Goal: Task Accomplishment & Management: Manage account settings

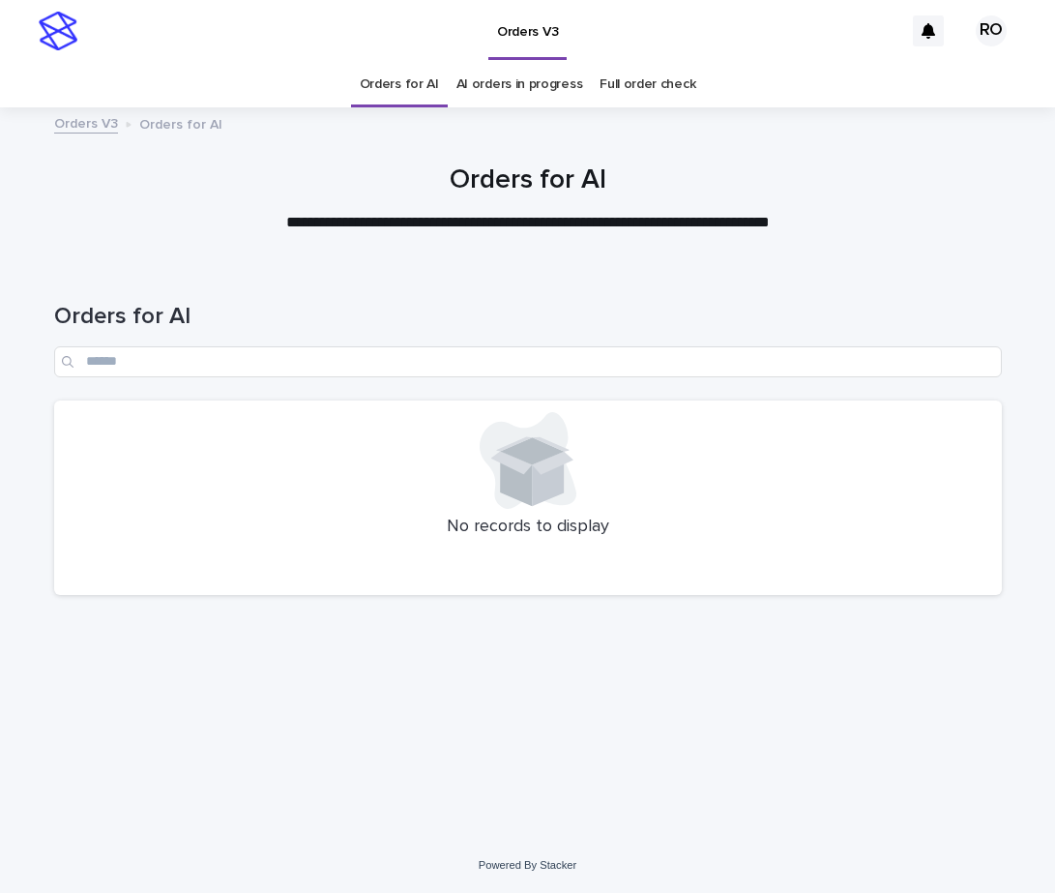
drag, startPoint x: 161, startPoint y: 586, endPoint x: 996, endPoint y: 469, distance: 843.7
click at [161, 587] on div "No records to display" at bounding box center [528, 497] width 948 height 195
click at [346, 312] on h1 "Orders for AI" at bounding box center [528, 317] width 948 height 28
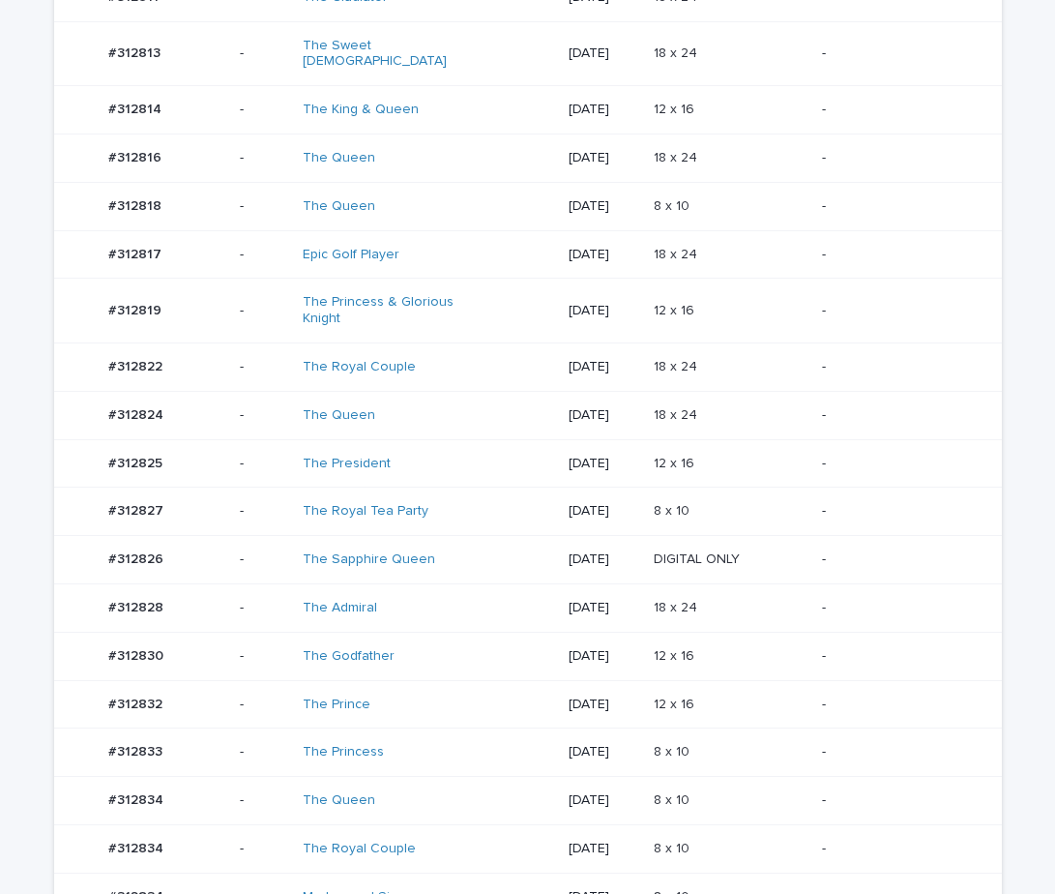
scroll to position [900, 0]
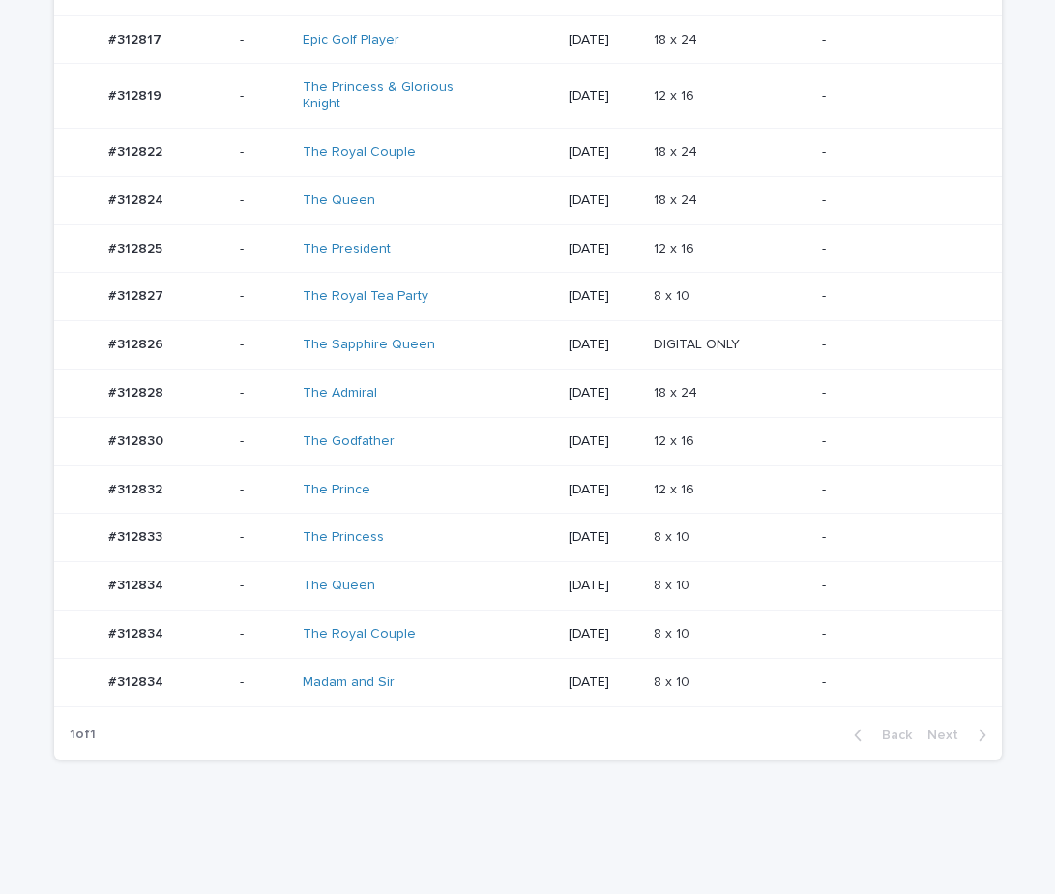
click at [814, 669] on td "8 x 10 8 x 10" at bounding box center [730, 682] width 168 height 48
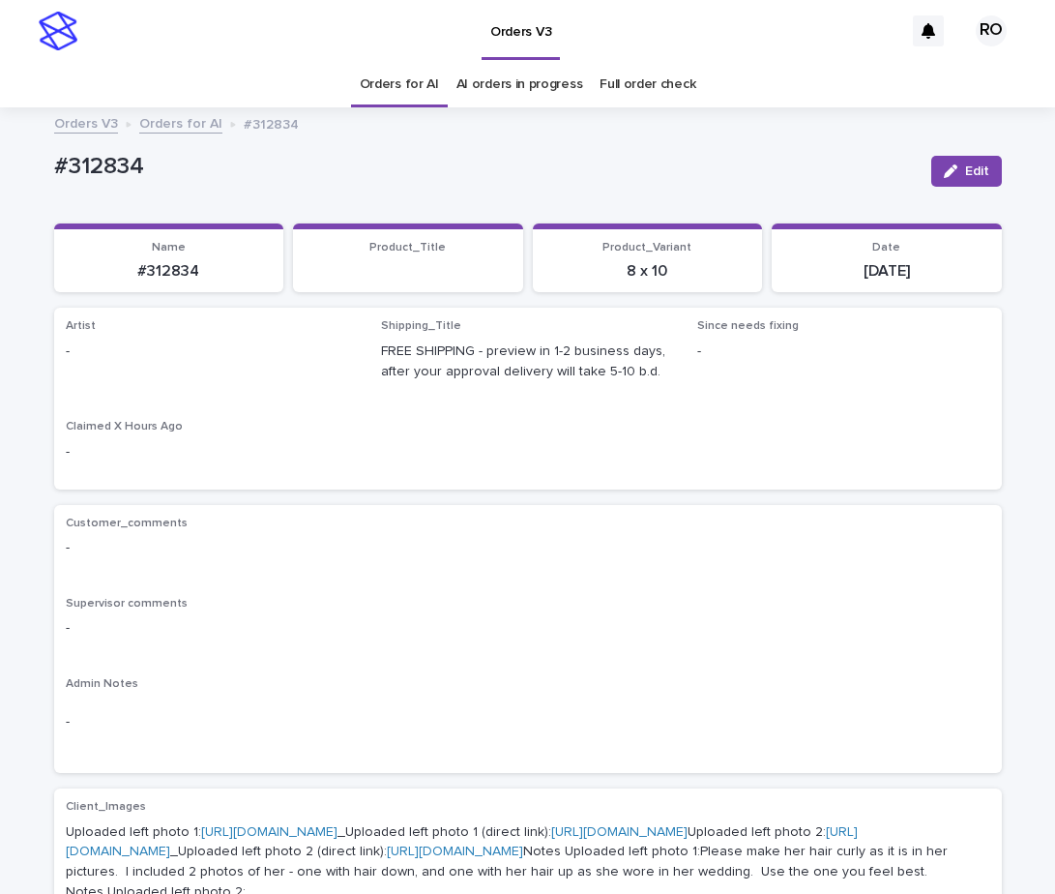
click at [973, 164] on button "Edit" at bounding box center [966, 171] width 71 height 31
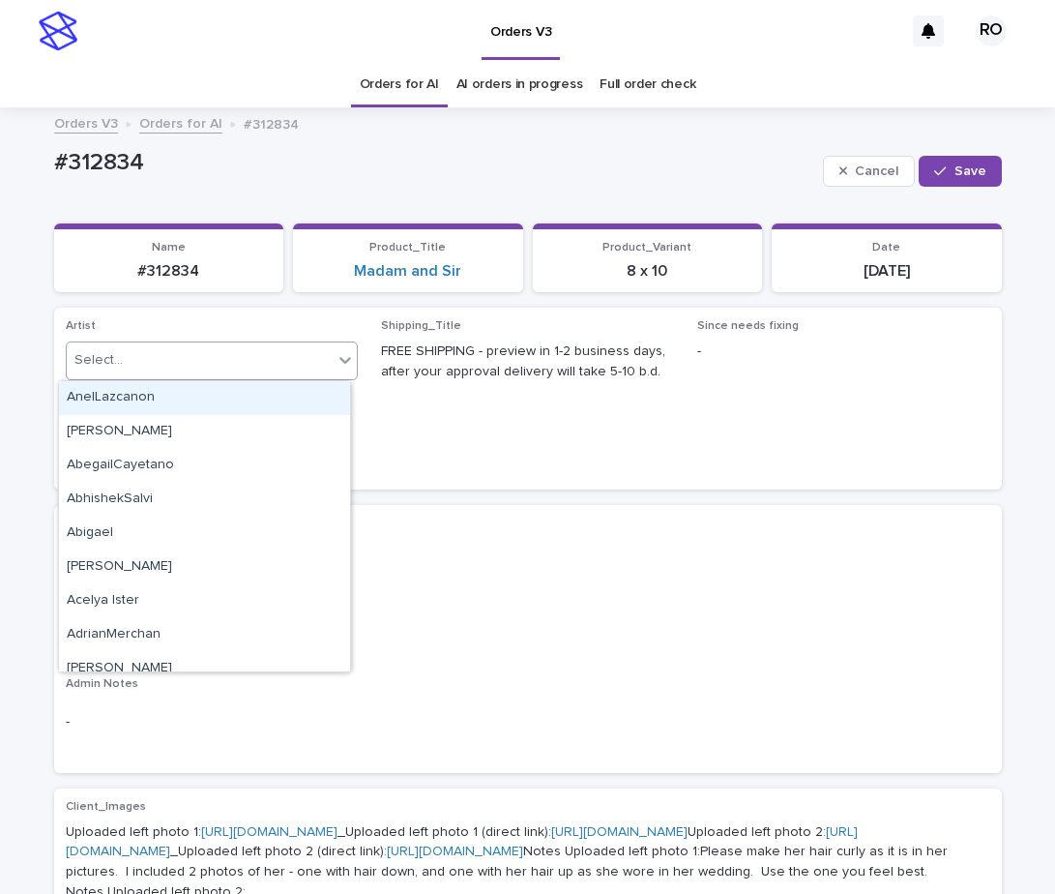
paste input "**********"
type input "**********"
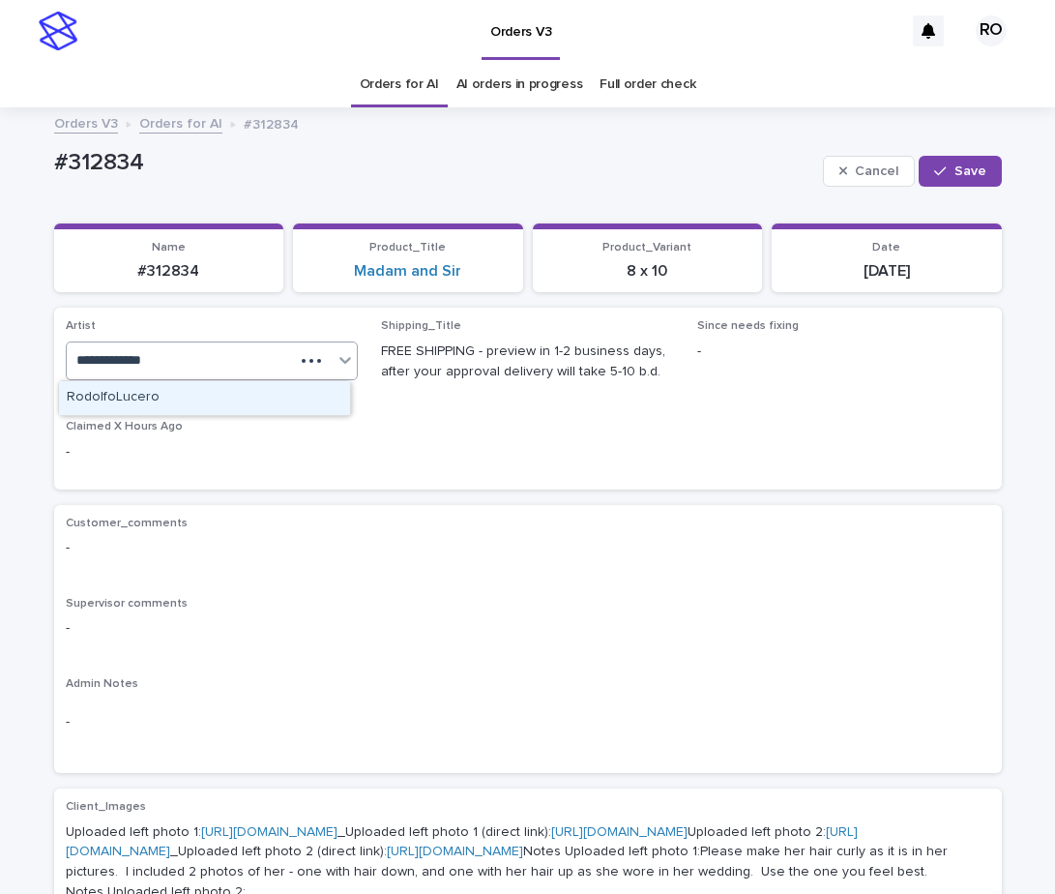
click at [226, 402] on div "RodolfoLucero" at bounding box center [204, 398] width 291 height 34
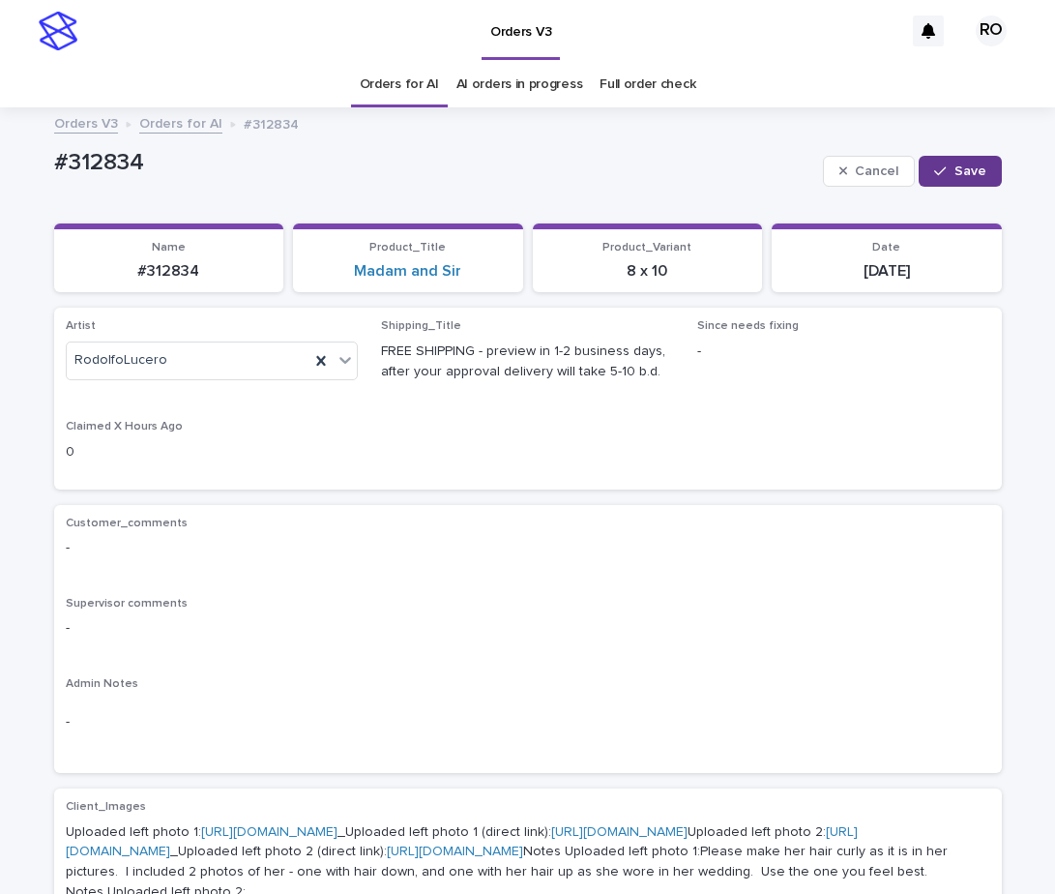
drag, startPoint x: 942, startPoint y: 159, endPoint x: 832, endPoint y: 192, distance: 115.3
click at [941, 159] on button "Save" at bounding box center [960, 171] width 82 height 31
drag, startPoint x: 712, startPoint y: 146, endPoint x: 590, endPoint y: 114, distance: 126.0
click at [713, 147] on div "#312834 Edit" at bounding box center [528, 171] width 948 height 58
drag, startPoint x: 159, startPoint y: 171, endPoint x: 3, endPoint y: 176, distance: 155.8
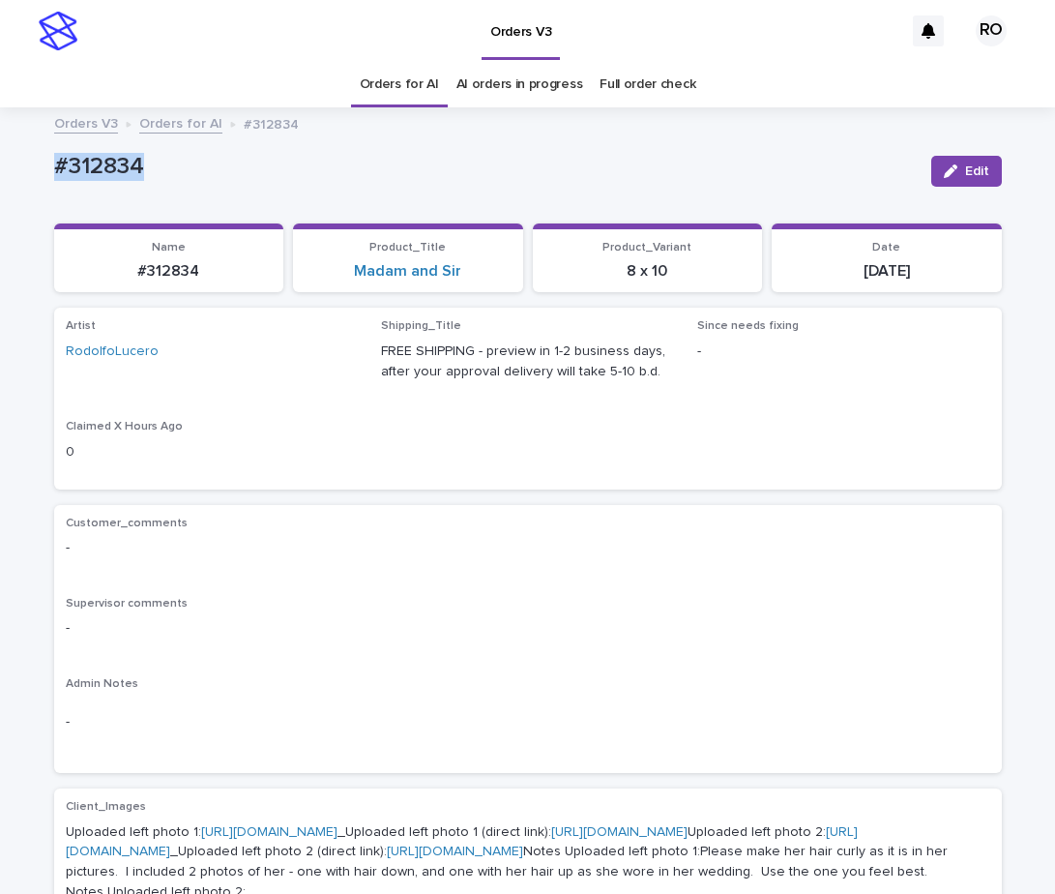
copy p "#312834"
click at [765, 572] on div "Customer_comments -" at bounding box center [528, 544] width 924 height 57
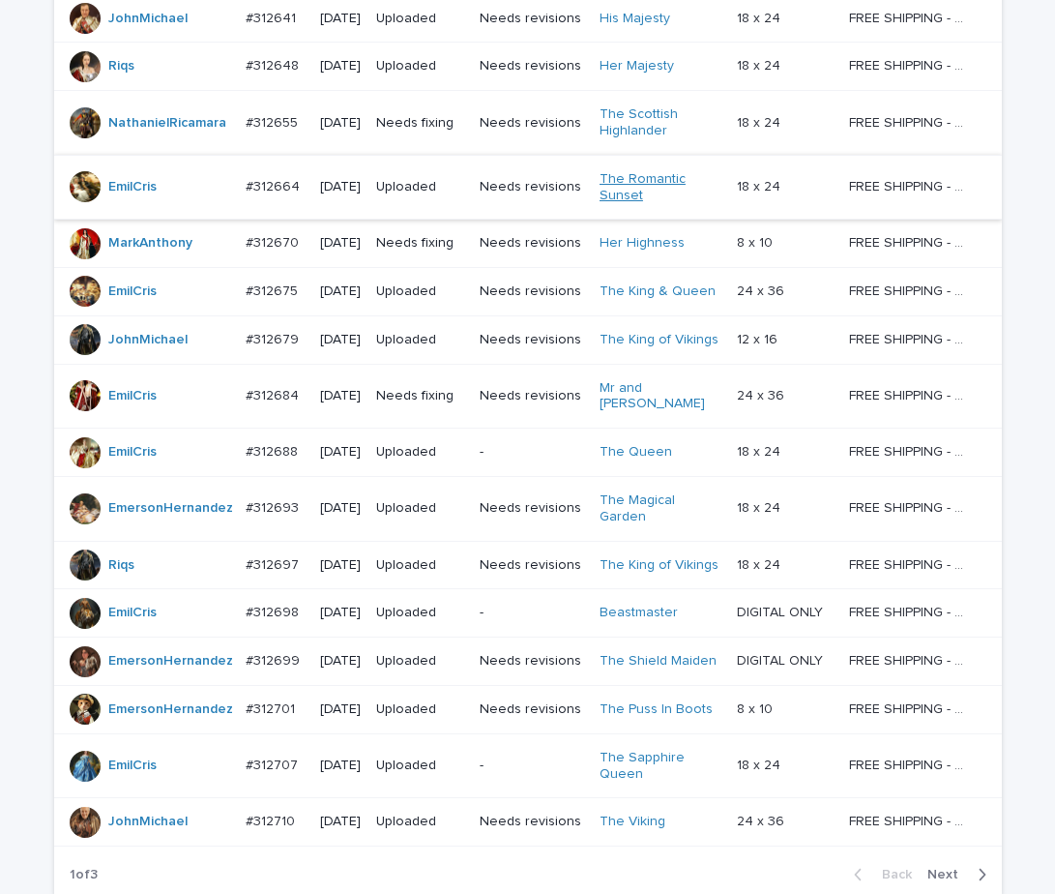
scroll to position [1383, 0]
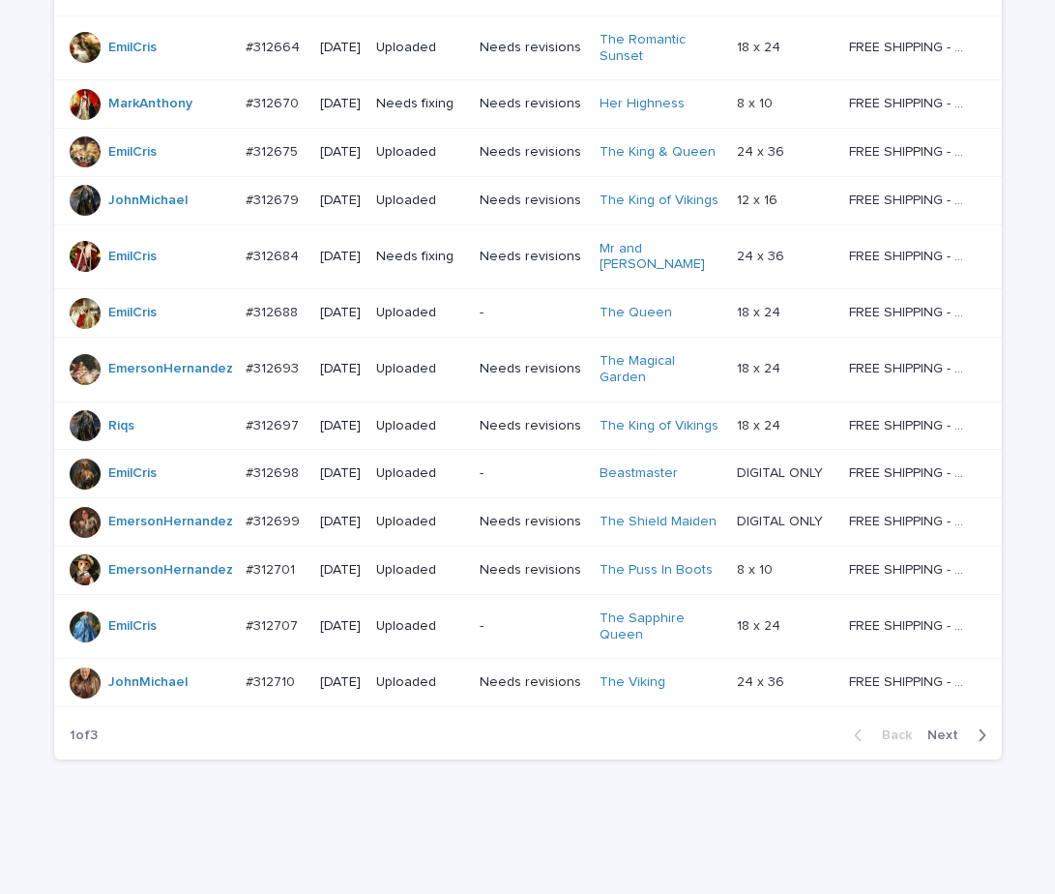
click at [944, 728] on span "Next" at bounding box center [948, 735] width 43 height 14
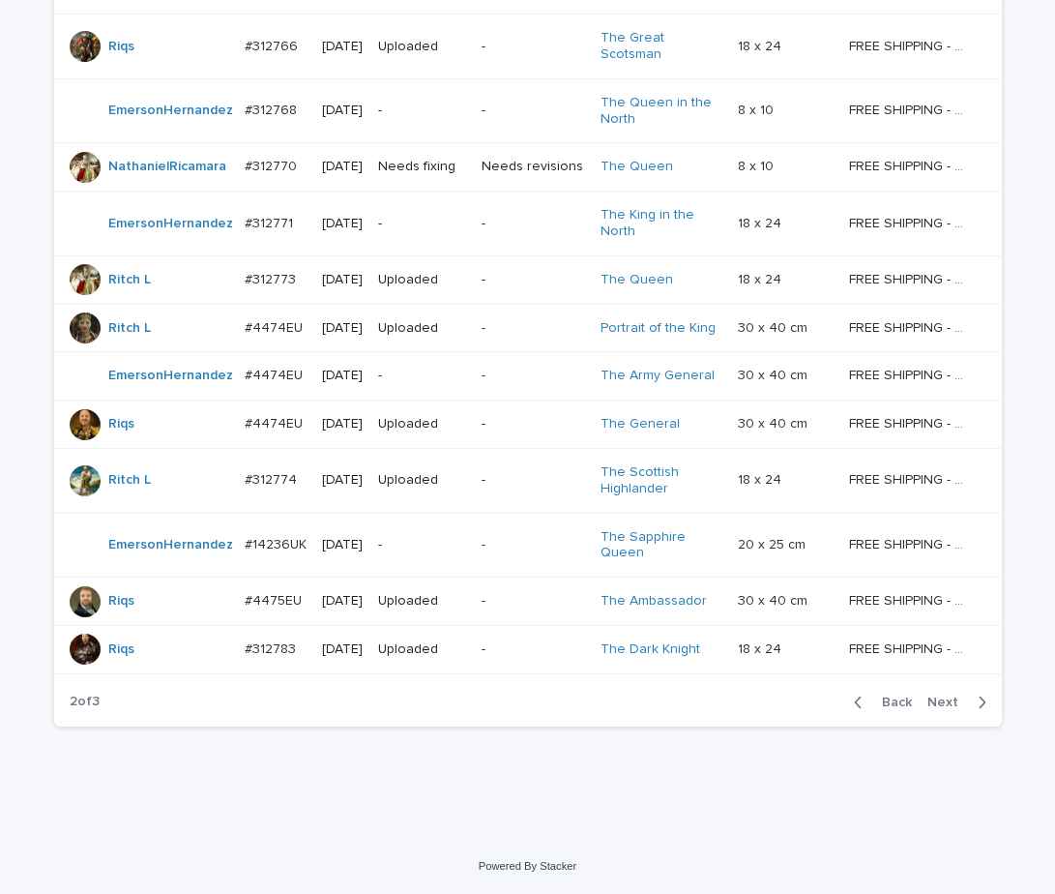
scroll to position [1692, 0]
click at [944, 705] on span "Next" at bounding box center [948, 702] width 43 height 14
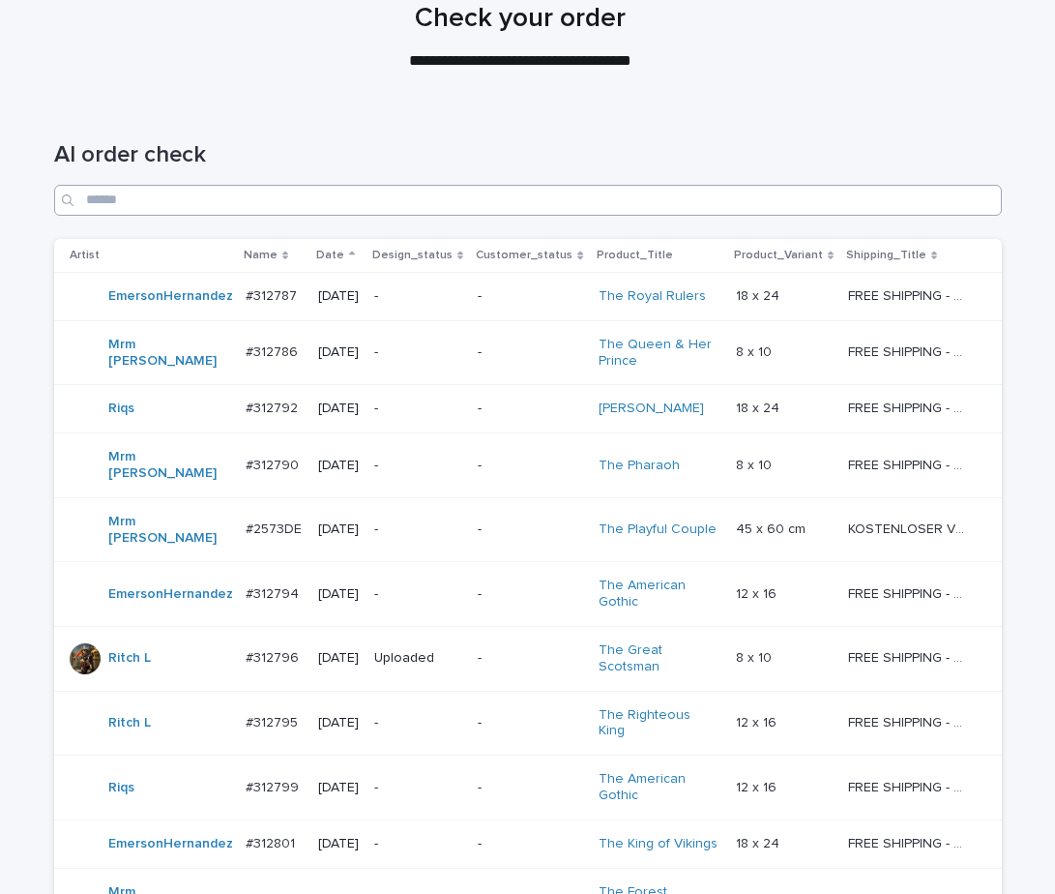
scroll to position [65, 0]
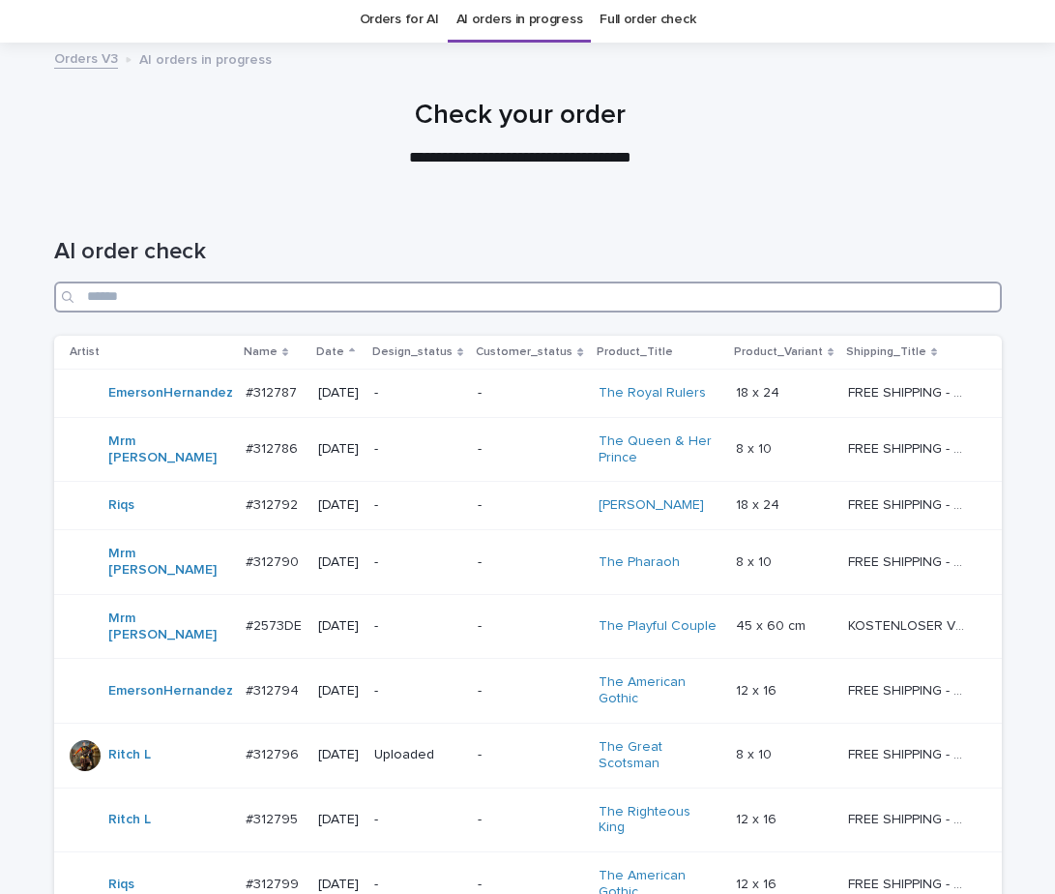
click at [602, 291] on input "Search" at bounding box center [528, 296] width 948 height 31
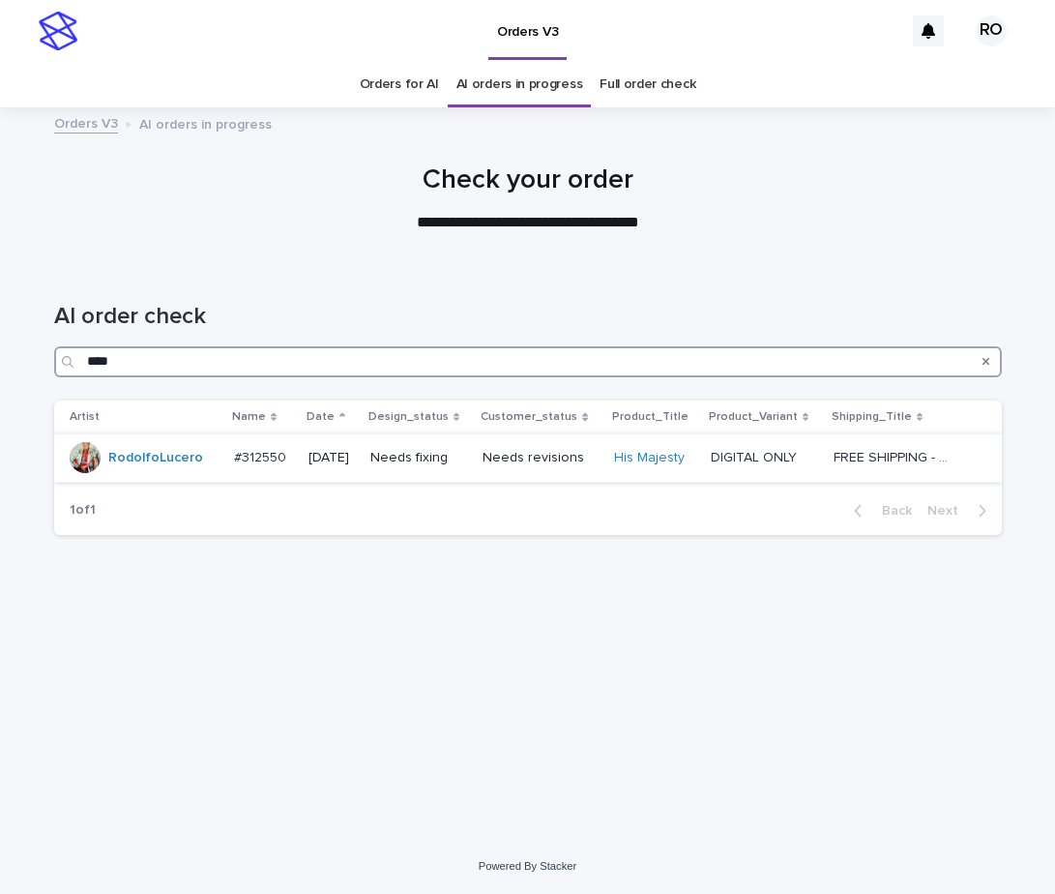
type input "****"
click at [500, 478] on td "Needs revisions" at bounding box center [541, 457] width 132 height 48
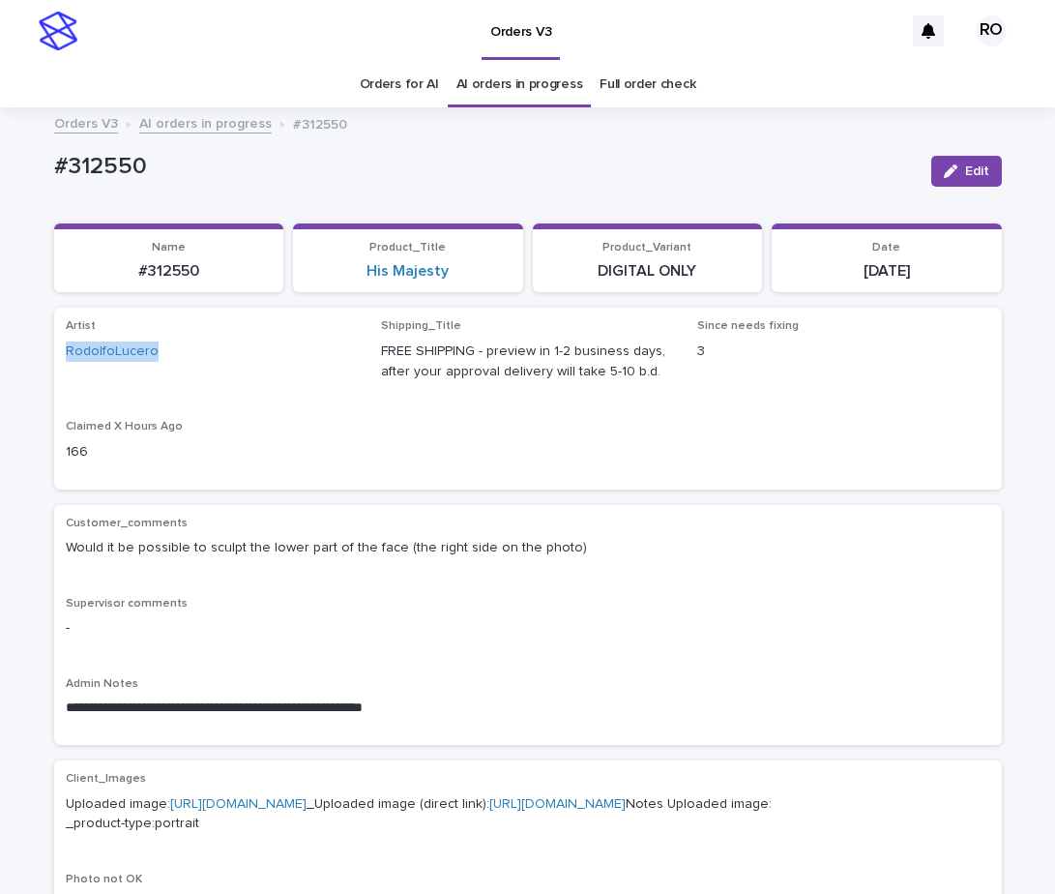
drag, startPoint x: 176, startPoint y: 357, endPoint x: 44, endPoint y: 367, distance: 132.9
copy link "RodolfoLucero"
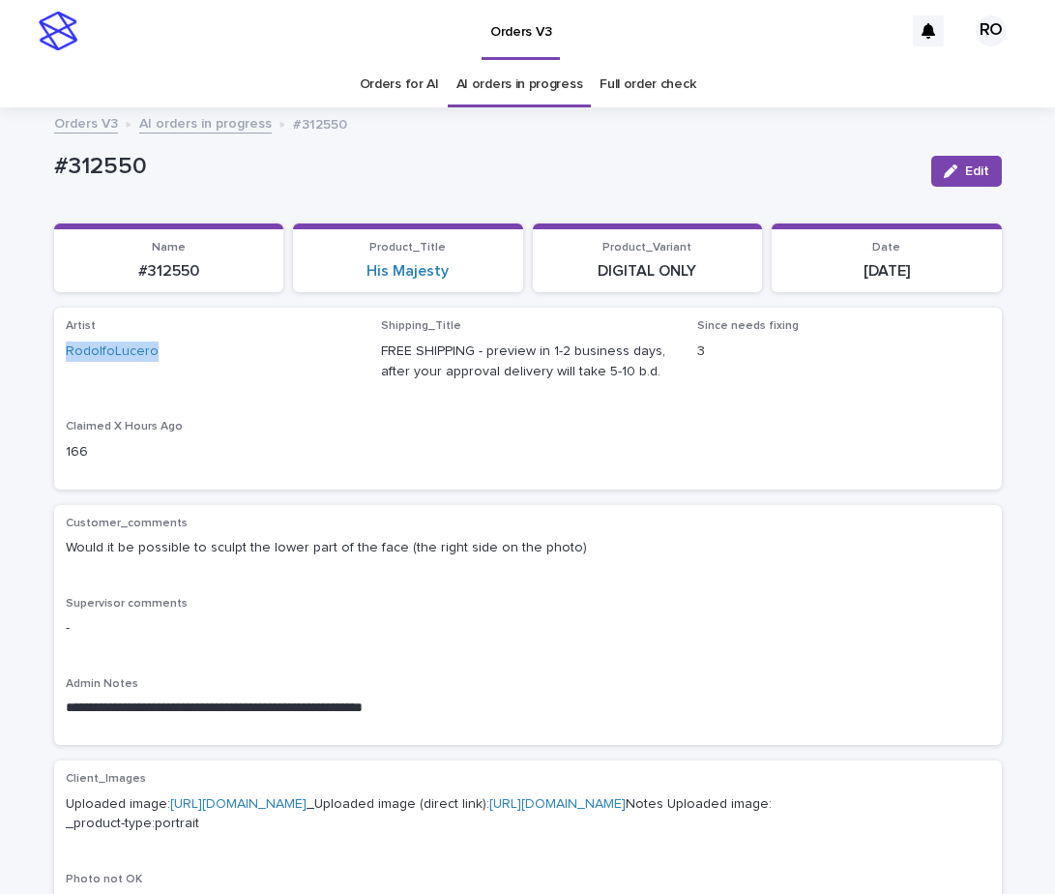
copy link "RodolfoLucero"
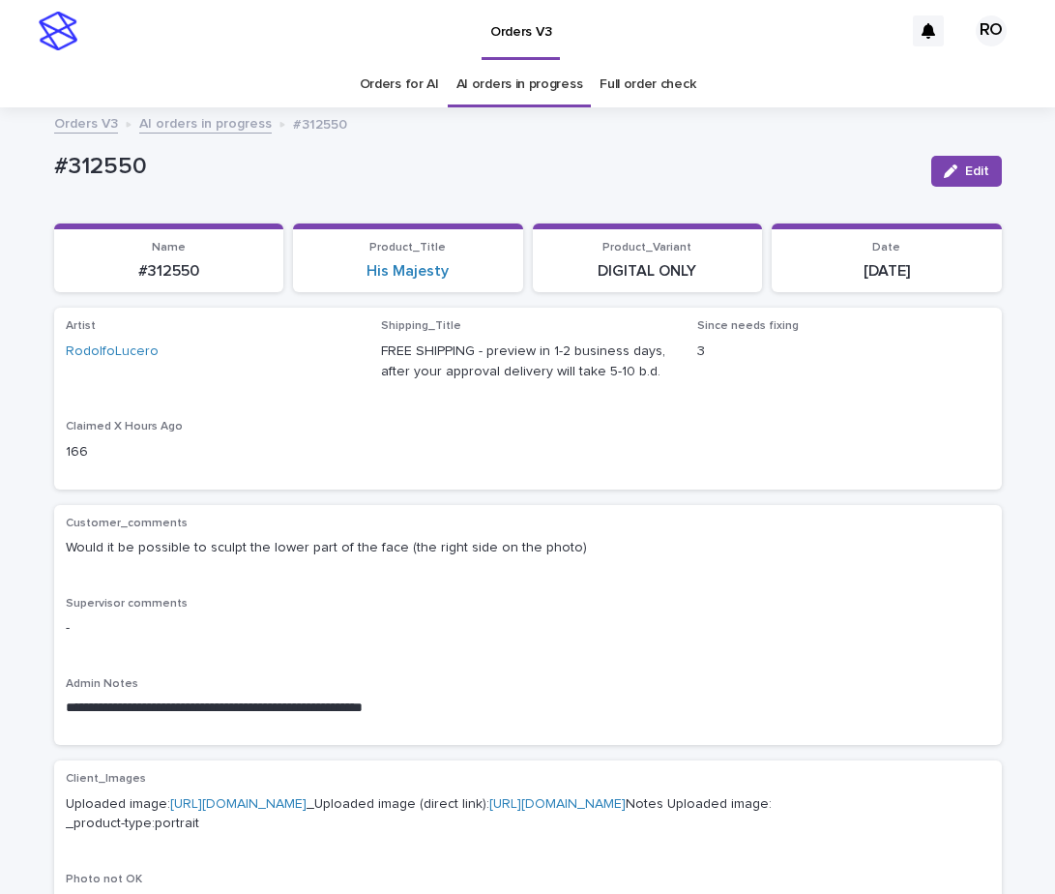
drag, startPoint x: 954, startPoint y: 414, endPoint x: 673, endPoint y: 414, distance: 281.4
click at [954, 415] on div "Artist RodolfoLucero Shipping_Title FREE SHIPPING - preview in 1-2 business day…" at bounding box center [528, 398] width 924 height 158
click at [757, 385] on span "Since needs fixing 3" at bounding box center [843, 357] width 293 height 77
click at [262, 388] on span "Artist RodolfoLucero" at bounding box center [212, 357] width 293 height 77
drag, startPoint x: 170, startPoint y: 356, endPoint x: 38, endPoint y: 371, distance: 133.4
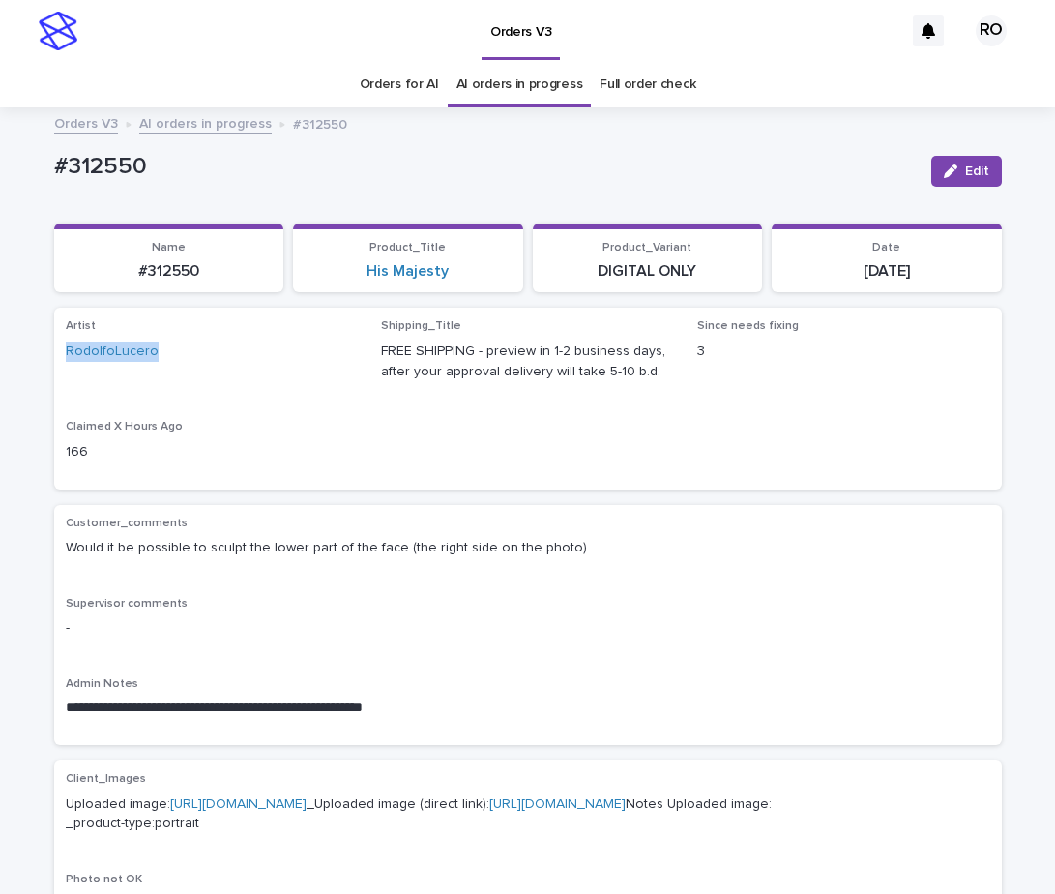
click at [54, 376] on div "Artist RodolfoLucero Shipping_Title FREE SHIPPING - preview in 1-2 business day…" at bounding box center [528, 398] width 948 height 181
copy link "RodolfoLucero"
drag, startPoint x: 235, startPoint y: 384, endPoint x: 233, endPoint y: 394, distance: 9.9
click at [236, 384] on span "Artist RodolfoLucero" at bounding box center [212, 357] width 293 height 77
copy link "RodolfoLucero"
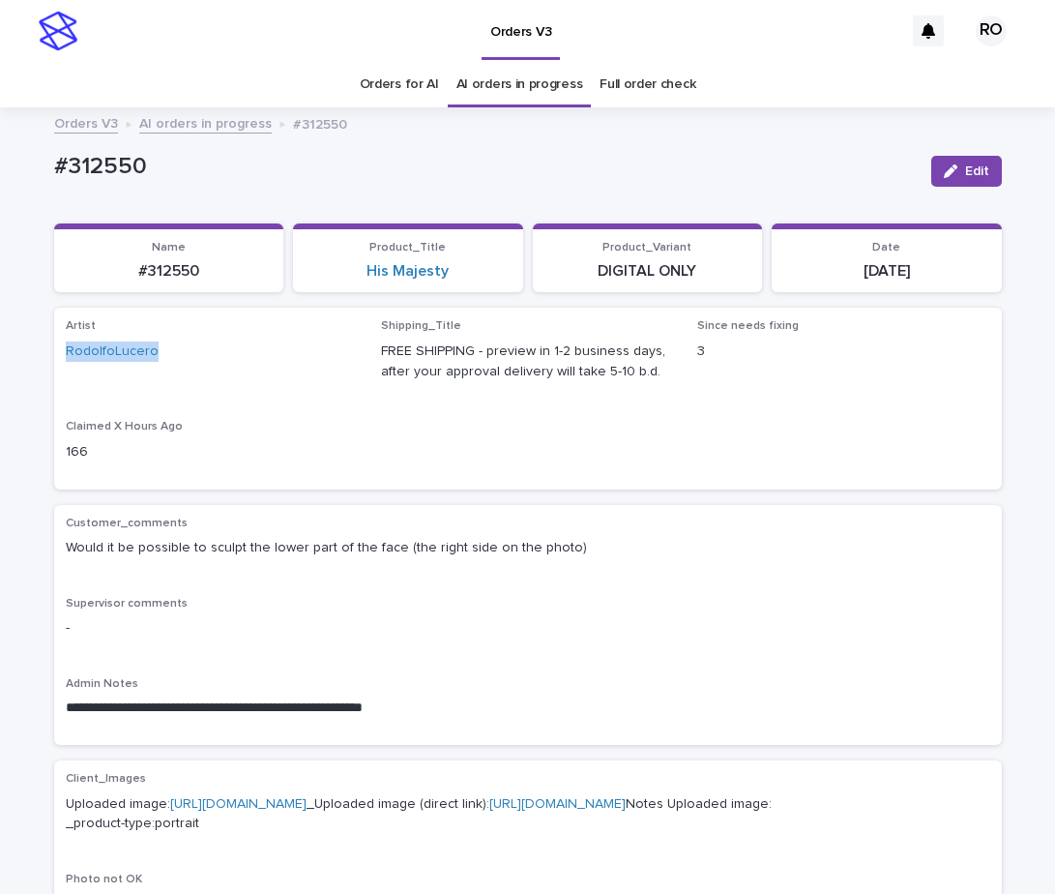
click at [119, 364] on div "Artist RodolfoLucero" at bounding box center [212, 347] width 293 height 57
drag, startPoint x: 220, startPoint y: 276, endPoint x: 122, endPoint y: 314, distance: 105.9
click at [117, 287] on section "Name #312550" at bounding box center [169, 258] width 230 height 70
drag, startPoint x: 170, startPoint y: 356, endPoint x: 34, endPoint y: 344, distance: 136.8
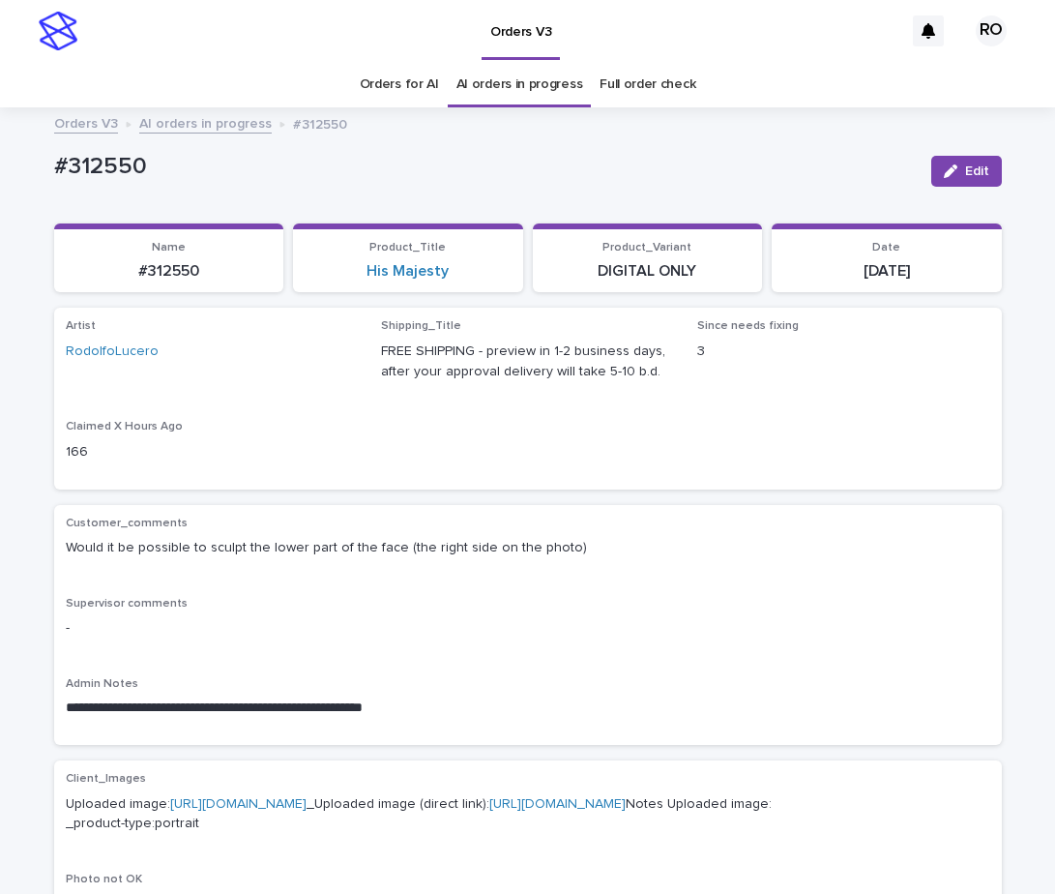
drag, startPoint x: 171, startPoint y: 359, endPoint x: 47, endPoint y: 386, distance: 126.7
click at [66, 381] on span "Artist RodolfoLucero" at bounding box center [212, 357] width 293 height 77
click at [247, 396] on span "Artist RodolfoLucero" at bounding box center [212, 357] width 293 height 77
click at [298, 449] on p "166" at bounding box center [212, 452] width 293 height 20
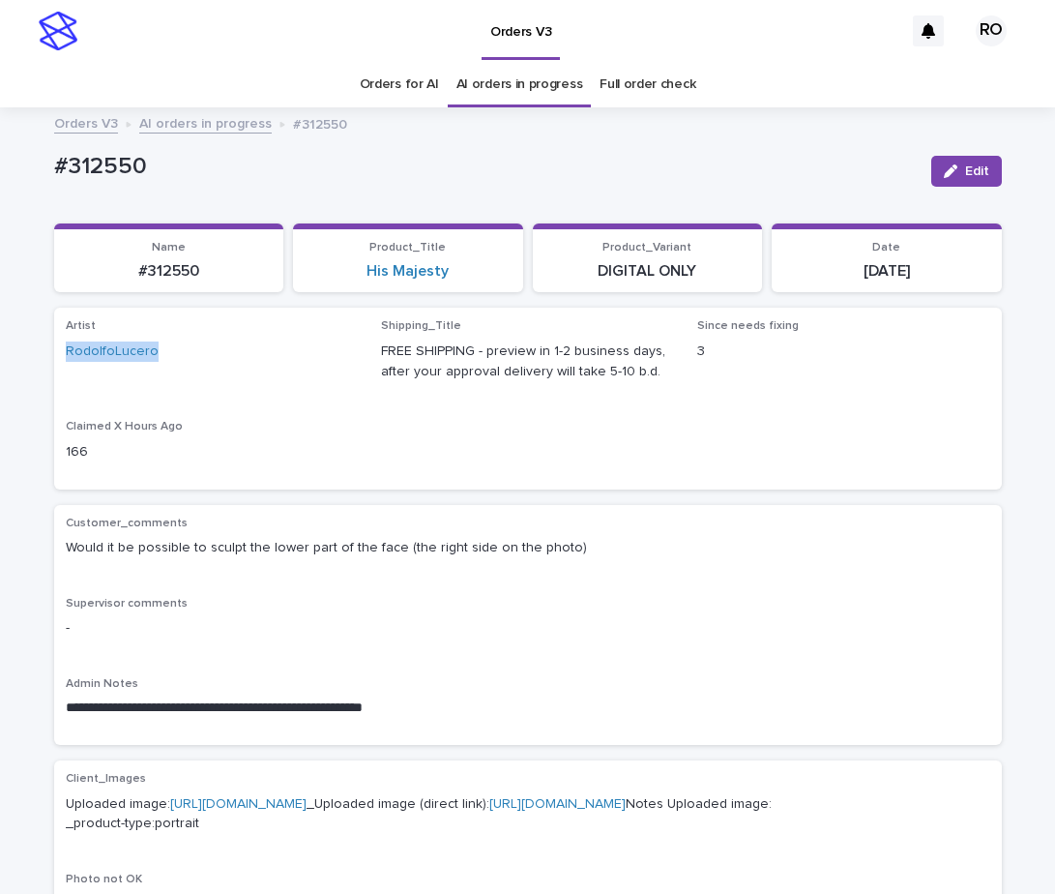
drag, startPoint x: 173, startPoint y: 358, endPoint x: 38, endPoint y: 363, distance: 135.5
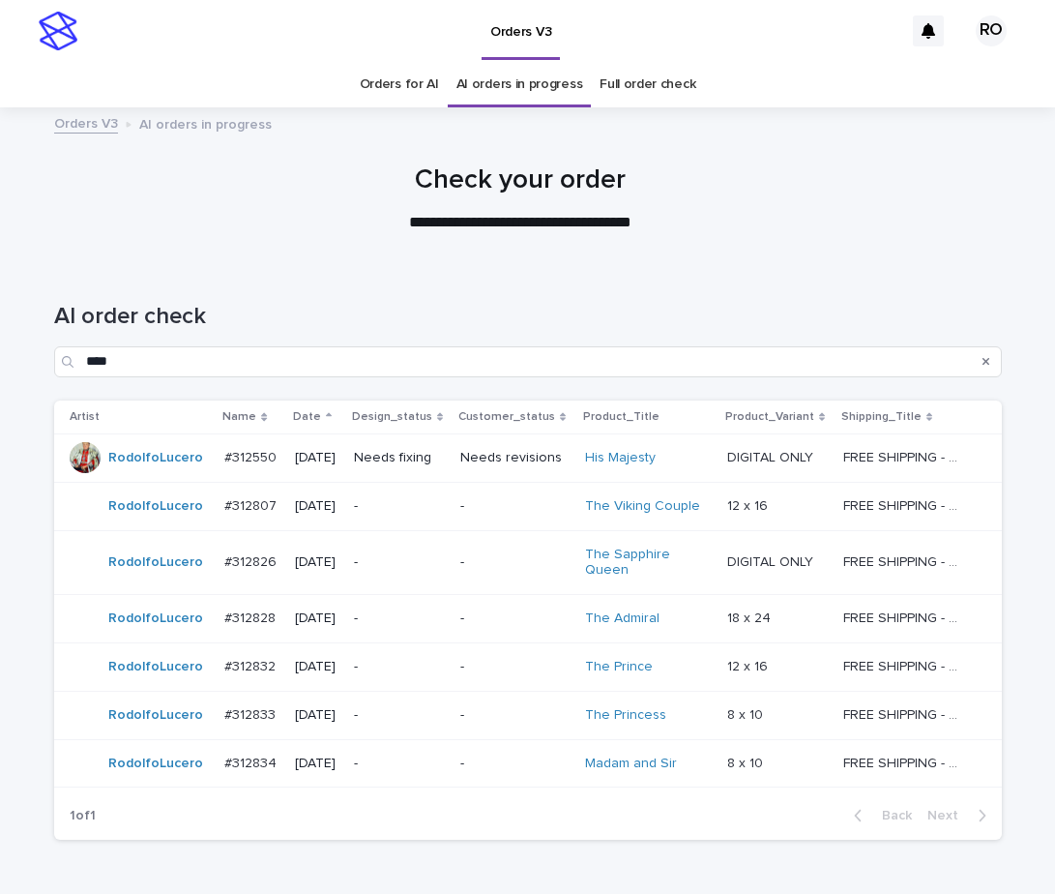
click at [464, 629] on td "-" at bounding box center [515, 619] width 124 height 48
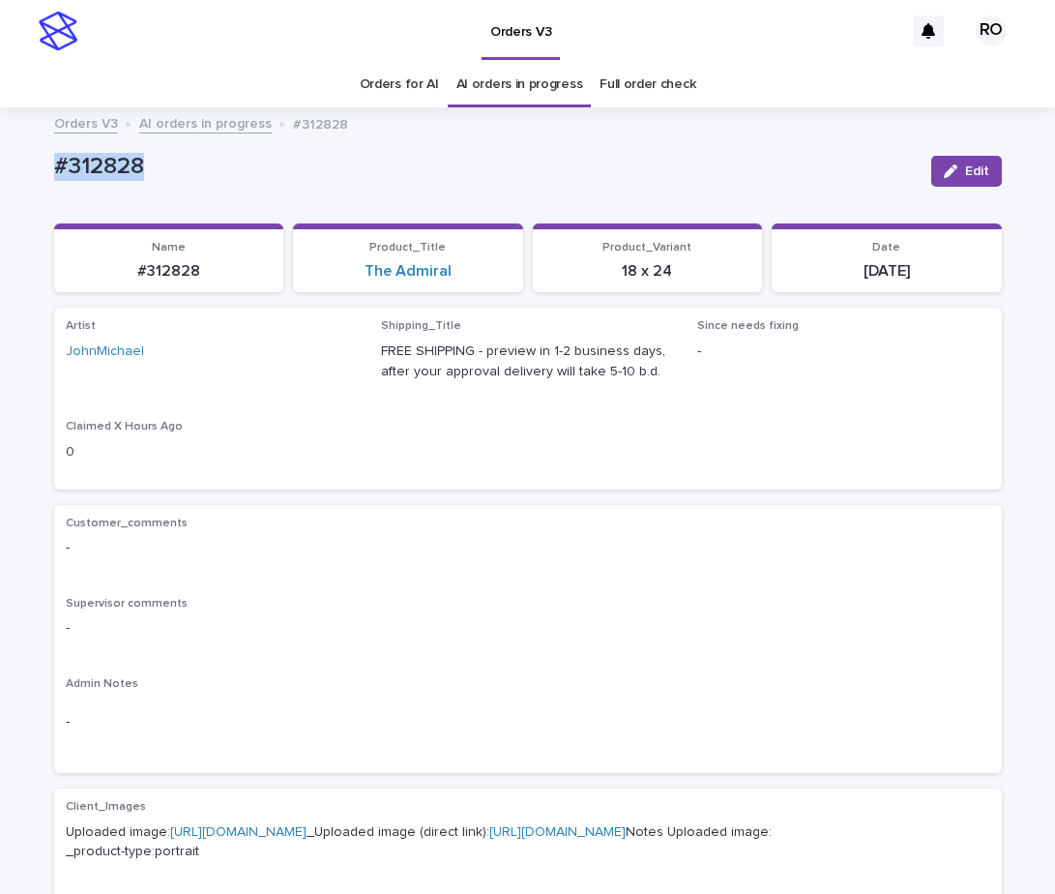
drag, startPoint x: 187, startPoint y: 193, endPoint x: 38, endPoint y: 172, distance: 150.4
click at [44, 172] on div "Loading... Saving… Loading... Saving… #312828 Edit #312828 Edit Sorry, there wa…" at bounding box center [527, 888] width 967 height 1539
drag, startPoint x: 814, startPoint y: 545, endPoint x: 631, endPoint y: 447, distance: 207.7
click at [814, 543] on p "-" at bounding box center [528, 548] width 924 height 20
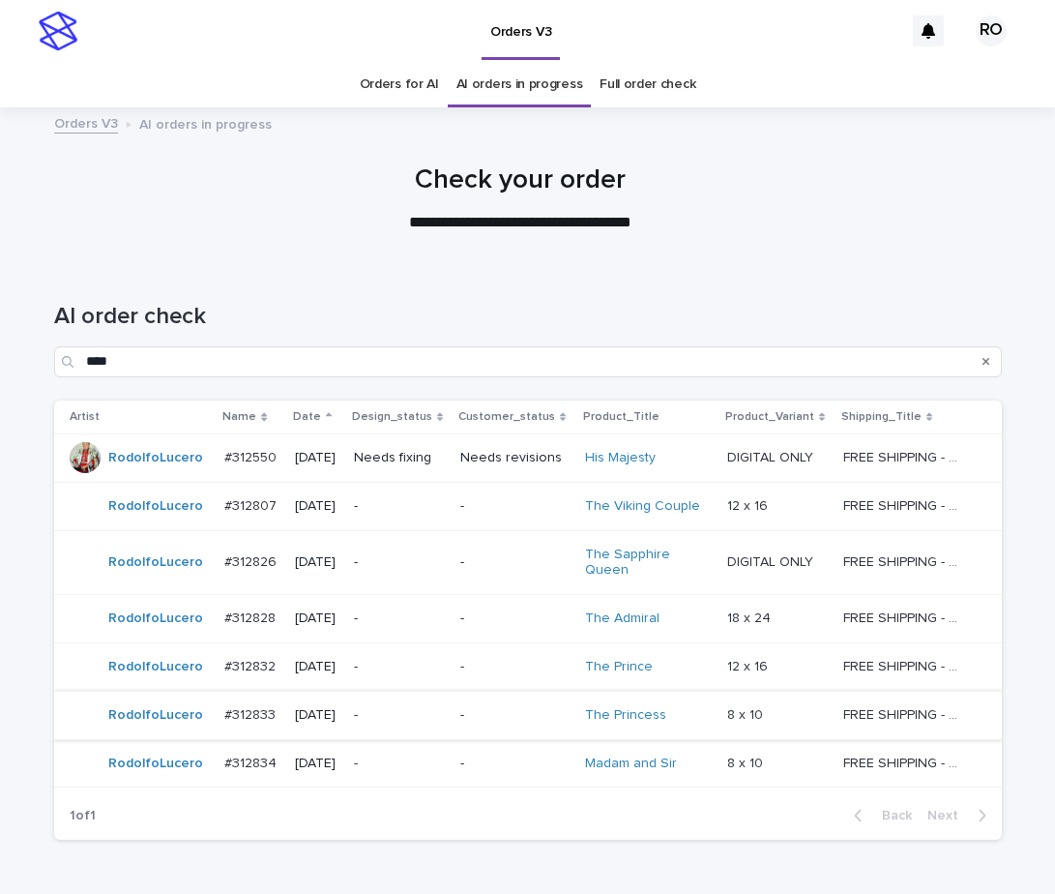
scroll to position [62, 0]
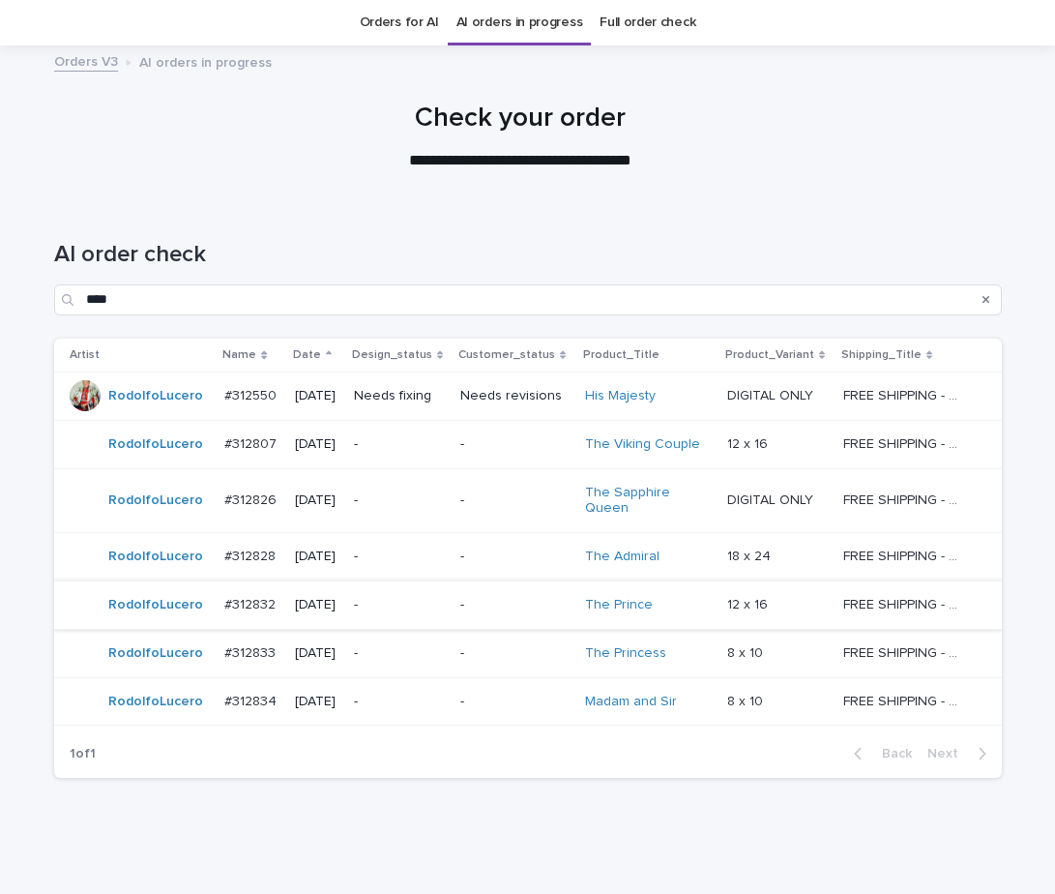
click at [454, 629] on td "-" at bounding box center [399, 653] width 107 height 48
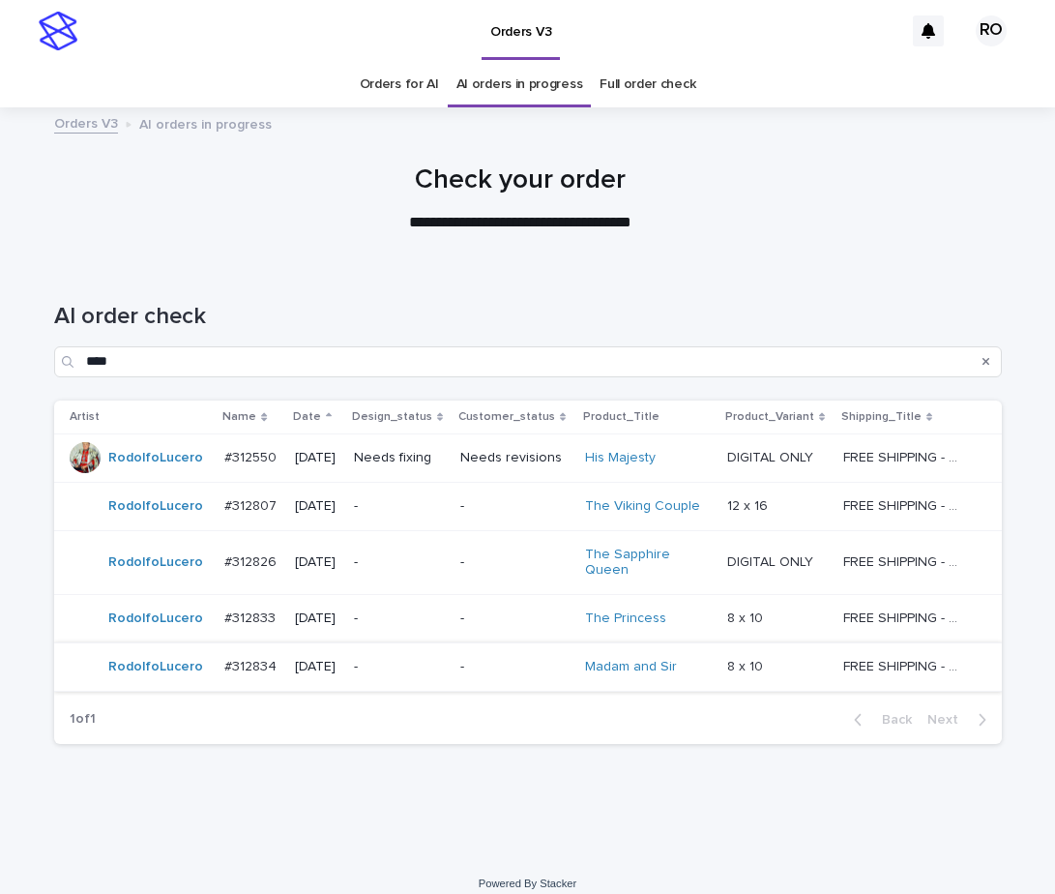
scroll to position [17, 0]
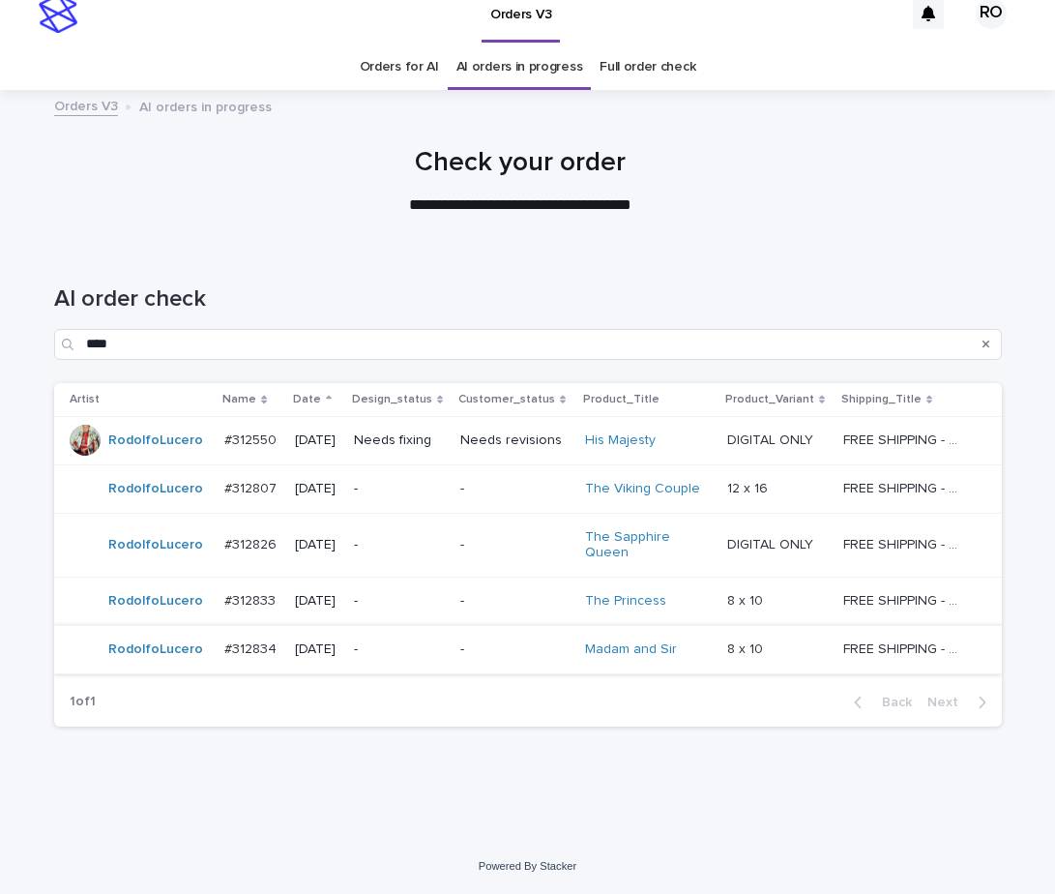
click at [384, 289] on h1 "AI order check" at bounding box center [528, 299] width 948 height 28
drag, startPoint x: 403, startPoint y: 244, endPoint x: 393, endPoint y: 231, distance: 16.5
click at [403, 243] on div at bounding box center [520, 173] width 1041 height 145
drag, startPoint x: 682, startPoint y: 281, endPoint x: 667, endPoint y: 298, distance: 21.9
click at [681, 285] on div "AI order check ****" at bounding box center [528, 315] width 948 height 136
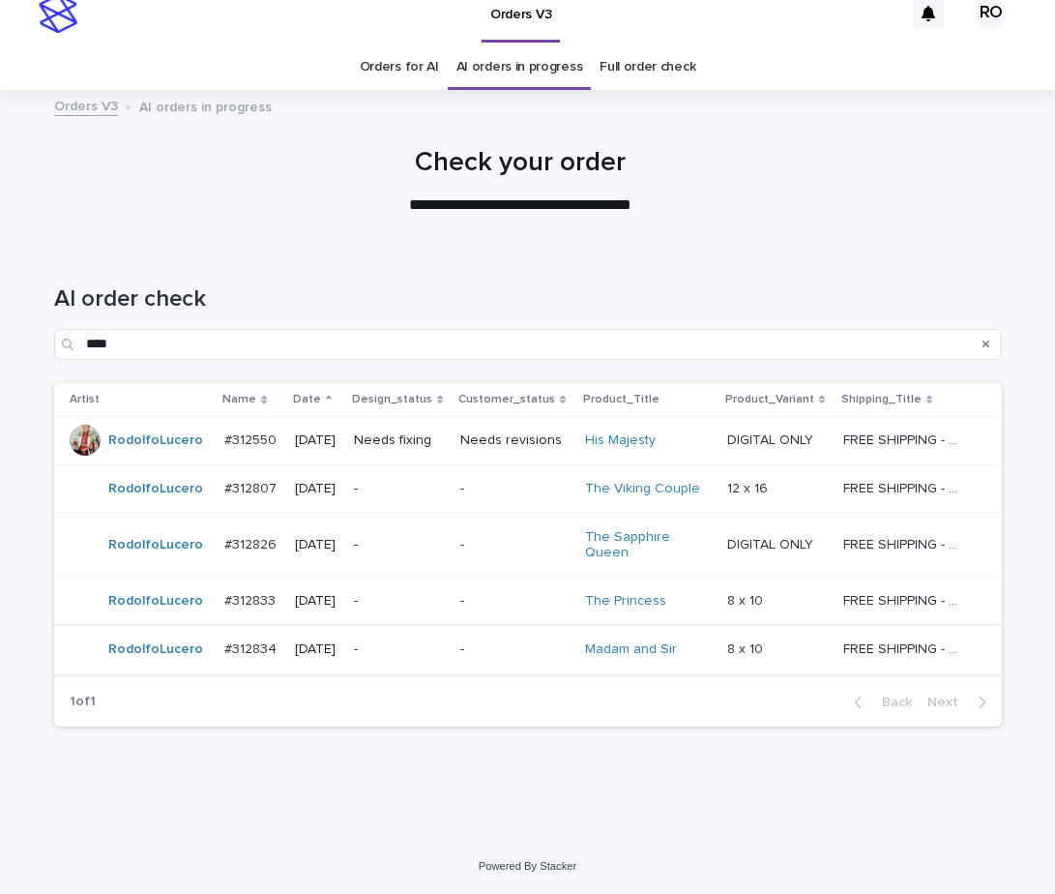
click at [477, 605] on p "-" at bounding box center [514, 601] width 108 height 16
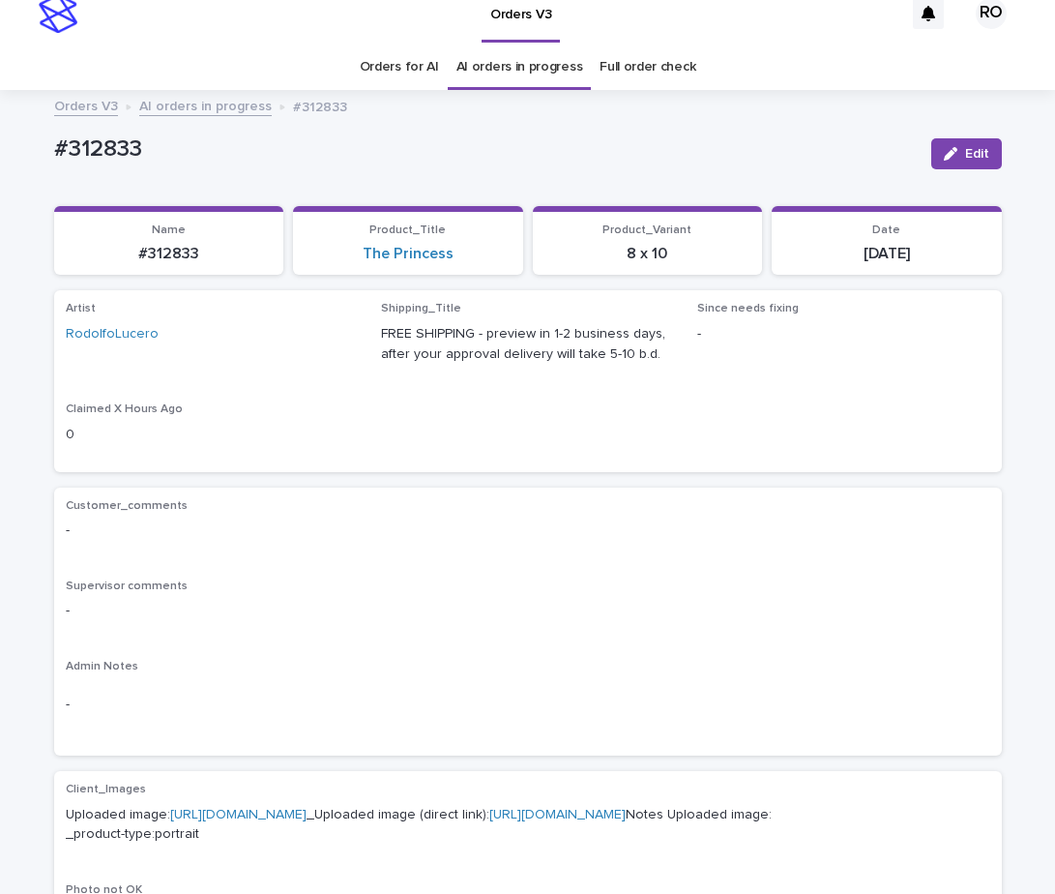
scroll to position [62, 0]
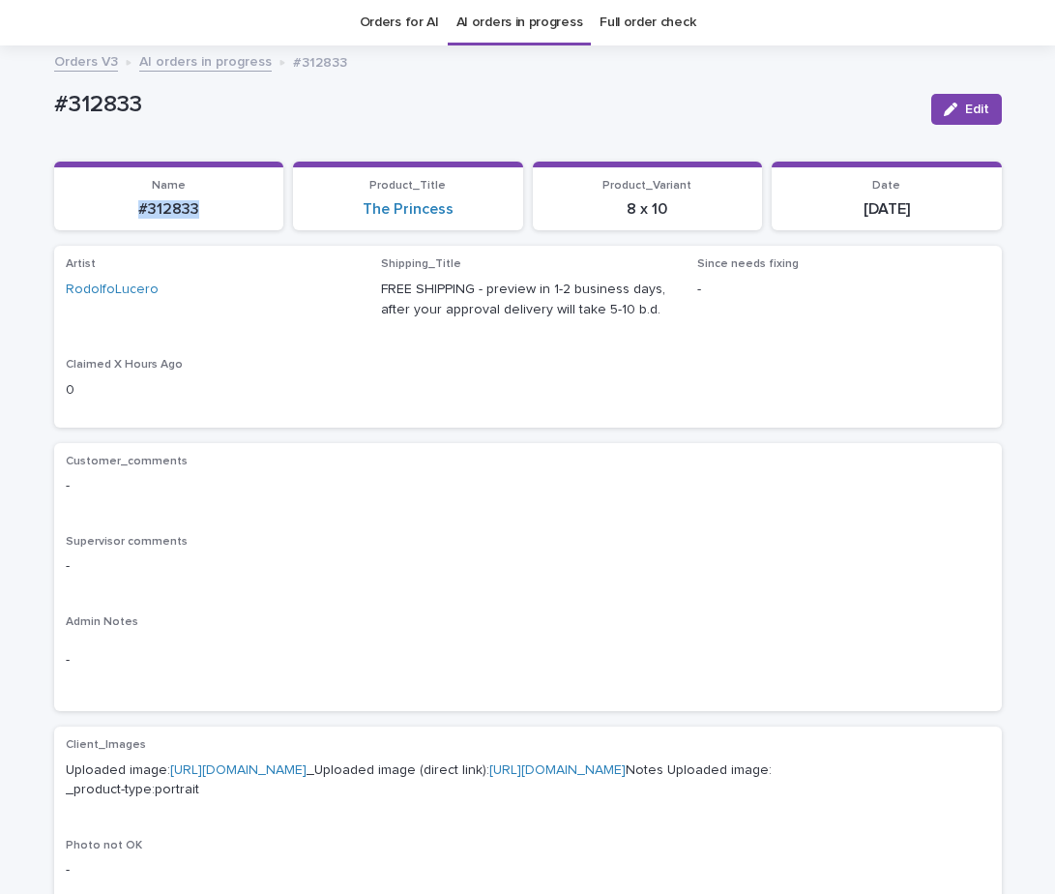
drag, startPoint x: 170, startPoint y: 218, endPoint x: 100, endPoint y: 221, distance: 70.7
click at [109, 226] on section "Name #312833" at bounding box center [169, 196] width 230 height 70
click at [751, 113] on p "#312833" at bounding box center [485, 105] width 862 height 28
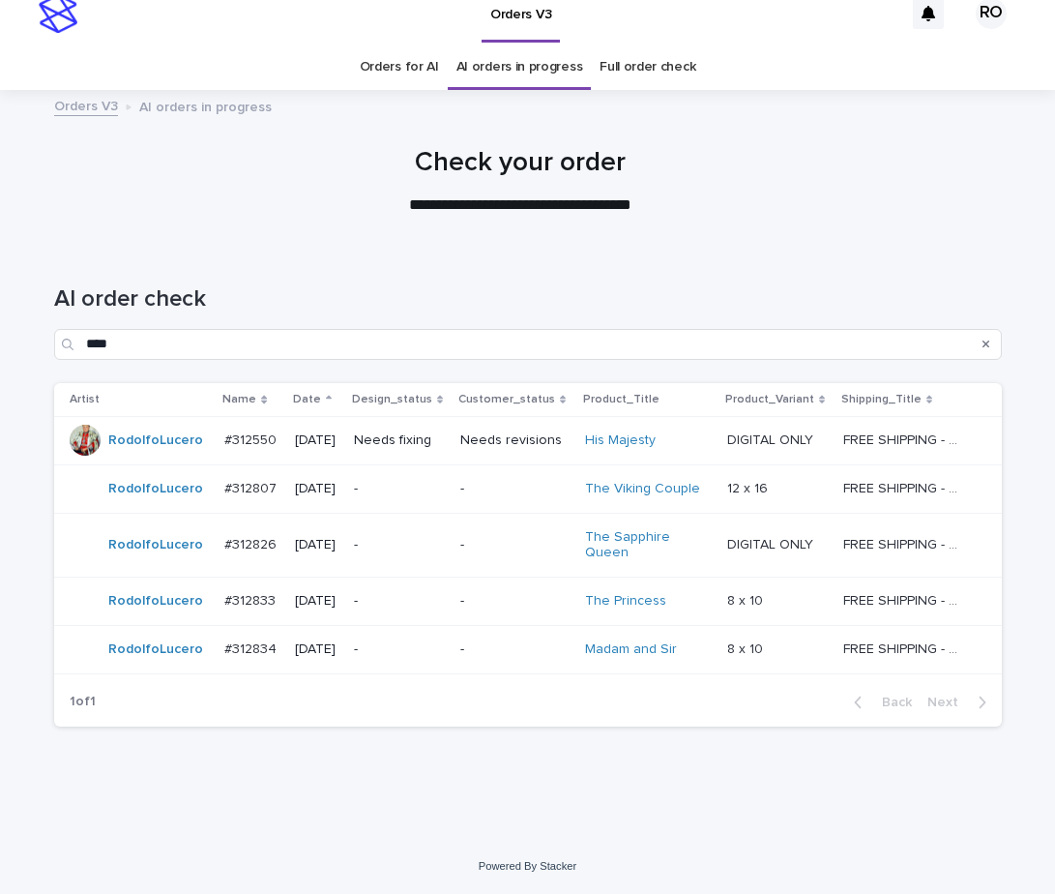
scroll to position [17, 0]
click at [807, 30] on div "Orders V3" at bounding box center [495, 14] width 816 height 62
click at [441, 483] on p "-" at bounding box center [400, 489] width 92 height 16
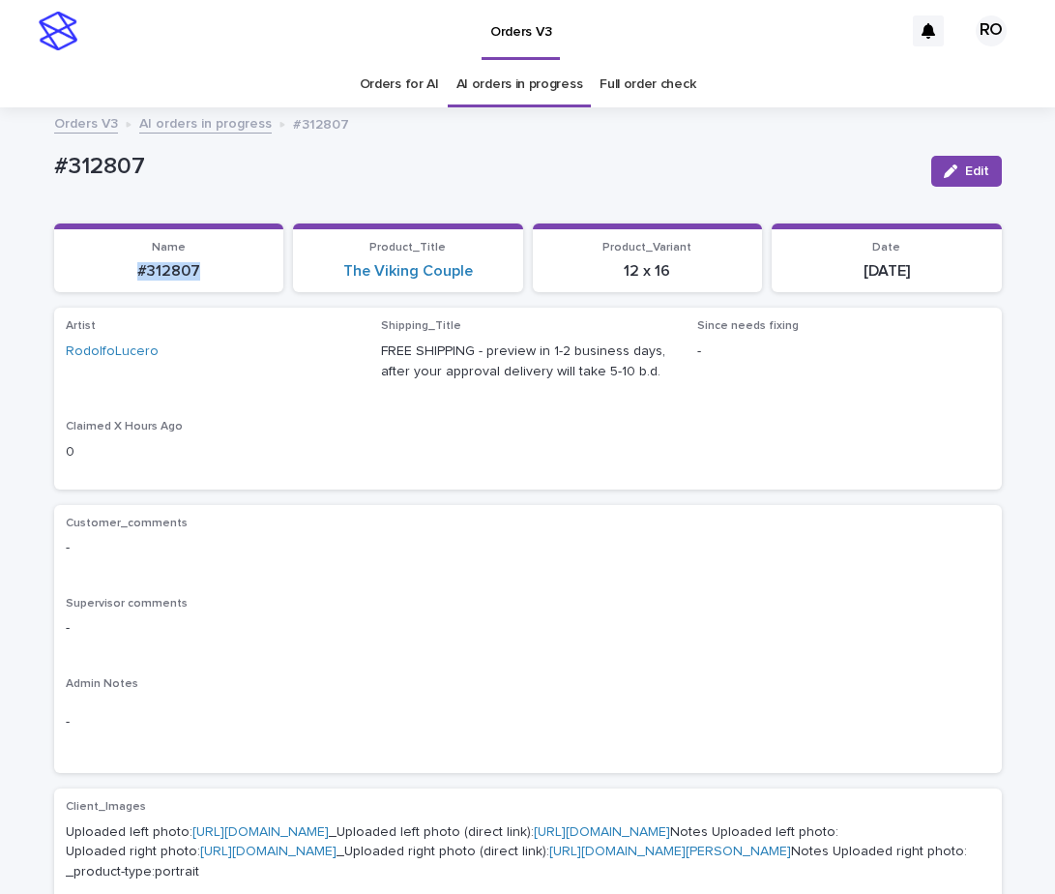
drag, startPoint x: 227, startPoint y: 282, endPoint x: 145, endPoint y: 301, distance: 84.2
click at [118, 294] on div "Loading... Saving… Name #312807 Product_Title The Viking Couple Product_Variant…" at bounding box center [528, 265] width 948 height 85
drag, startPoint x: 480, startPoint y: 283, endPoint x: 325, endPoint y: 289, distance: 154.8
click at [325, 289] on section "Product_Title The Viking Couple" at bounding box center [408, 258] width 230 height 70
drag, startPoint x: 695, startPoint y: 272, endPoint x: 611, endPoint y: 259, distance: 85.1
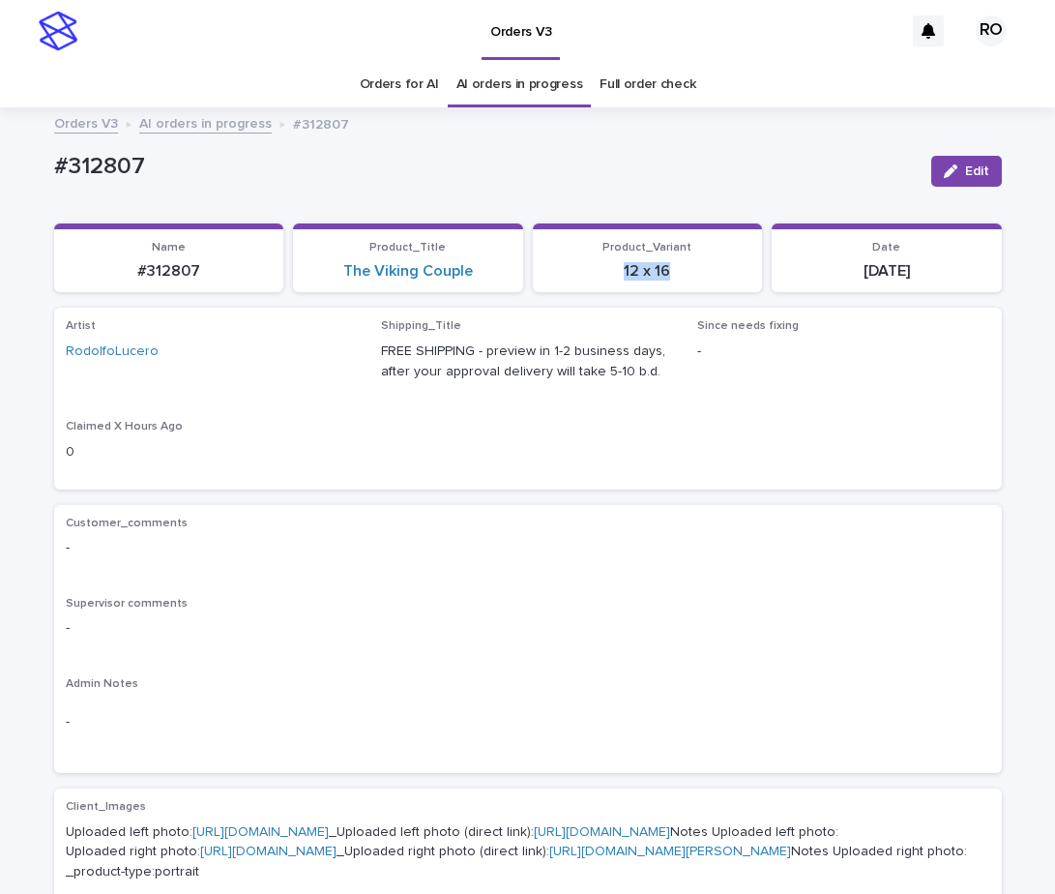
click at [603, 291] on section "Product_Variant 12 x 16" at bounding box center [648, 258] width 230 height 70
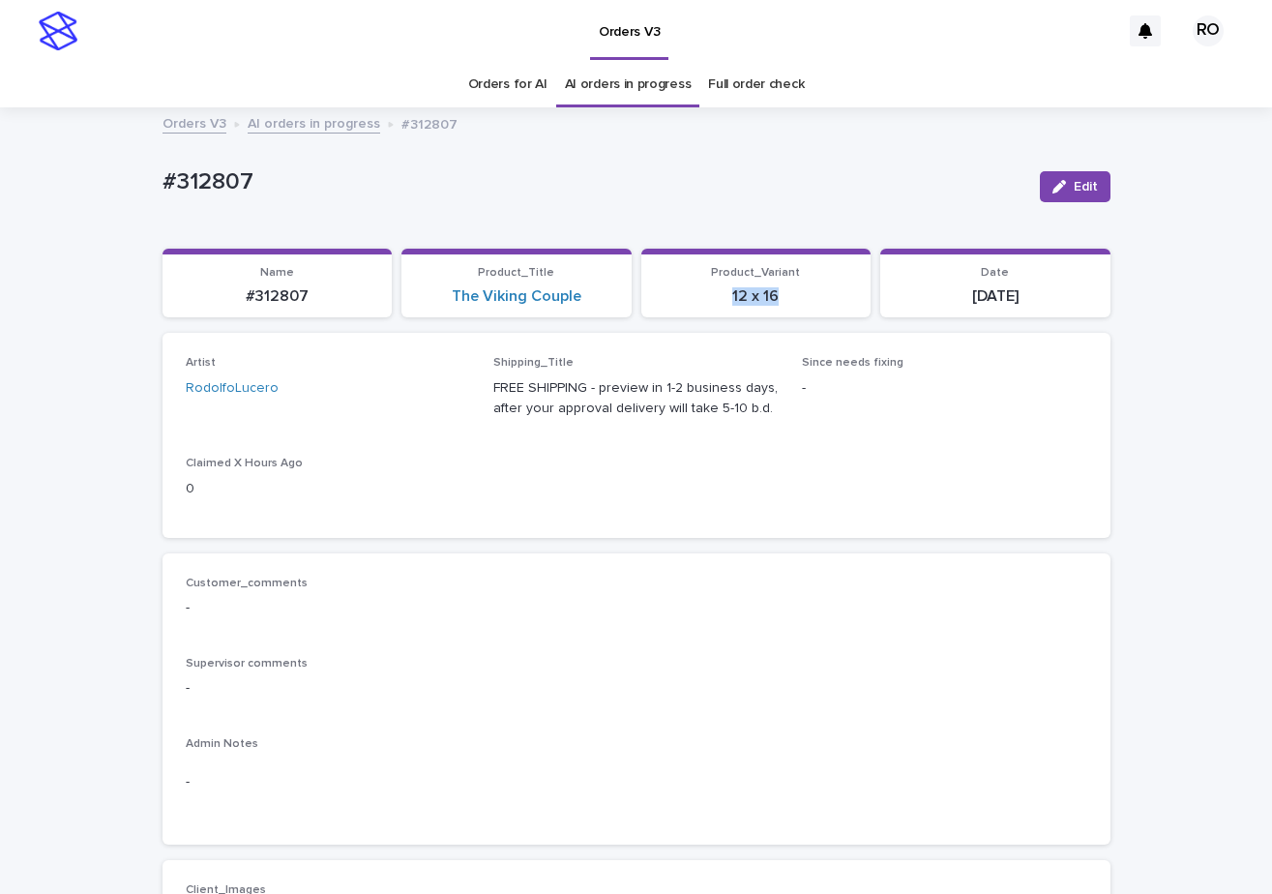
drag, startPoint x: 1059, startPoint y: 301, endPoint x: 938, endPoint y: 300, distance: 120.9
click at [944, 303] on p "[DATE]" at bounding box center [995, 296] width 207 height 18
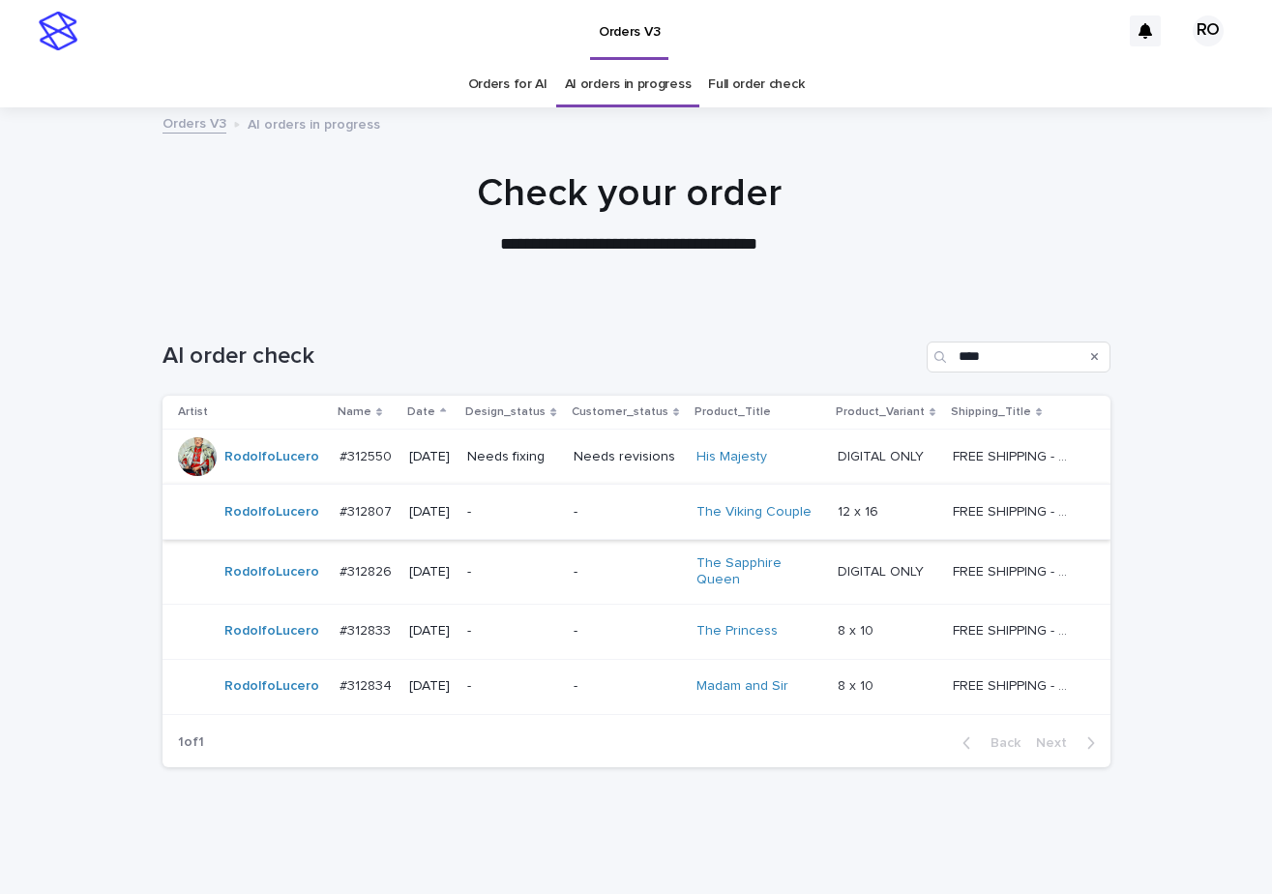
scroll to position [41, 0]
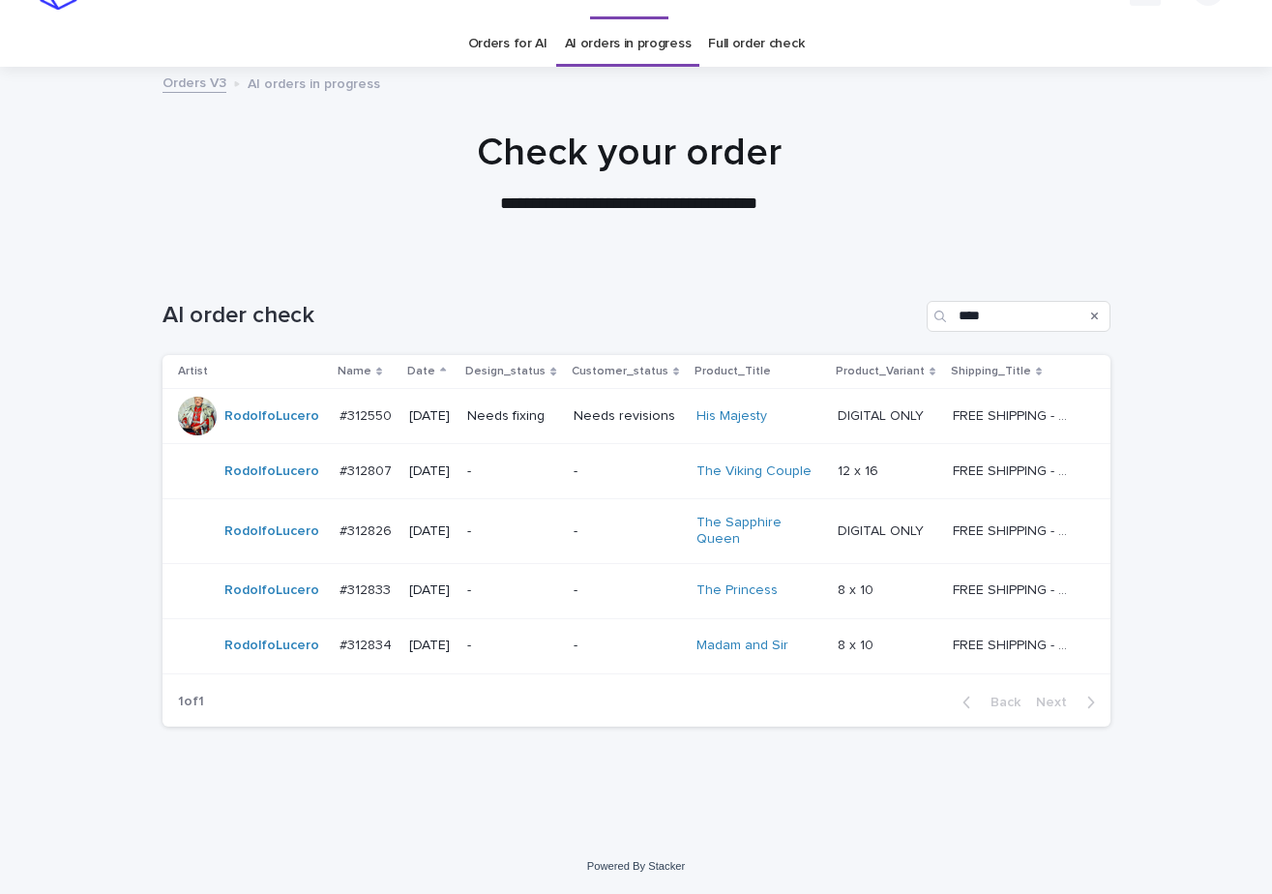
click at [523, 528] on p "-" at bounding box center [512, 531] width 91 height 16
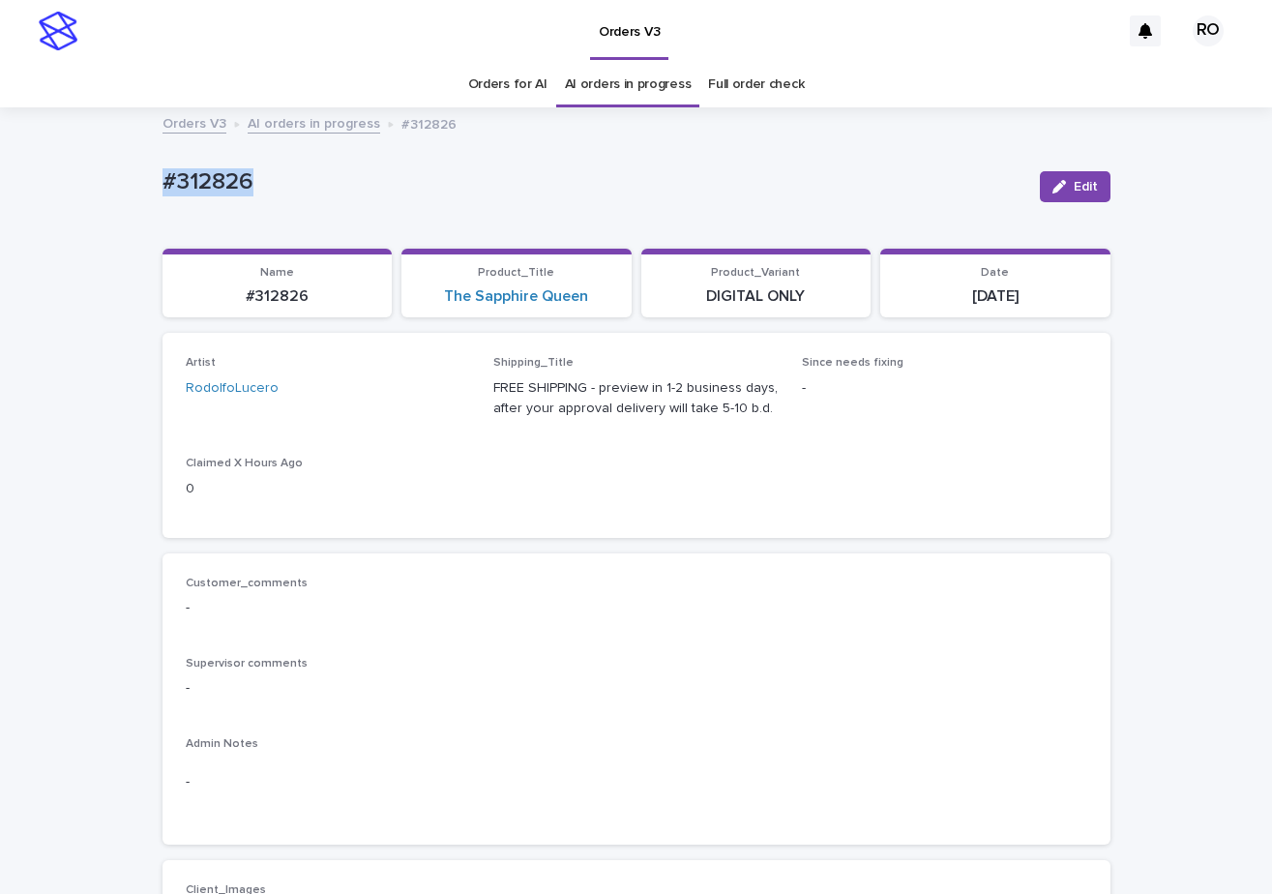
drag, startPoint x: 308, startPoint y: 191, endPoint x: 143, endPoint y: 192, distance: 165.4
drag, startPoint x: 588, startPoint y: 314, endPoint x: 459, endPoint y: 292, distance: 130.5
click at [437, 316] on section "Product_Title The Sapphire Queen" at bounding box center [516, 284] width 230 height 70
drag, startPoint x: 809, startPoint y: 308, endPoint x: 680, endPoint y: 311, distance: 129.6
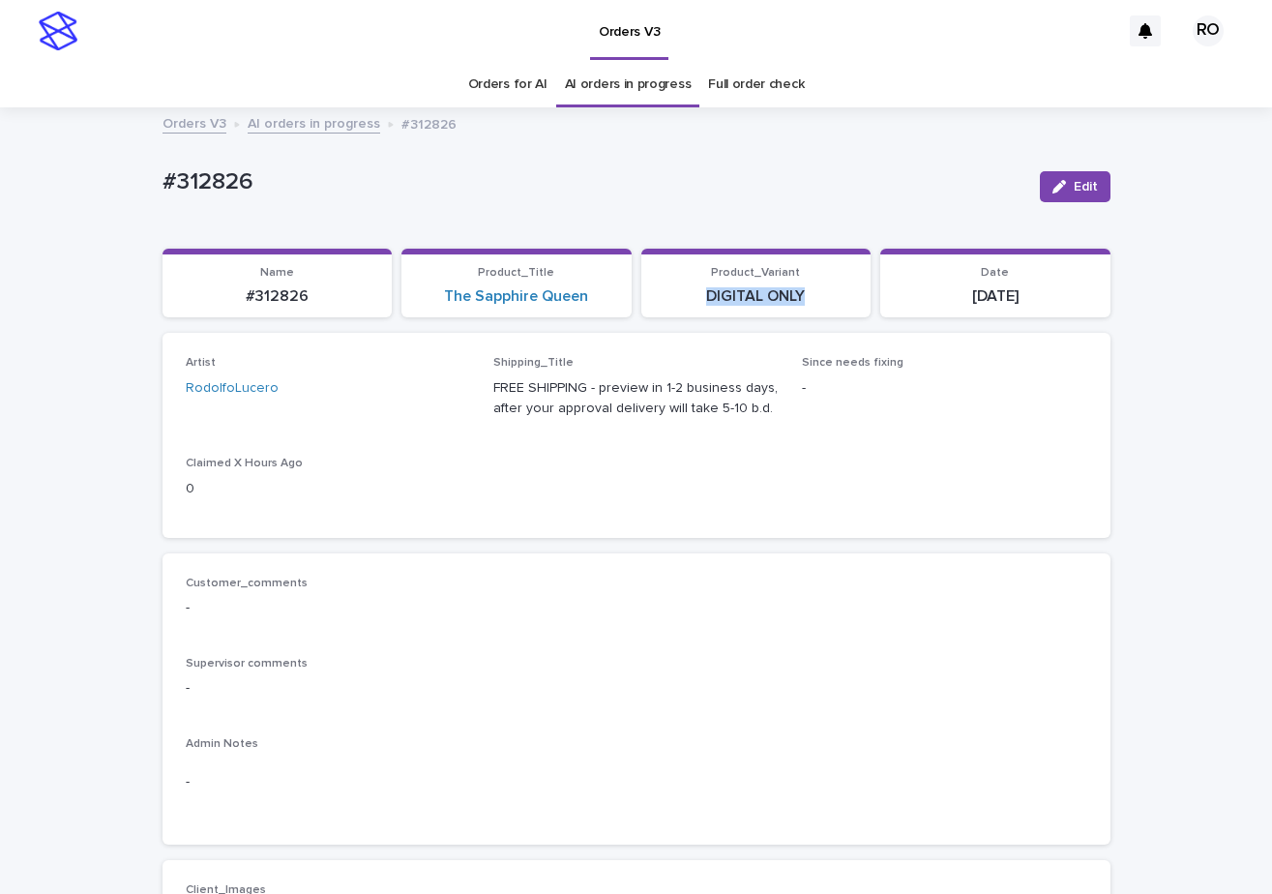
click at [680, 311] on section "Product_Variant DIGITAL ONLY" at bounding box center [756, 284] width 230 height 70
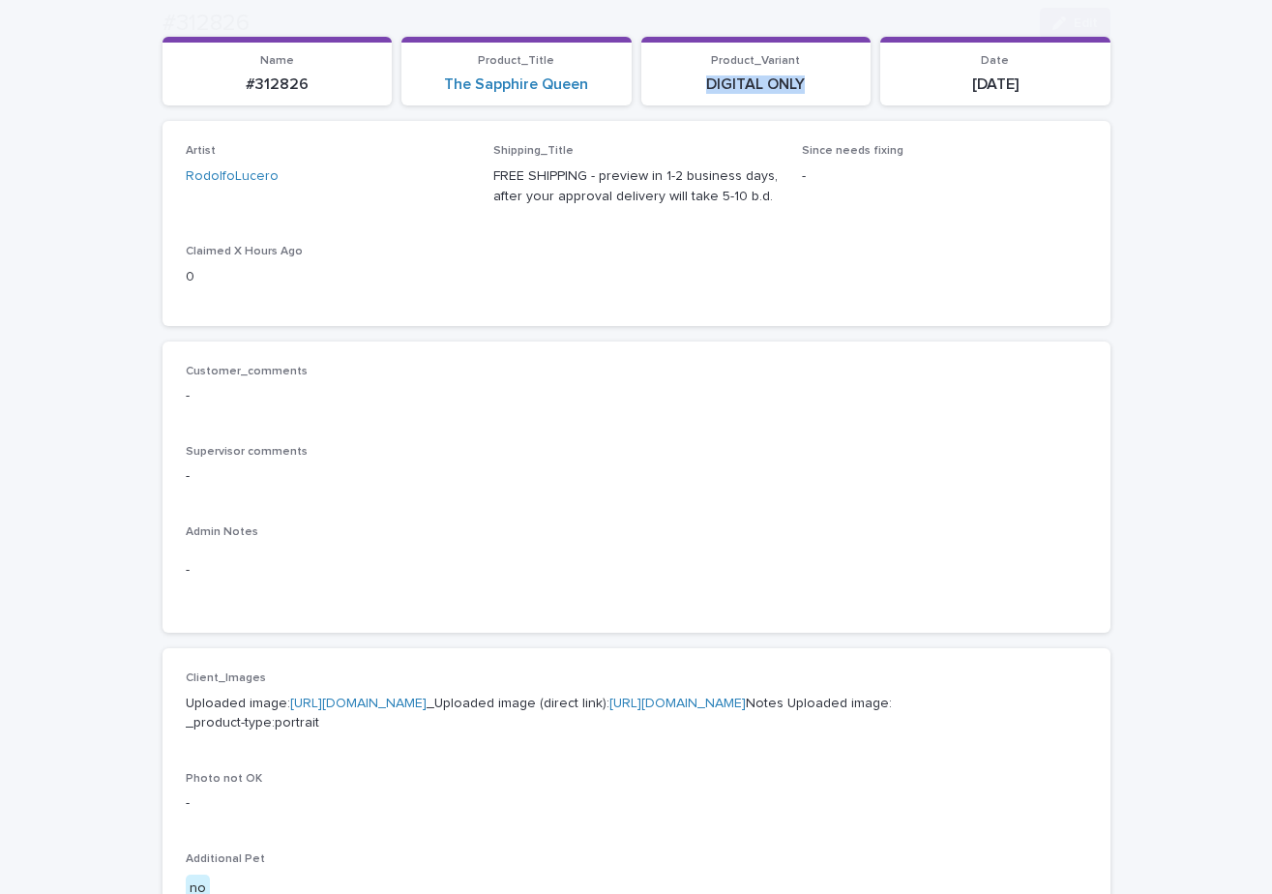
scroll to position [580, 0]
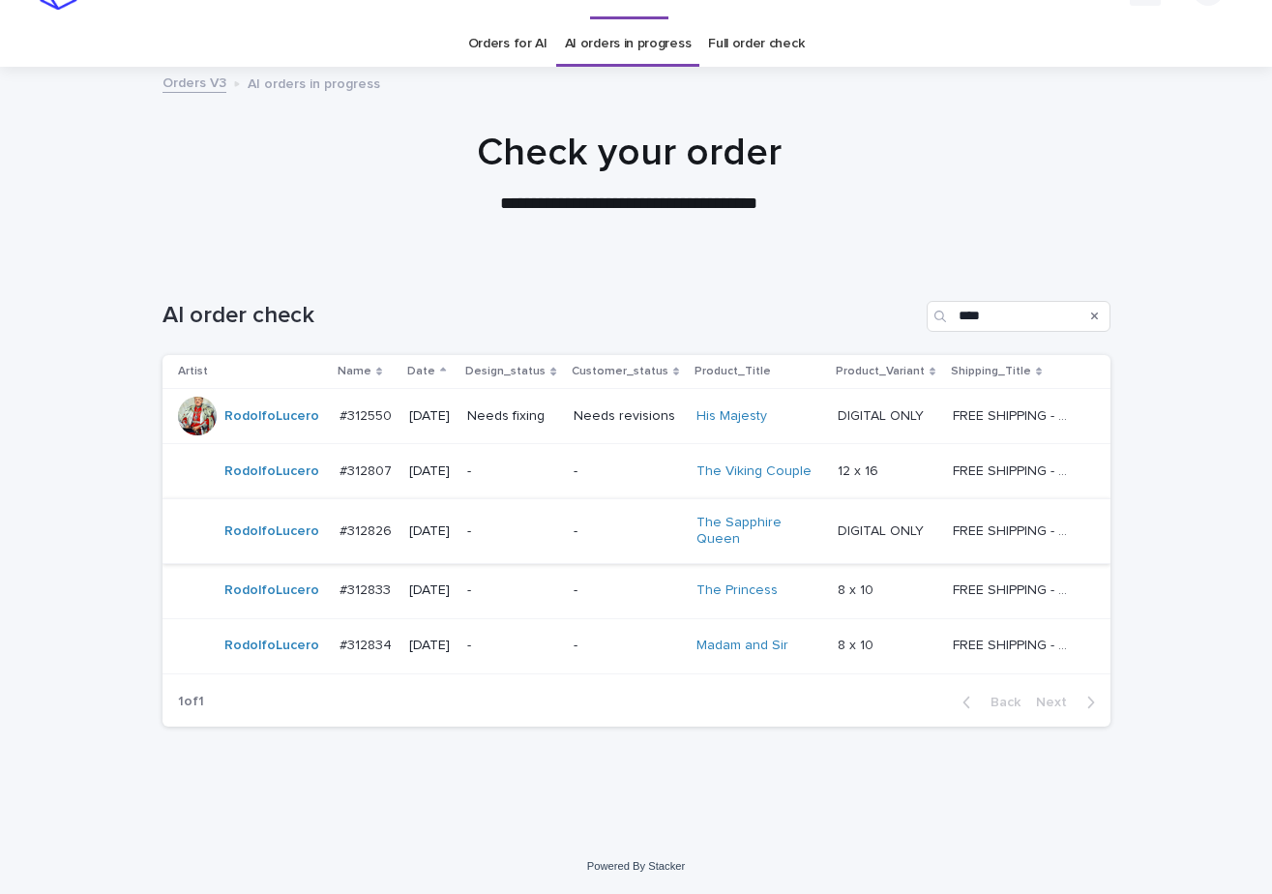
scroll to position [41, 0]
click at [616, 466] on p "-" at bounding box center [626, 471] width 107 height 16
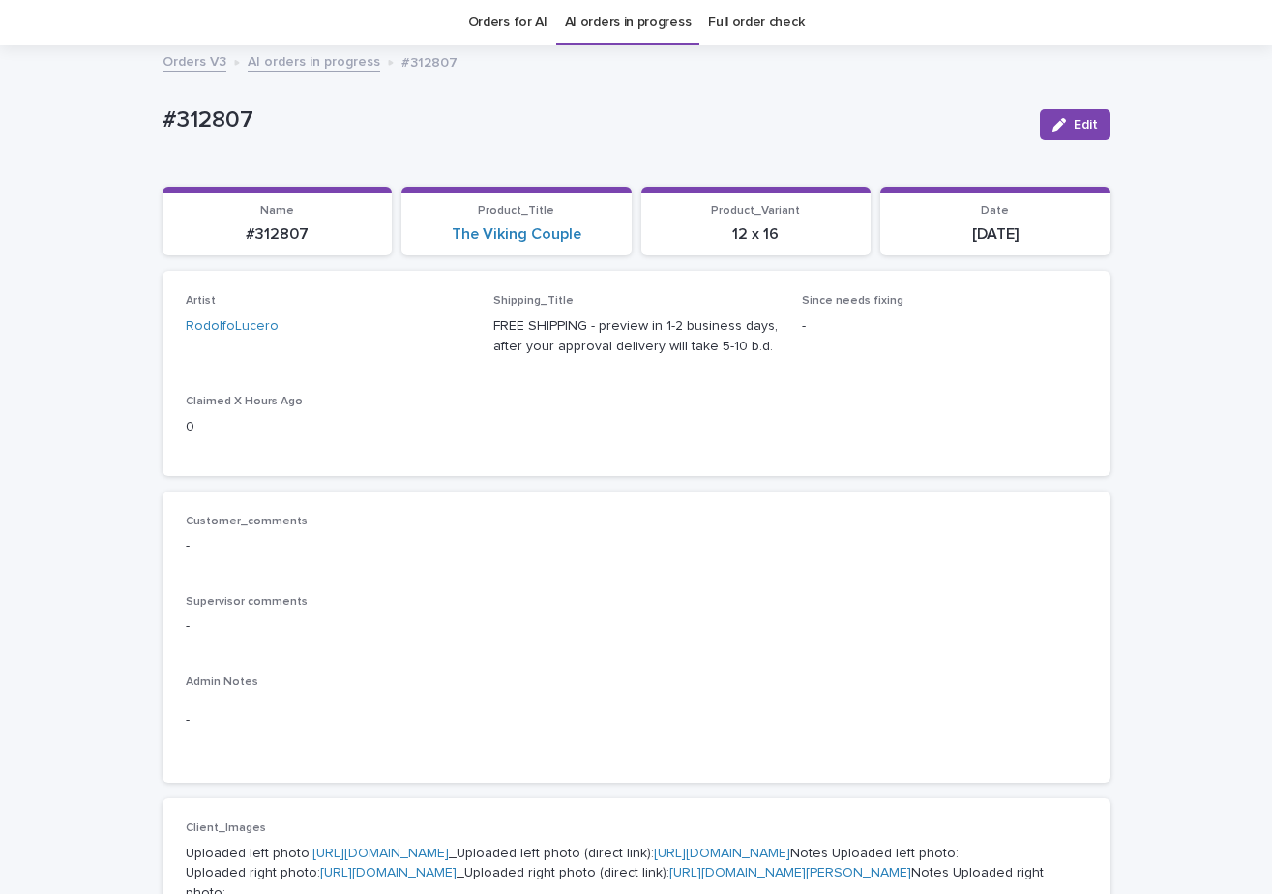
scroll to position [545, 0]
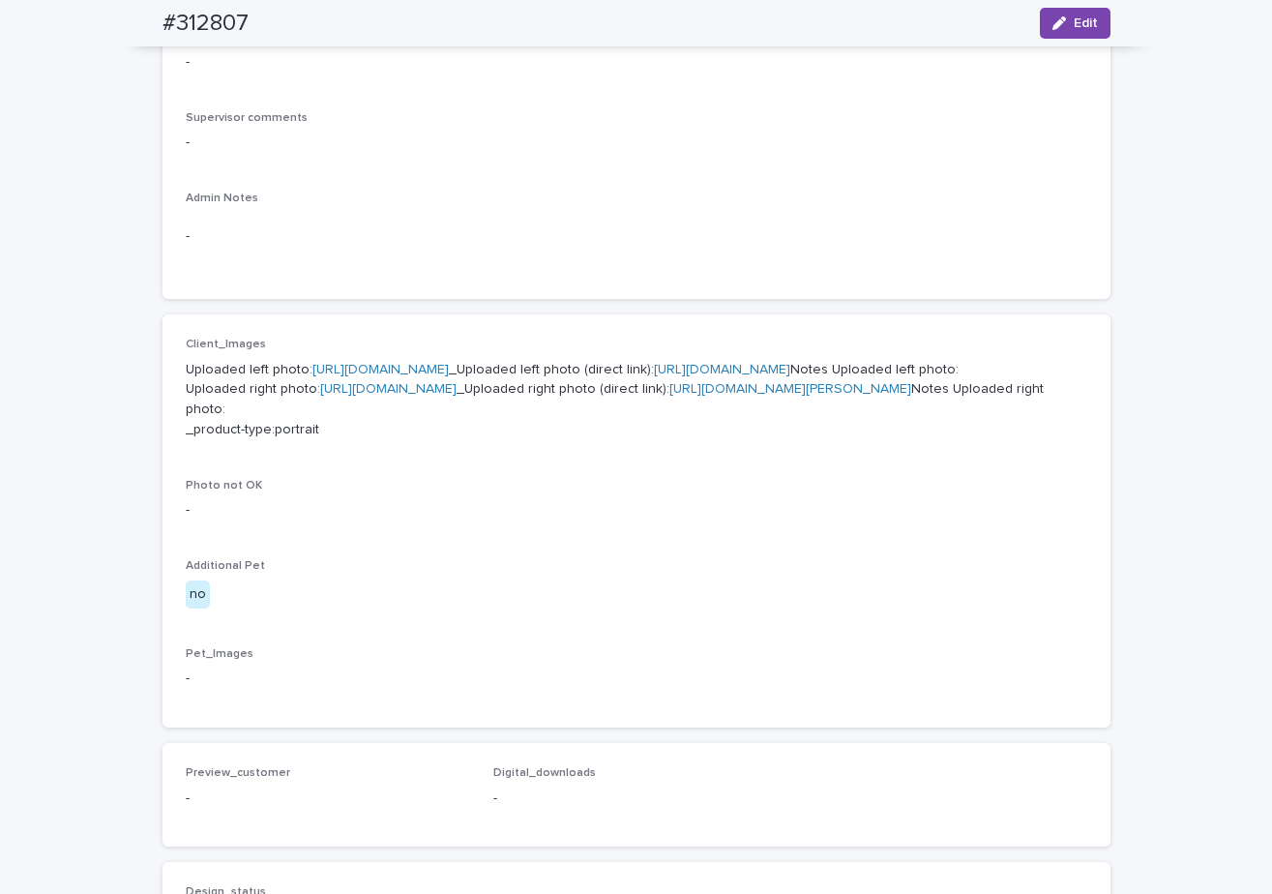
click at [449, 364] on link "https://cdn.shopify.com-uploadkit.app/s/files/1/0033/4807/0511/files/download.h…" at bounding box center [380, 370] width 136 height 14
click at [396, 396] on link "https://cdn.shopify.com-uploadkit.app/s/files/1/0033/4807/0511/files/download.h…" at bounding box center [388, 389] width 136 height 14
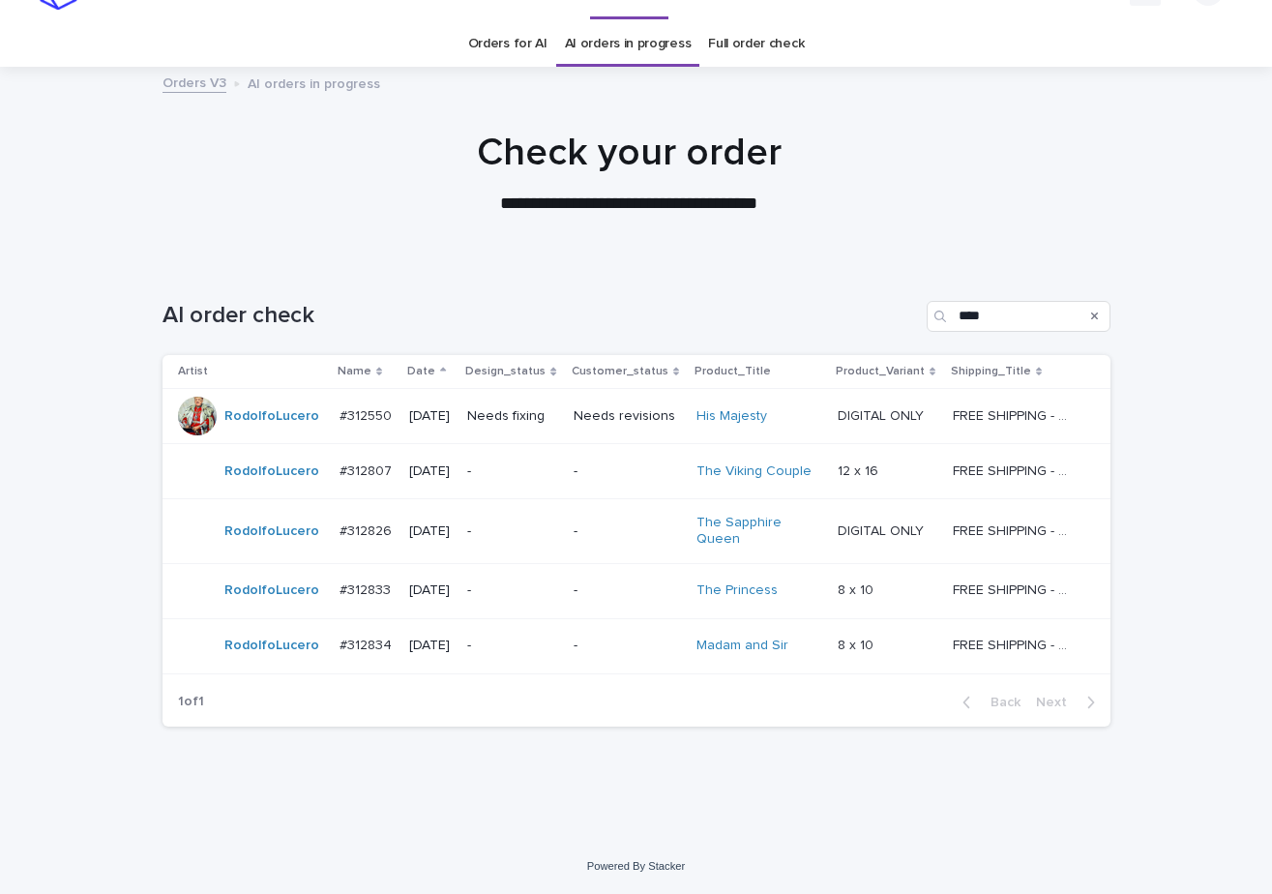
scroll to position [41, 0]
click at [598, 577] on div "-" at bounding box center [626, 590] width 107 height 32
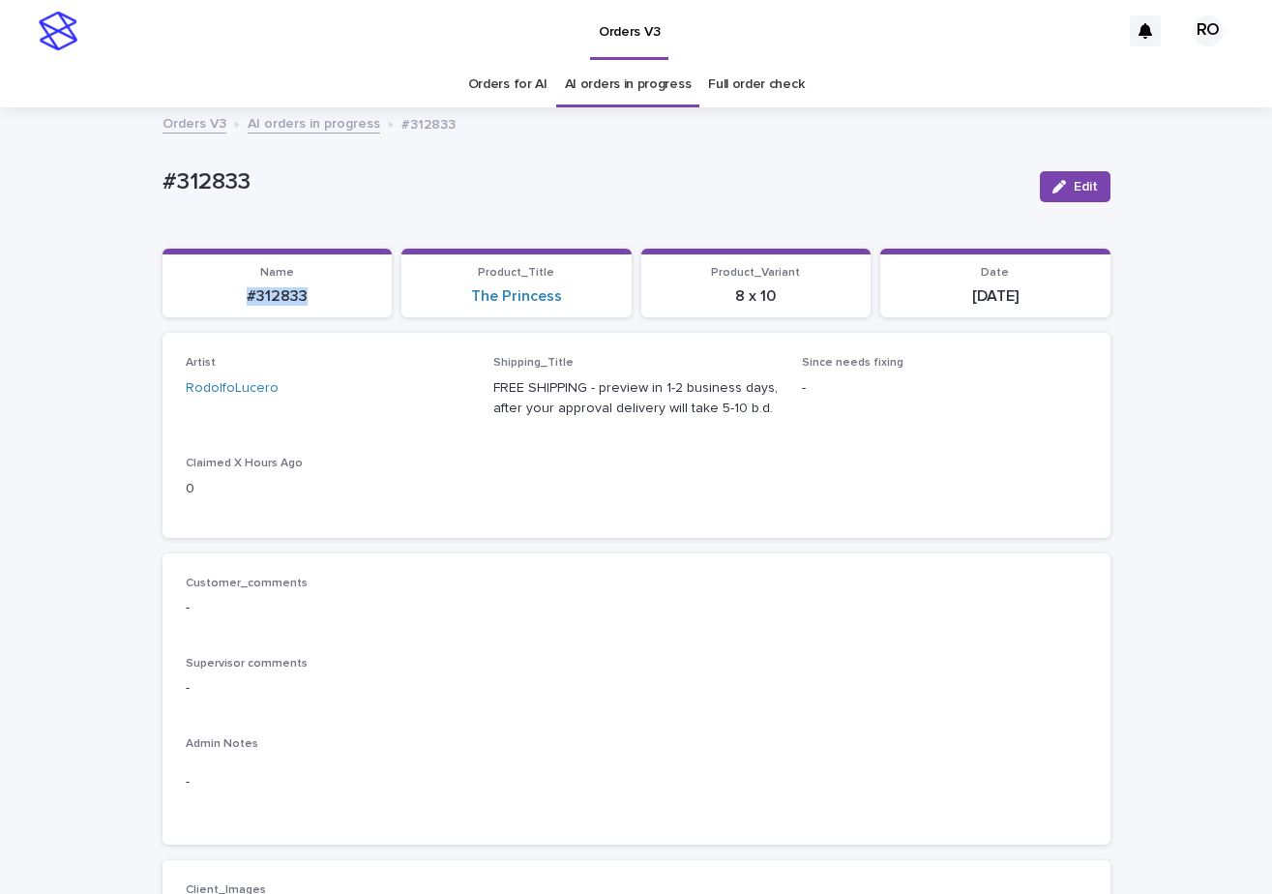
drag, startPoint x: 321, startPoint y: 308, endPoint x: 194, endPoint y: 324, distance: 127.6
click at [203, 325] on div "Loading... Saving… Name #312833 Product_Title The Princess Product_Variant 8 x …" at bounding box center [636, 291] width 948 height 85
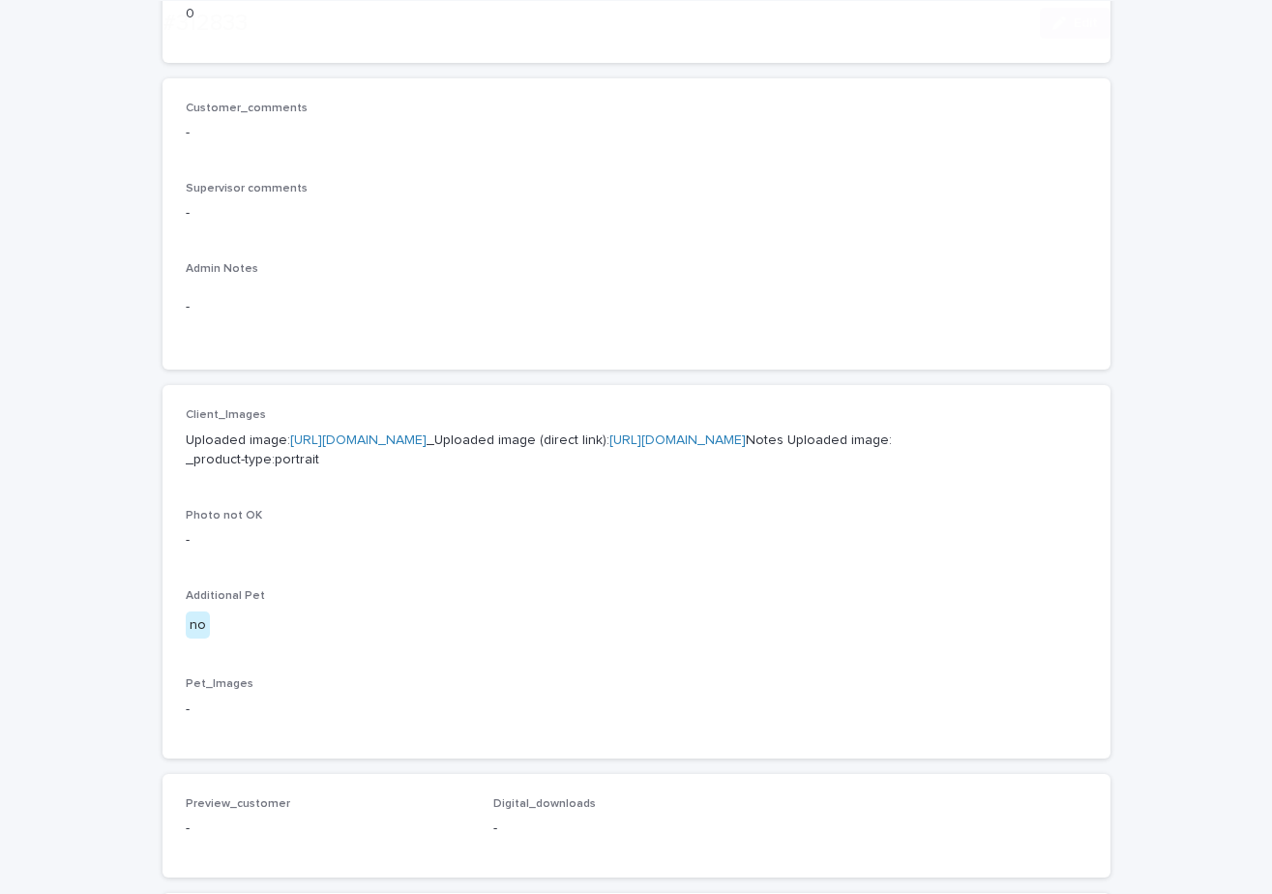
scroll to position [548, 0]
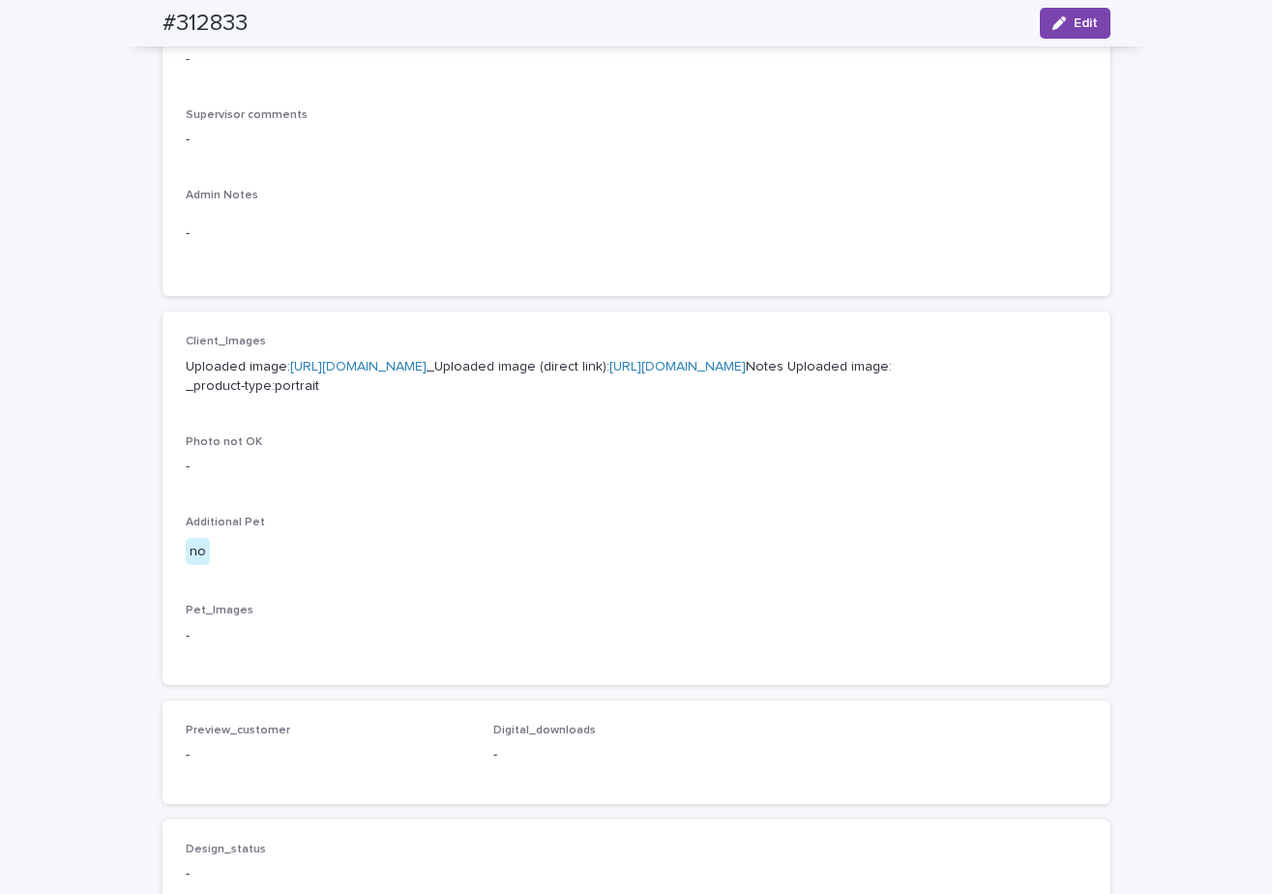
click at [690, 375] on p "Uploaded image: https://cdn.shopify.com-uploadkit.app/s/files/1/0033/4807/0511/…" at bounding box center [636, 377] width 901 height 41
click at [426, 366] on link "https://cdn.shopify.com-uploadkit.app/s/files/1/0033/4807/0511/files/download.h…" at bounding box center [358, 367] width 136 height 14
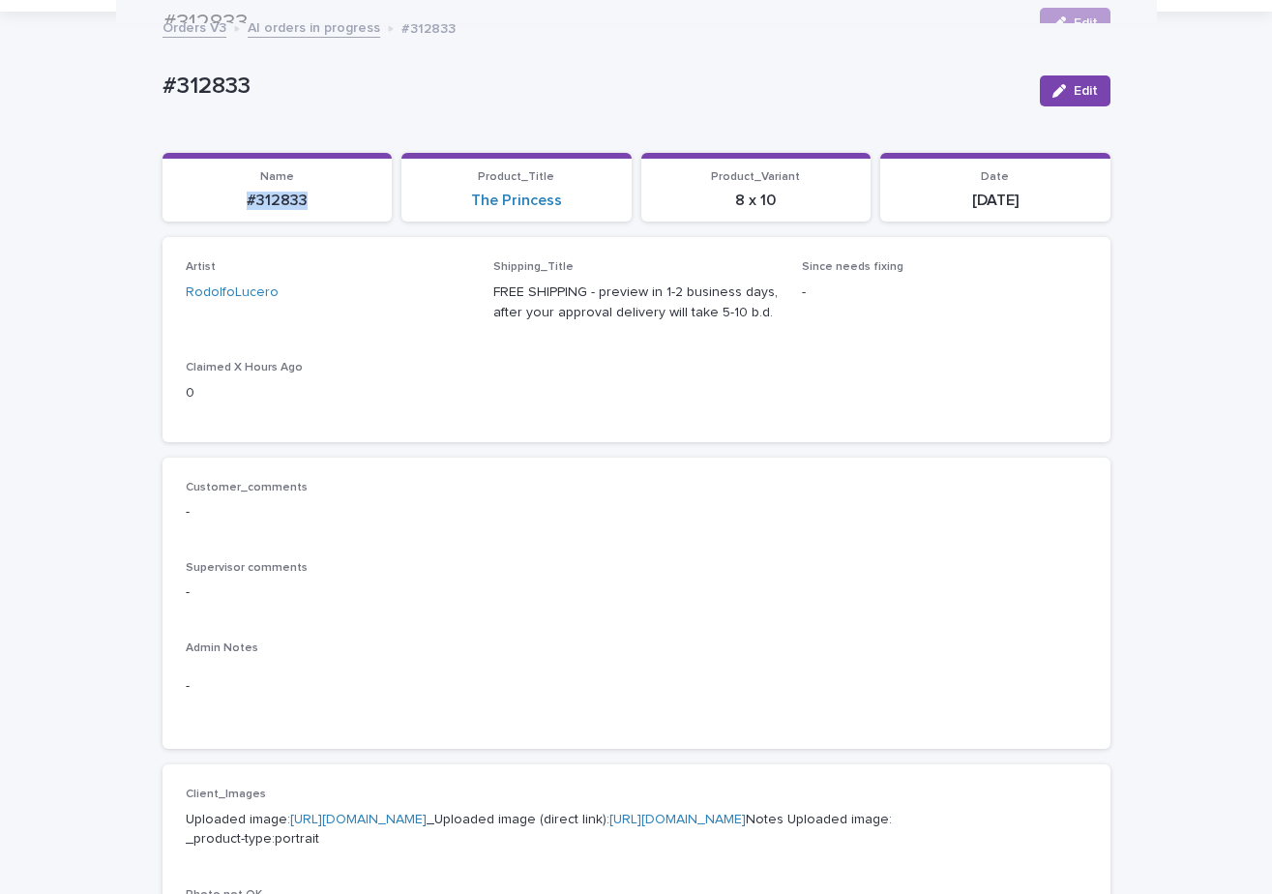
scroll to position [91, 0]
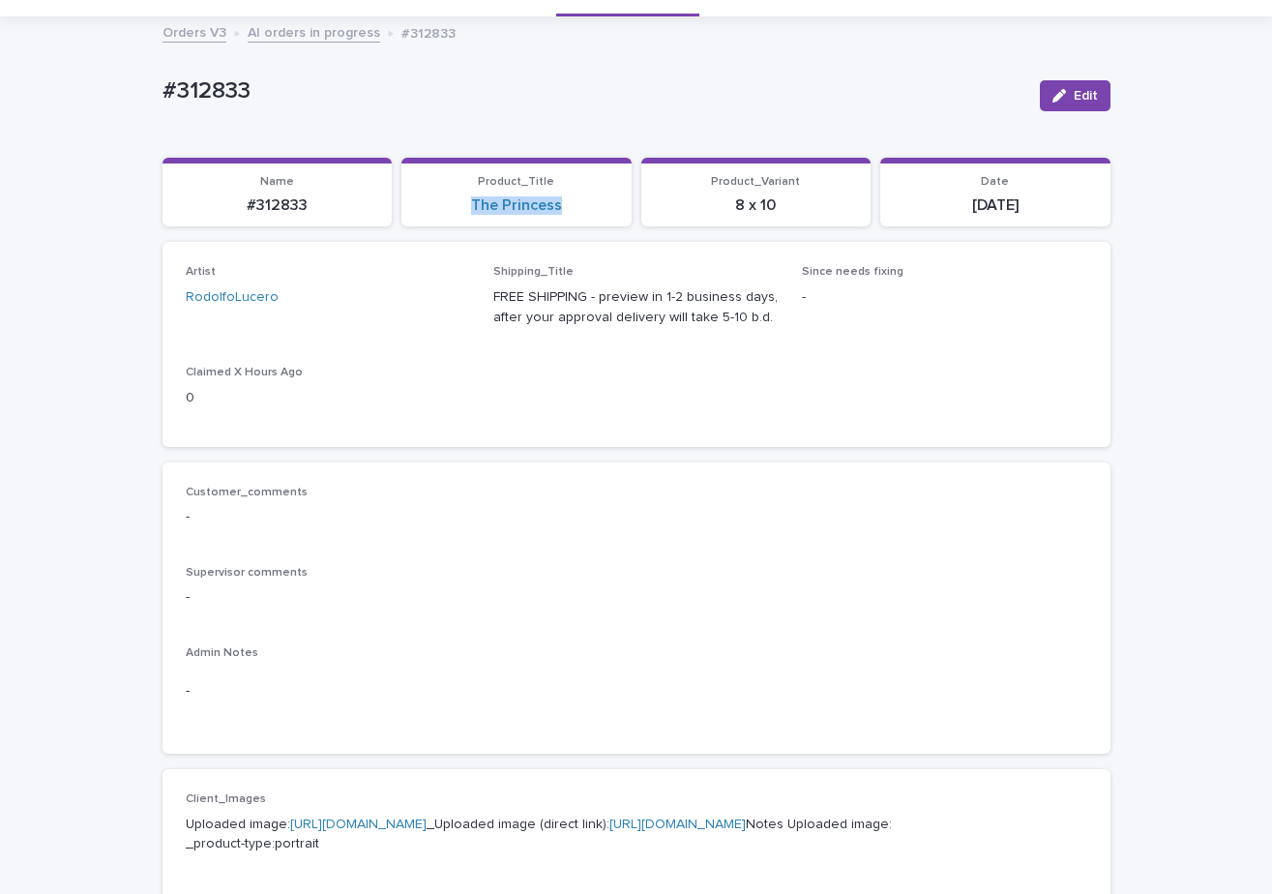
drag, startPoint x: 563, startPoint y: 210, endPoint x: 460, endPoint y: 217, distance: 102.7
click at [458, 227] on div "Loading... Saving… Name #312833 Product_Title The Princess Product_Variant 8 x …" at bounding box center [636, 200] width 948 height 85
drag, startPoint x: 770, startPoint y: 204, endPoint x: 695, endPoint y: 212, distance: 74.9
click at [702, 213] on p "8 x 10" at bounding box center [756, 205] width 207 height 18
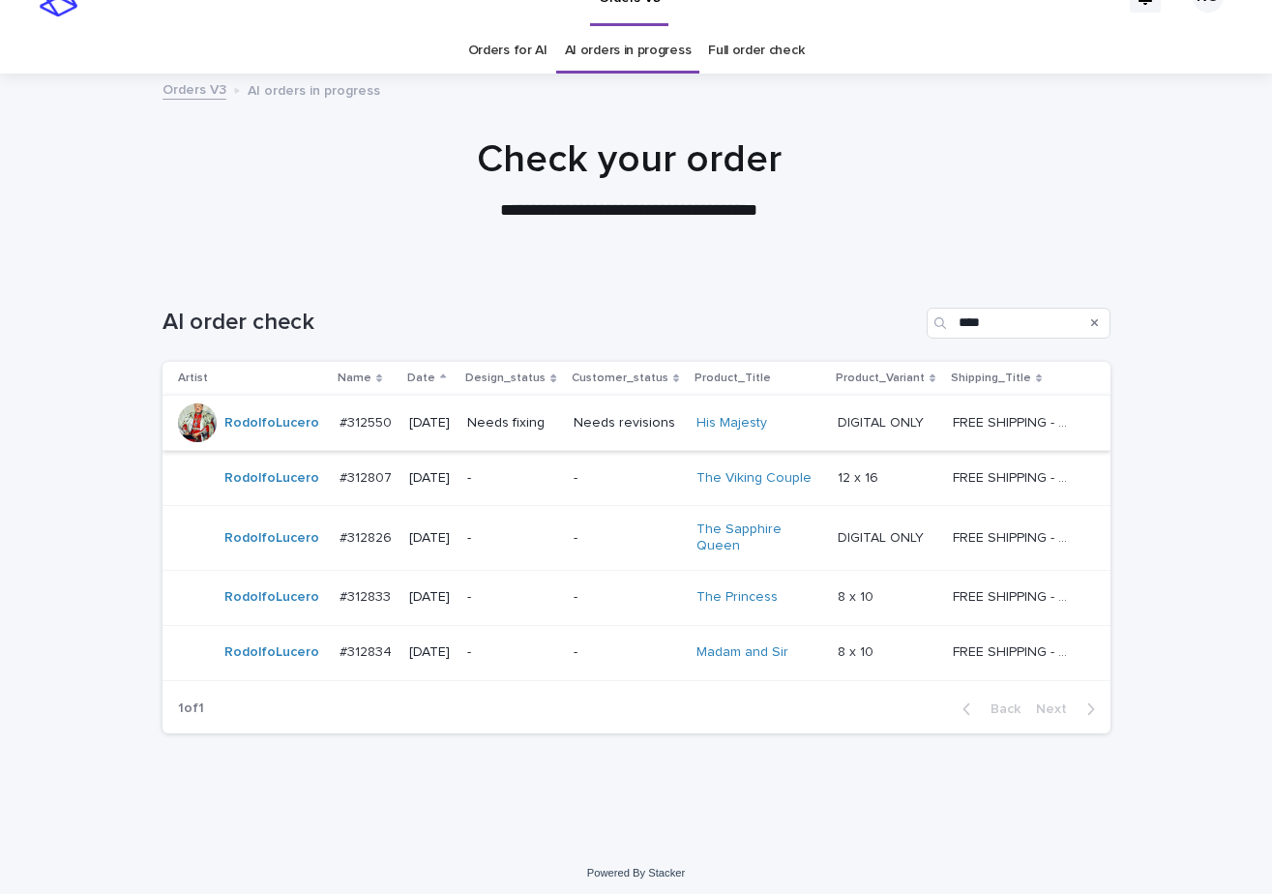
scroll to position [41, 0]
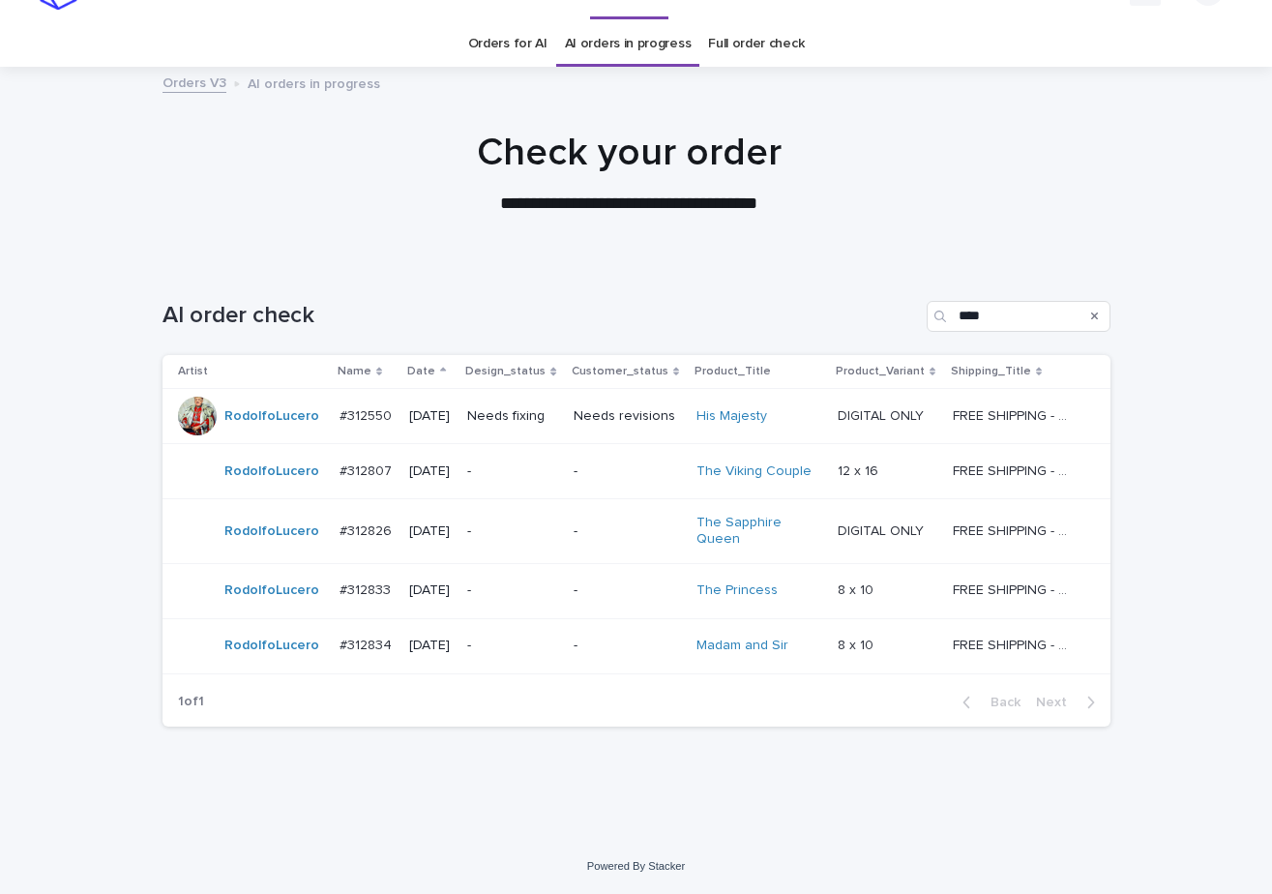
click at [558, 647] on p "-" at bounding box center [512, 645] width 91 height 16
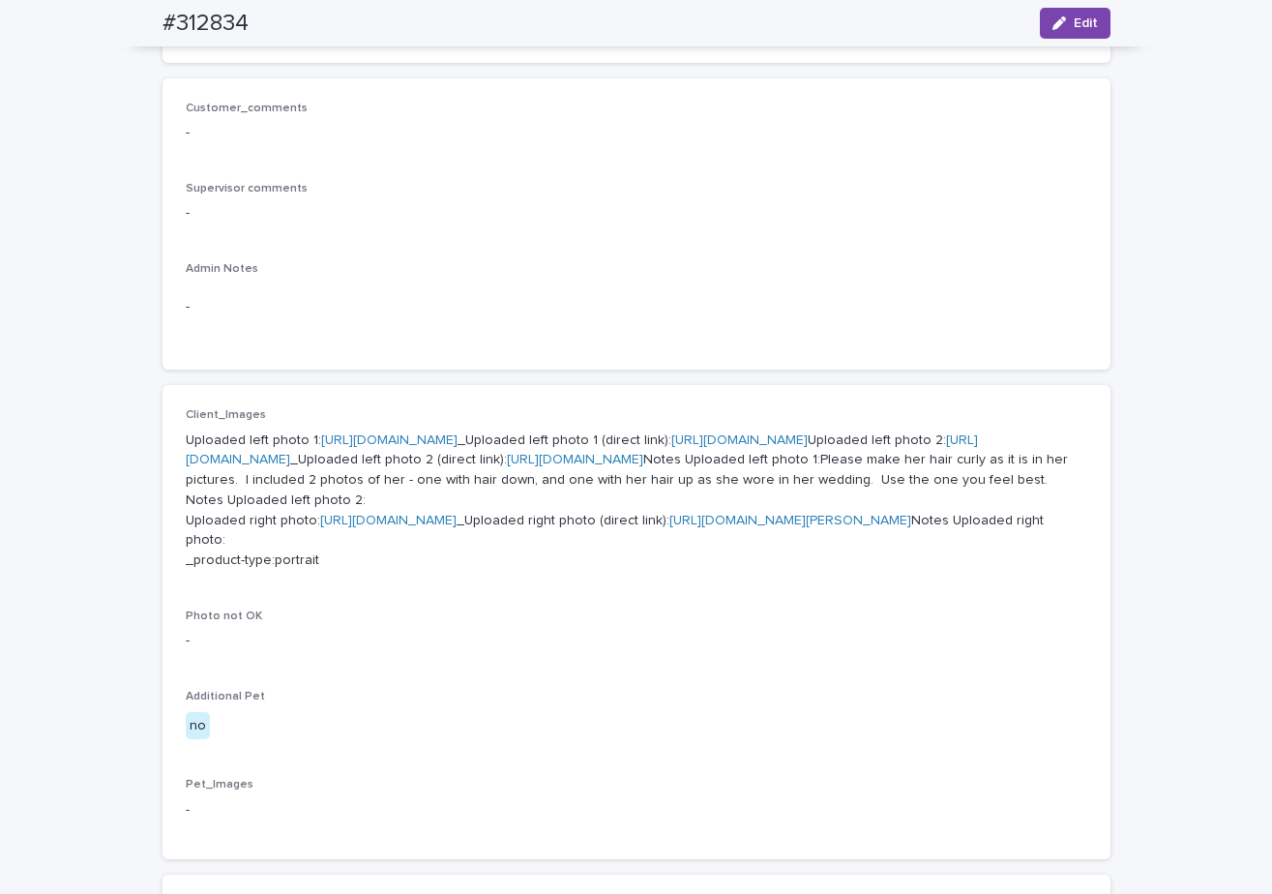
scroll to position [580, 0]
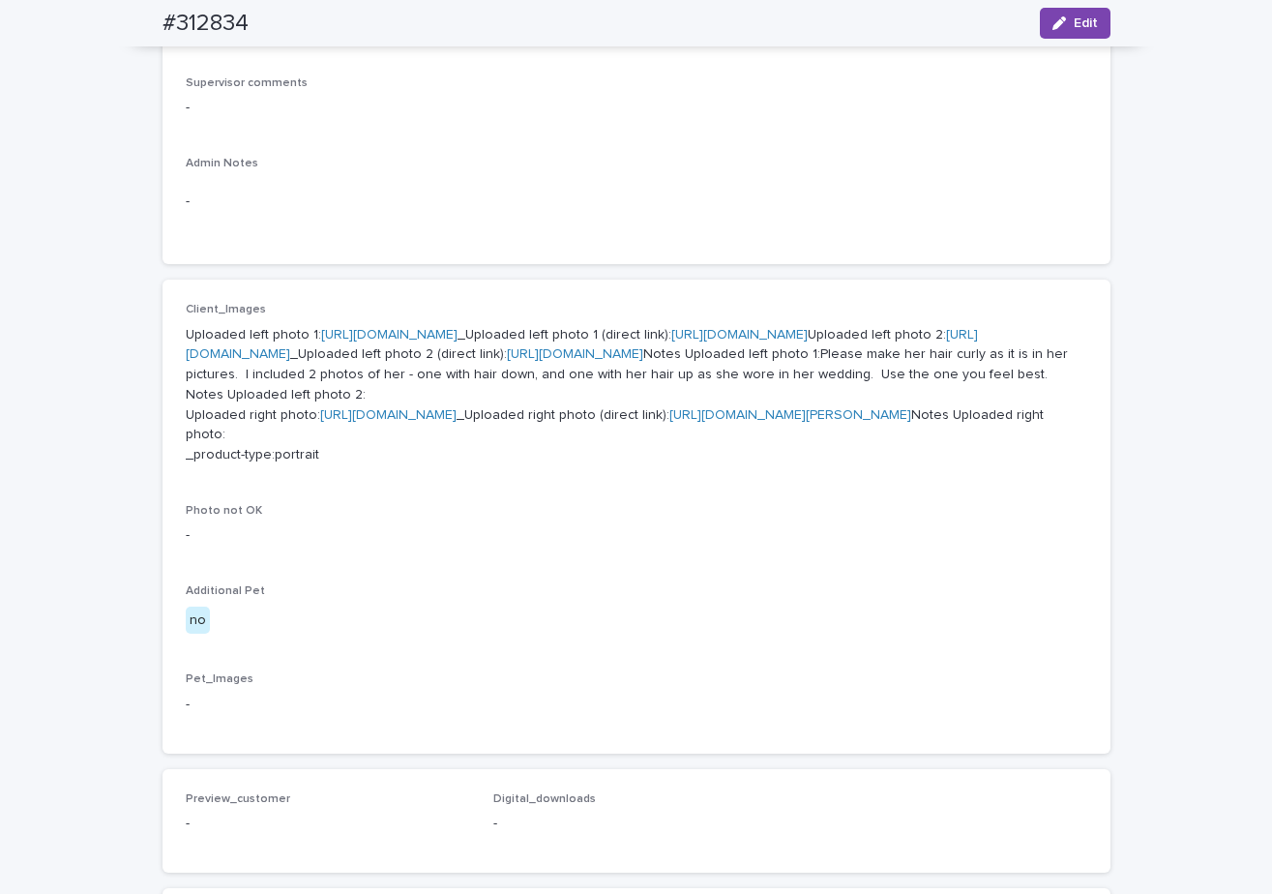
click at [457, 333] on link "https://cdn.shopify.com-uploadkit.app/s/files/1/0033/4807/0511/files/download.h…" at bounding box center [389, 335] width 136 height 14
click at [422, 362] on link "https://cdn.shopify.com-uploadkit.app/s/files/1/0033/4807/0511/files/download.h…" at bounding box center [582, 345] width 792 height 34
click at [451, 422] on link "https://cdn.shopify.com-uploadkit.app/s/files/1/0033/4807/0511/files/download.h…" at bounding box center [388, 415] width 136 height 14
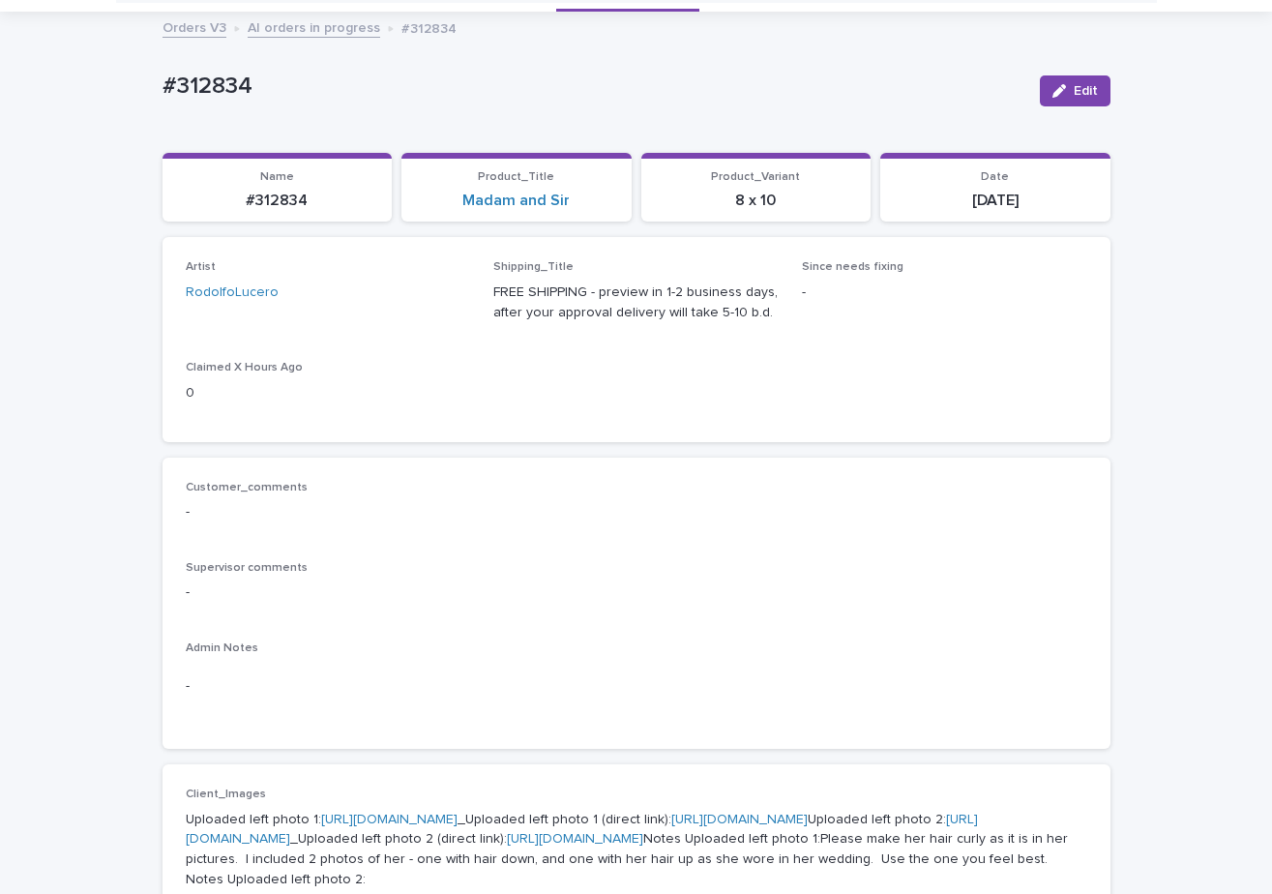
scroll to position [99, 0]
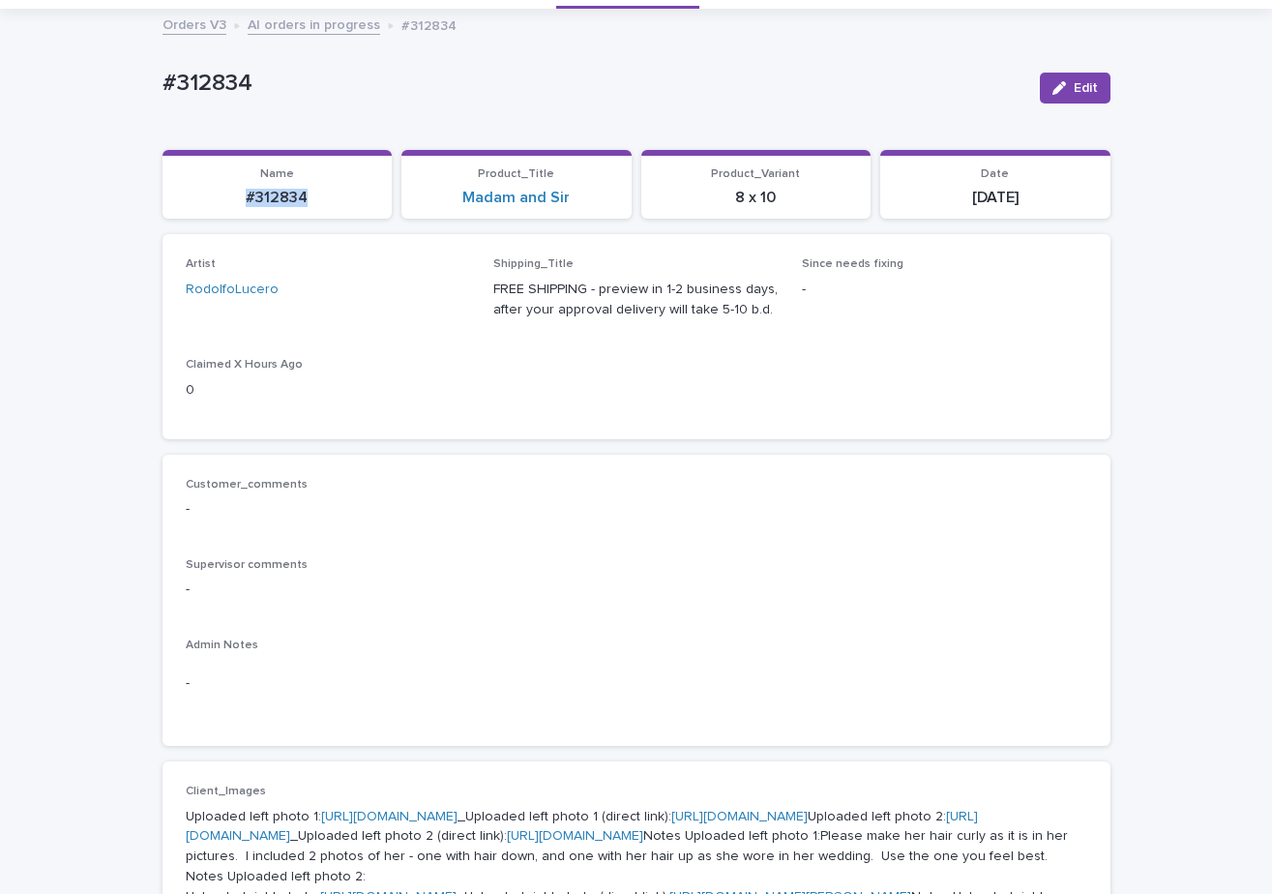
drag, startPoint x: 319, startPoint y: 208, endPoint x: 220, endPoint y: 221, distance: 99.6
click at [228, 217] on section "Name #312834" at bounding box center [277, 185] width 230 height 70
drag, startPoint x: 582, startPoint y: 210, endPoint x: 444, endPoint y: 193, distance: 139.3
click at [434, 225] on div "Loading... Saving… Name #312834 Product_Title Madam and Sir Product_Variant 8 x…" at bounding box center [636, 192] width 948 height 85
drag, startPoint x: 796, startPoint y: 199, endPoint x: 700, endPoint y: 202, distance: 95.8
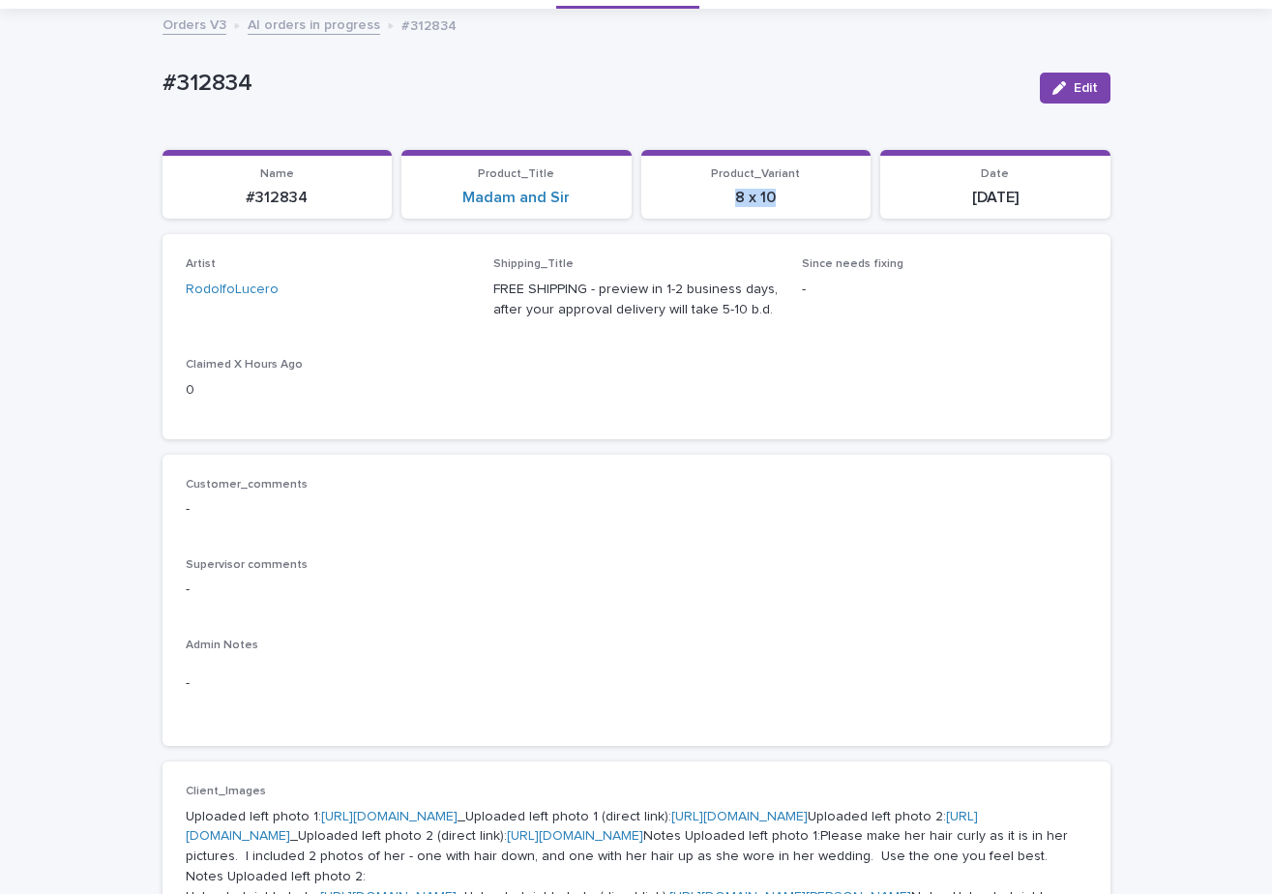
click at [717, 203] on p "8 x 10" at bounding box center [756, 198] width 207 height 18
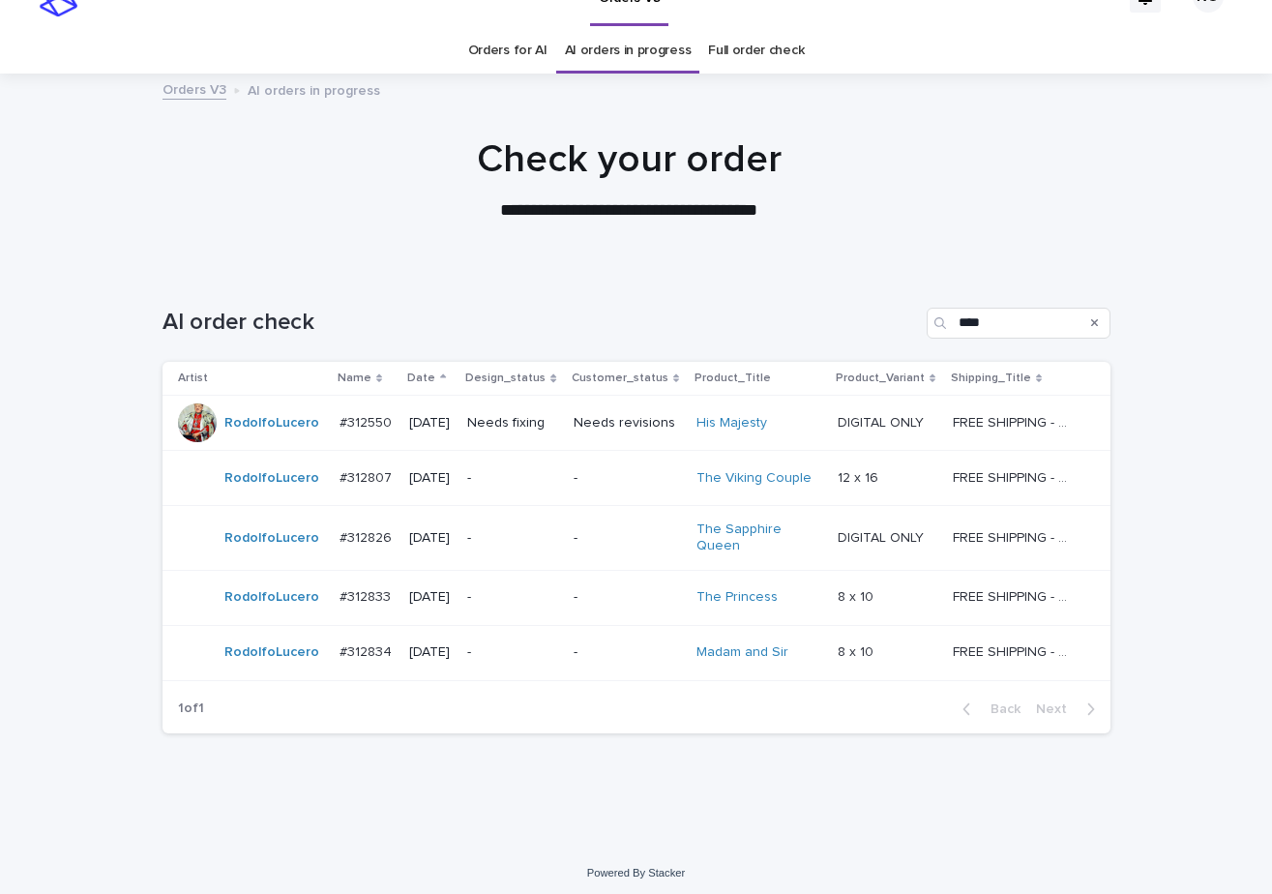
scroll to position [41, 0]
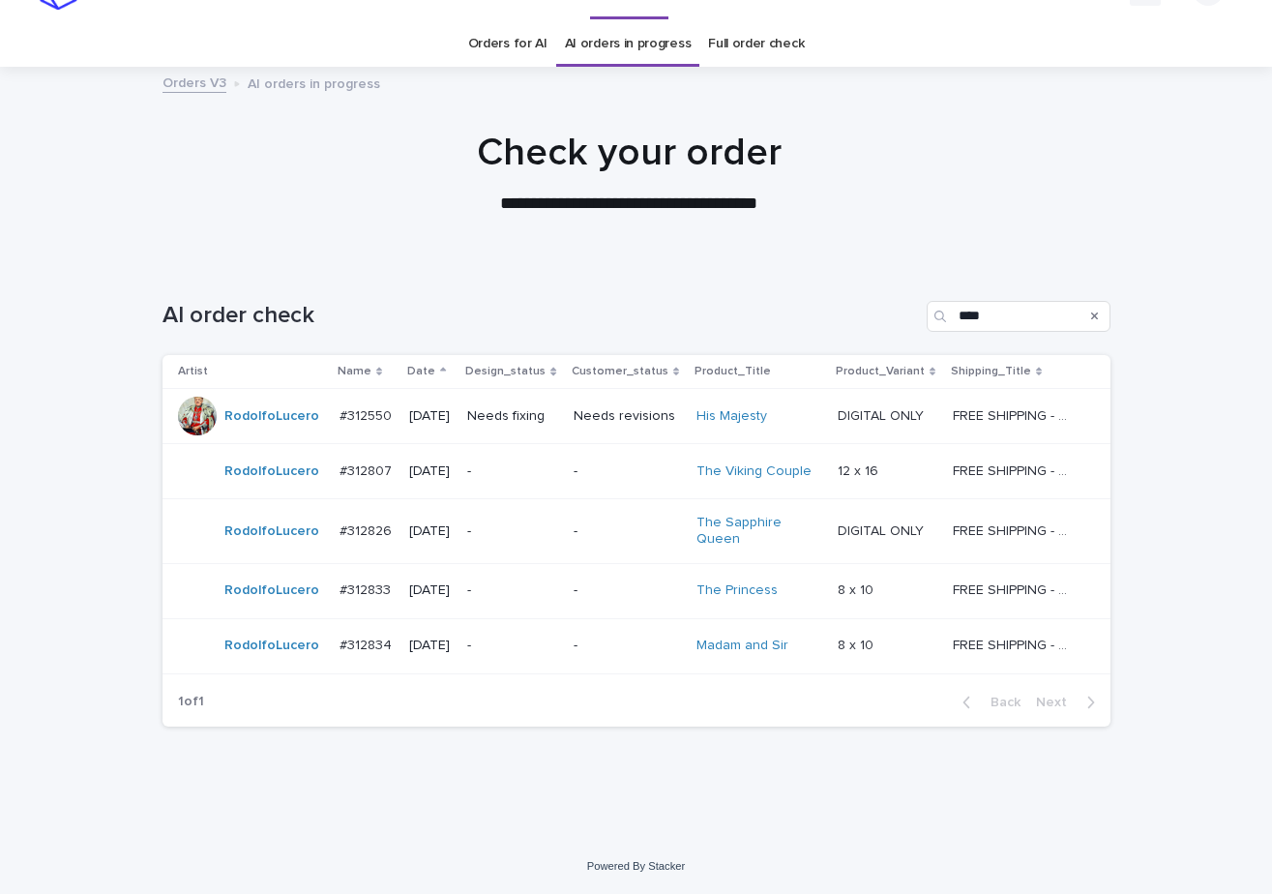
click at [525, 425] on div "Needs fixing" at bounding box center [512, 416] width 91 height 32
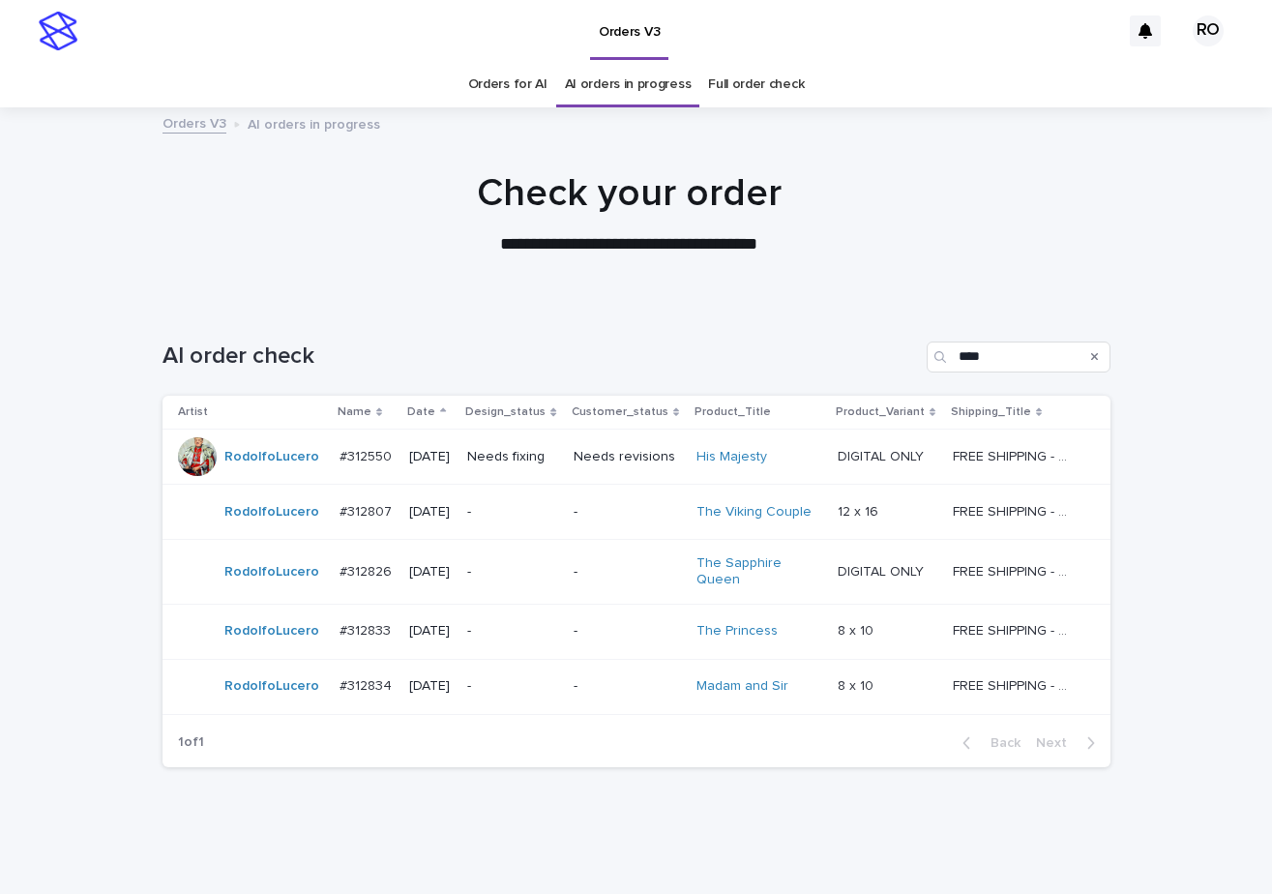
scroll to position [41, 0]
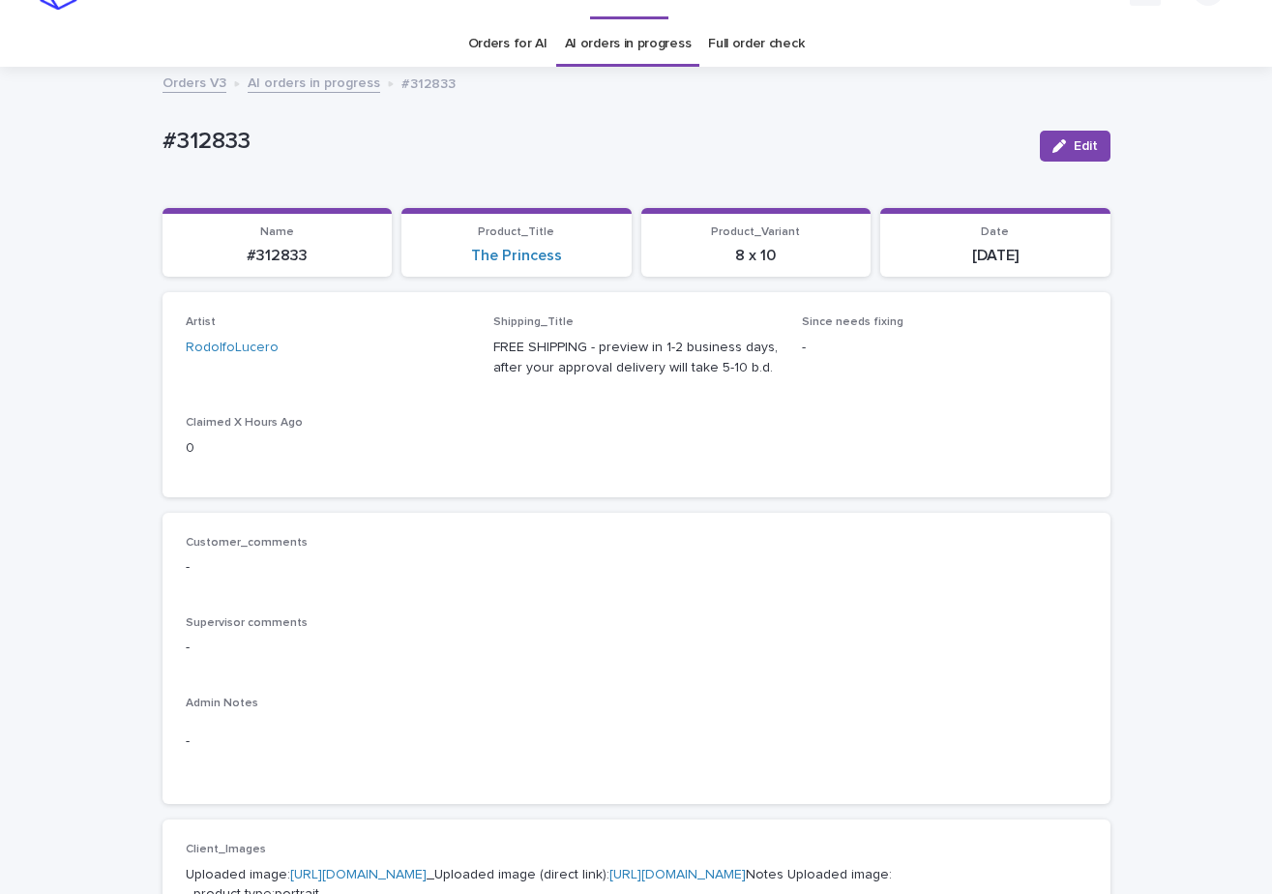
scroll to position [62, 0]
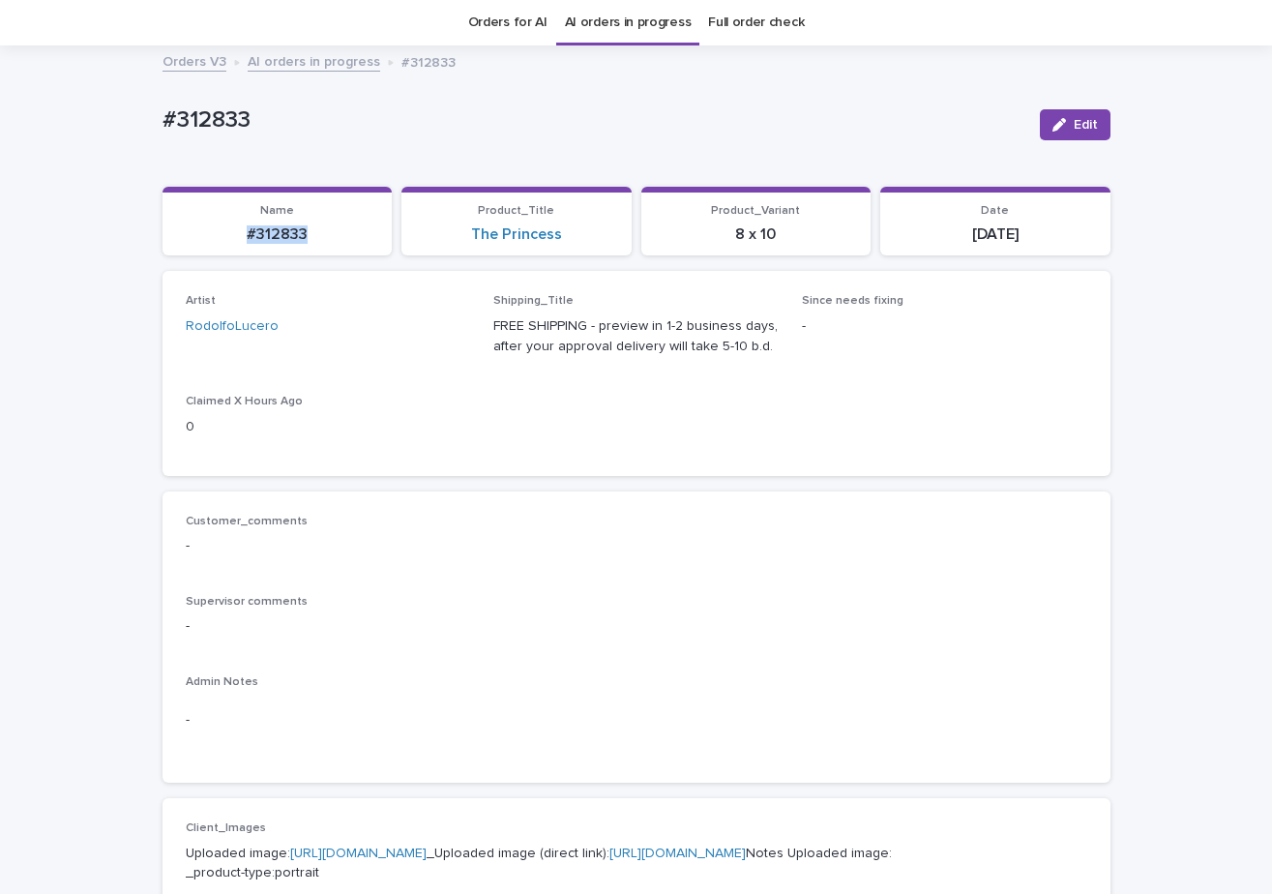
drag, startPoint x: 314, startPoint y: 239, endPoint x: 215, endPoint y: 245, distance: 99.8
click at [215, 245] on section "Name #312833" at bounding box center [277, 222] width 230 height 70
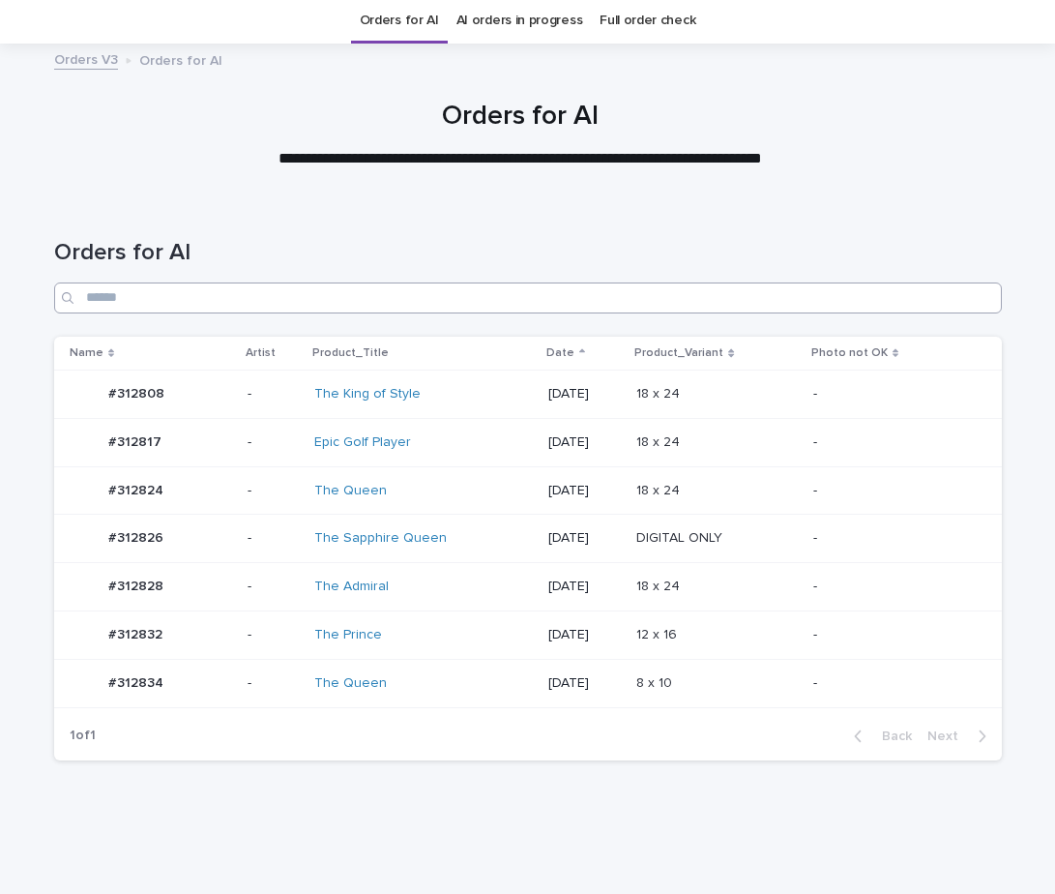
scroll to position [97, 0]
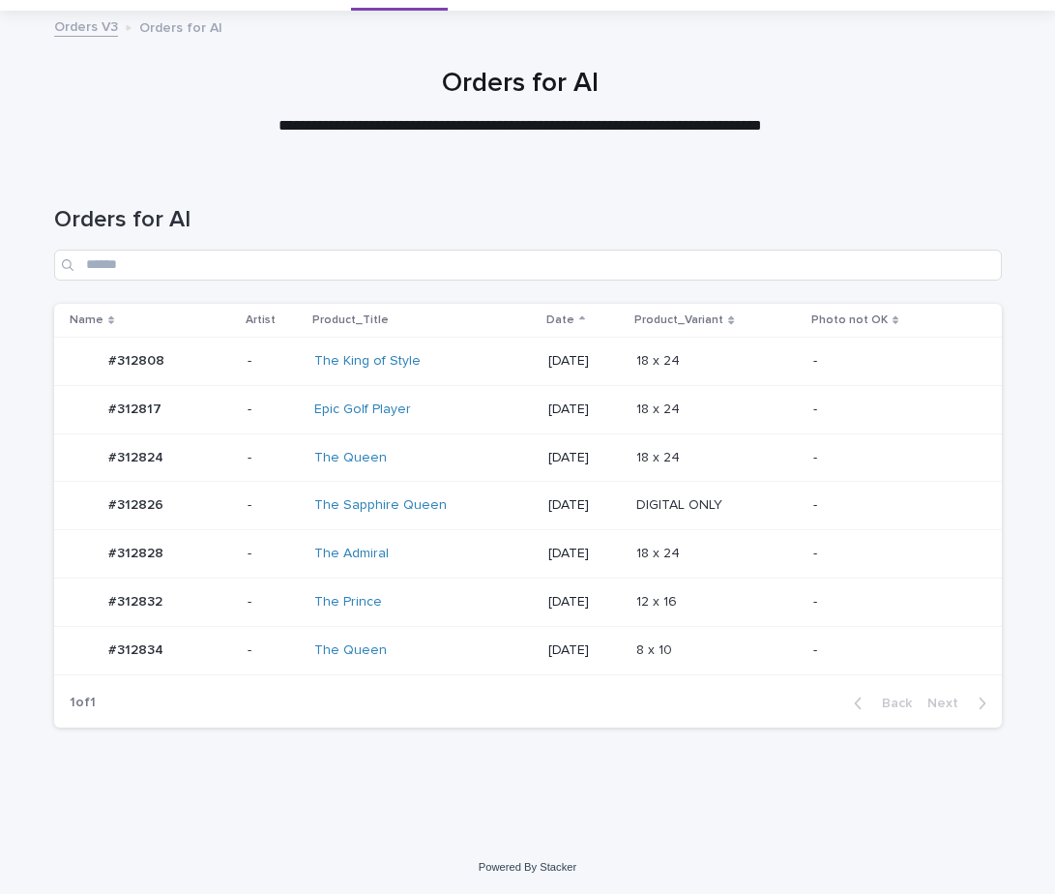
click at [787, 412] on p at bounding box center [716, 409] width 161 height 16
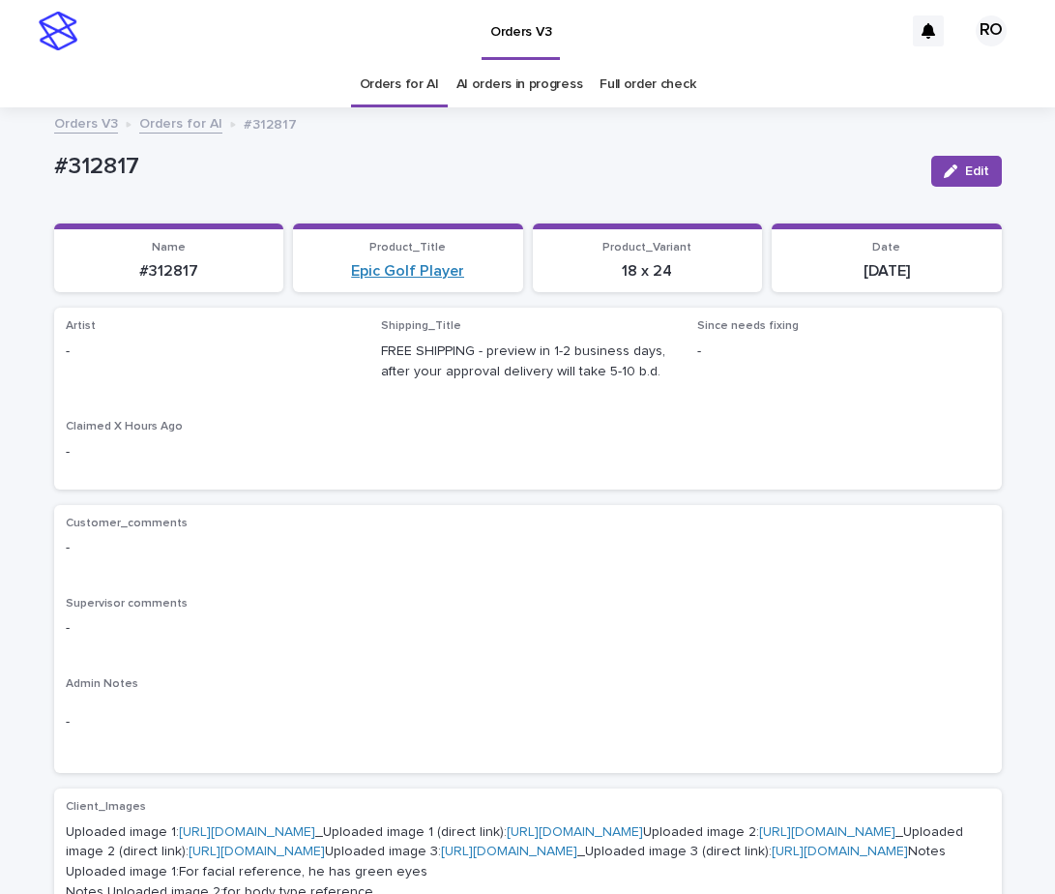
drag, startPoint x: 952, startPoint y: 164, endPoint x: 453, endPoint y: 276, distance: 511.2
click at [951, 164] on div "button" at bounding box center [954, 171] width 21 height 14
drag, startPoint x: 314, startPoint y: 358, endPoint x: 305, endPoint y: 357, distance: 9.7
click at [315, 356] on div "Select..." at bounding box center [200, 360] width 267 height 32
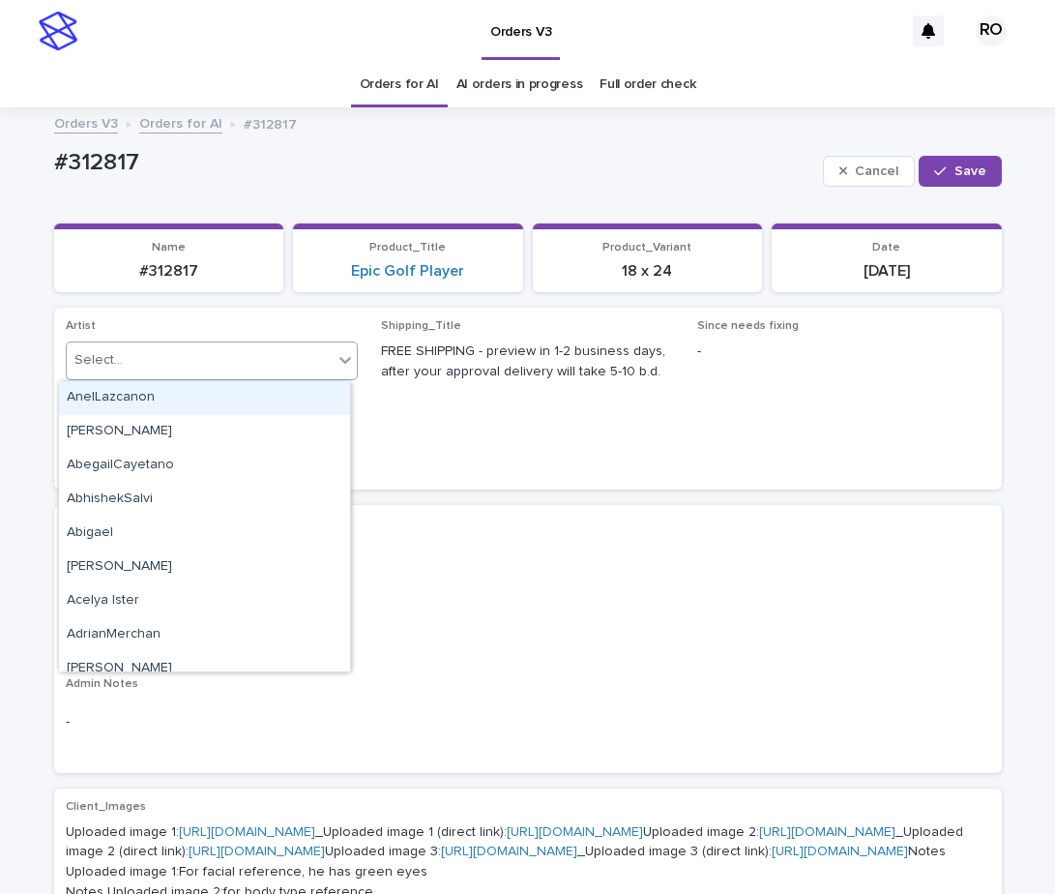
paste input "**********"
type input "**********"
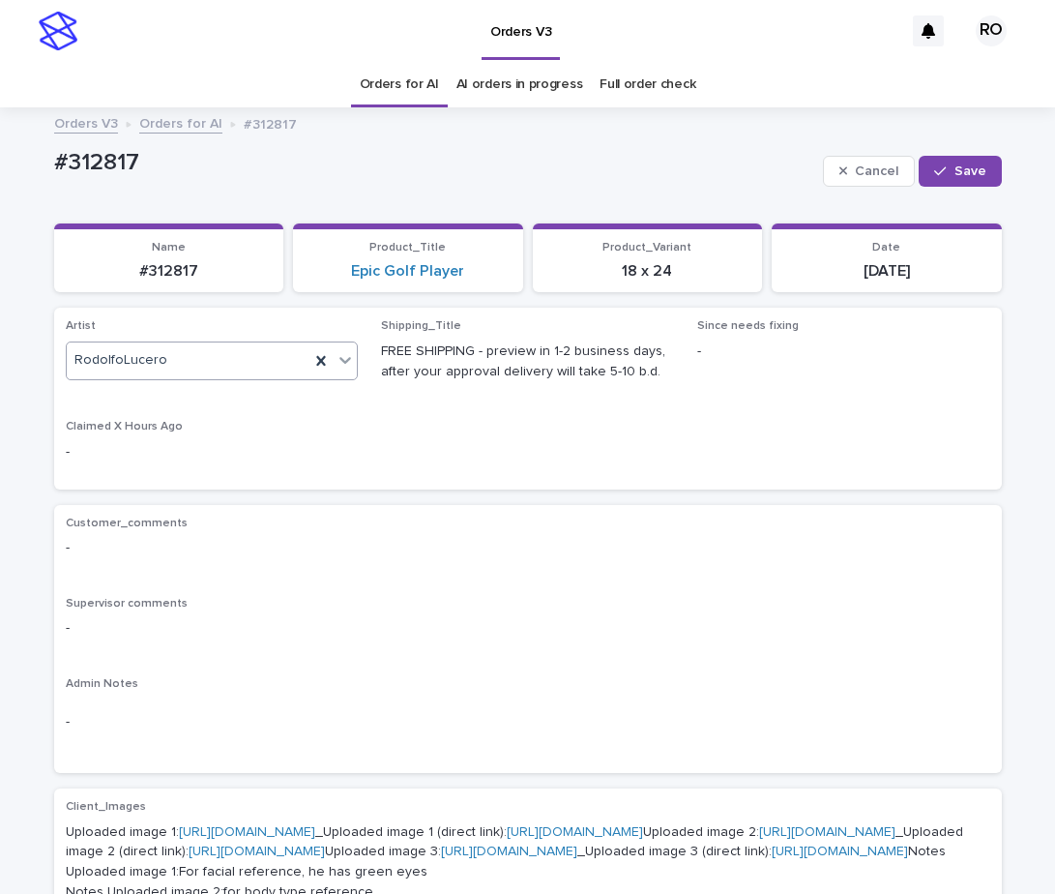
drag, startPoint x: 933, startPoint y: 166, endPoint x: 833, endPoint y: 191, distance: 103.4
click at [934, 166] on icon "button" at bounding box center [940, 171] width 12 height 14
click at [345, 171] on p "#312817" at bounding box center [485, 167] width 862 height 28
drag, startPoint x: 958, startPoint y: 88, endPoint x: 931, endPoint y: 84, distance: 27.4
click at [957, 88] on div "Orders for AI AI orders in progress Full order check" at bounding box center [527, 84] width 1055 height 45
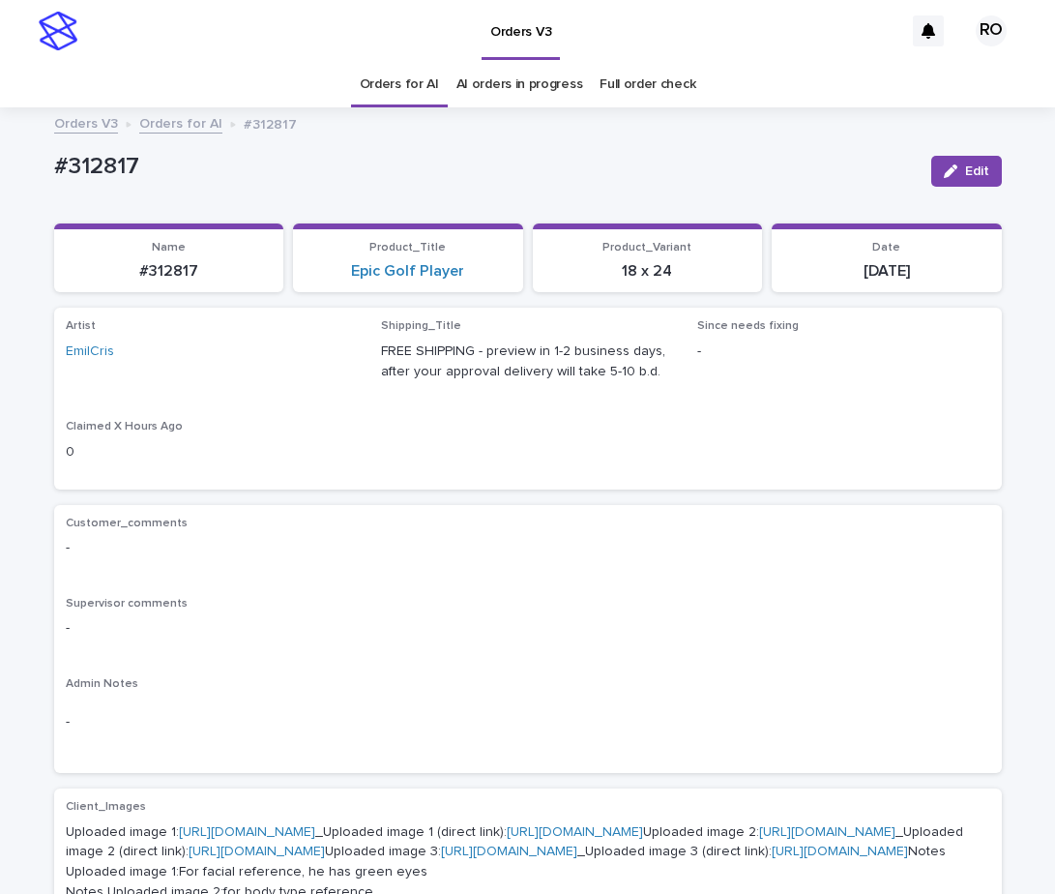
click at [161, 148] on div "#312817 Edit" at bounding box center [528, 171] width 948 height 58
drag, startPoint x: 159, startPoint y: 172, endPoint x: 52, endPoint y: 178, distance: 106.5
click at [54, 178] on p "#312817" at bounding box center [485, 167] width 862 height 28
copy p "#312817"
click at [729, 528] on p "Customer_comments" at bounding box center [528, 523] width 924 height 14
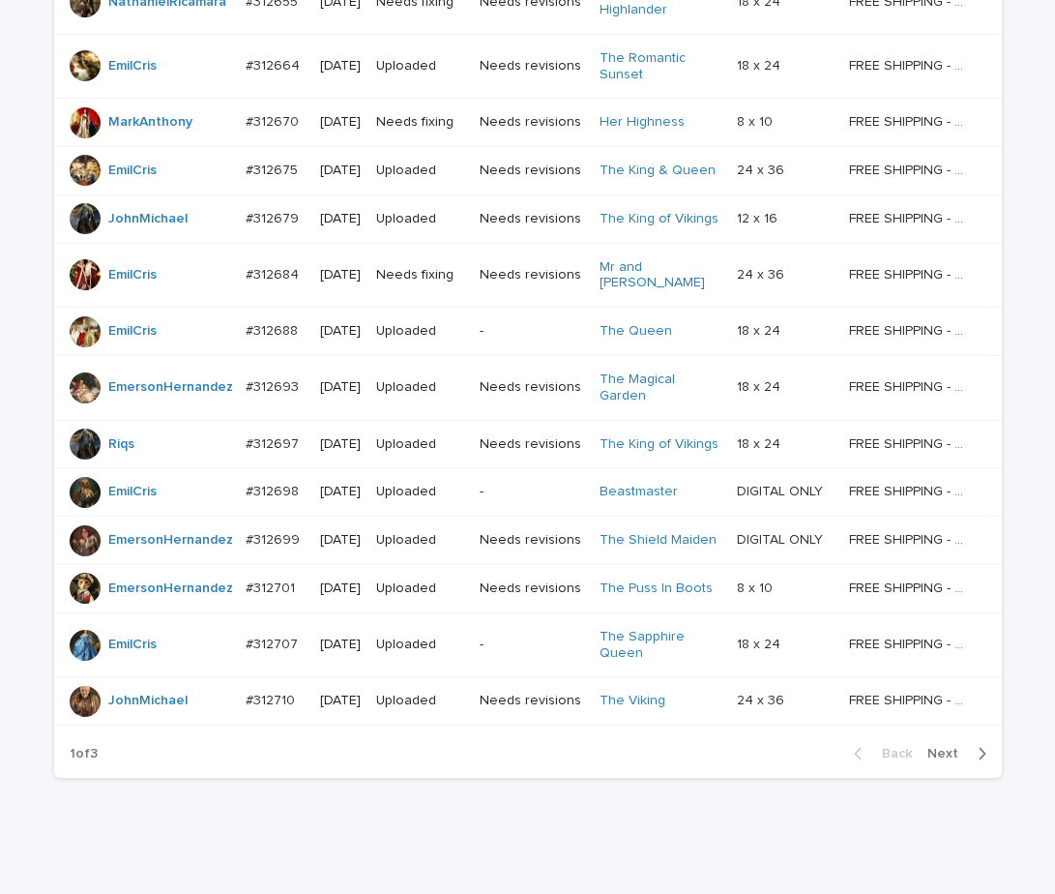
scroll to position [1383, 0]
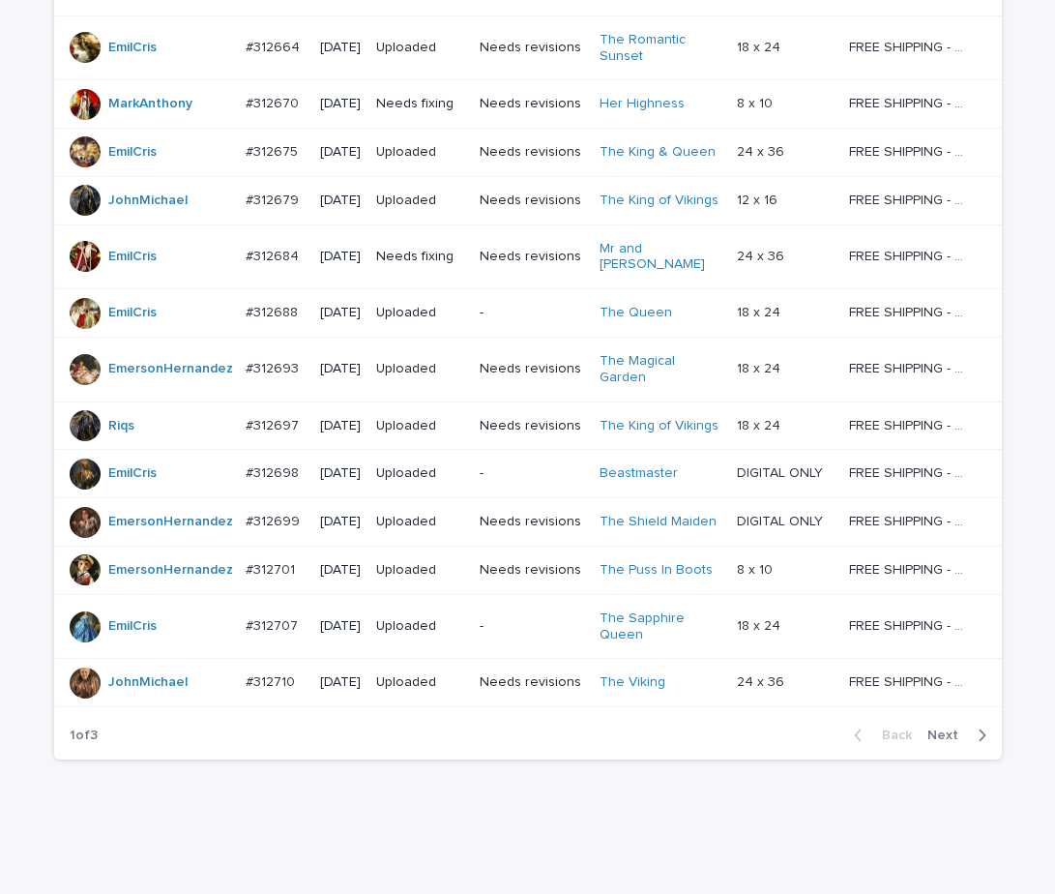
click at [938, 728] on span "Next" at bounding box center [948, 735] width 43 height 14
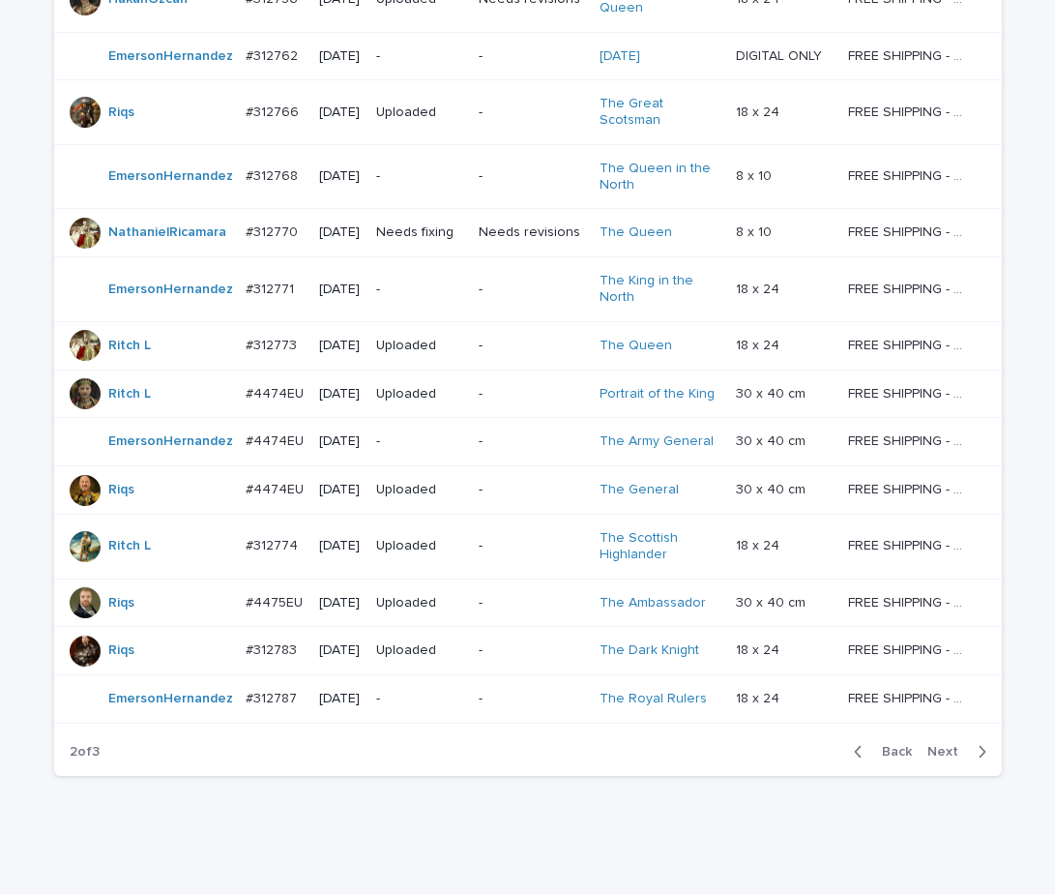
scroll to position [1351, 0]
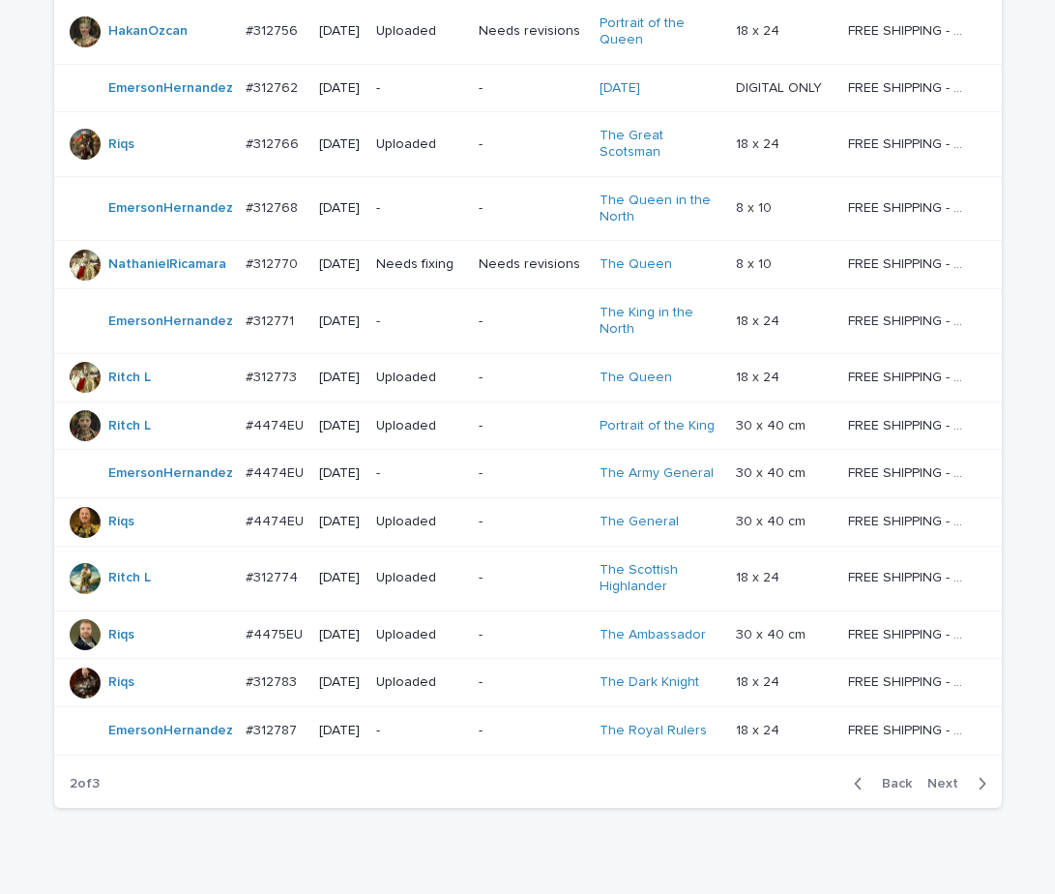
click at [895, 777] on span "Back" at bounding box center [891, 784] width 42 height 14
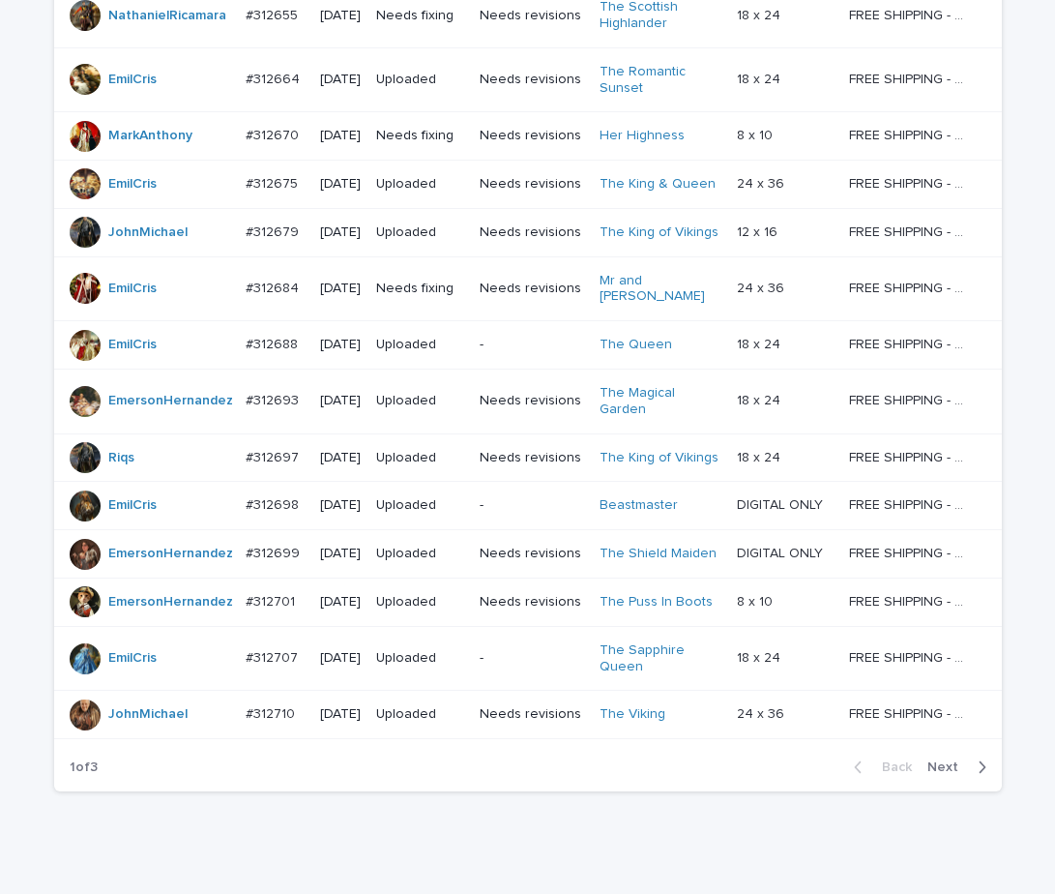
click at [941, 760] on span "Next" at bounding box center [948, 767] width 43 height 14
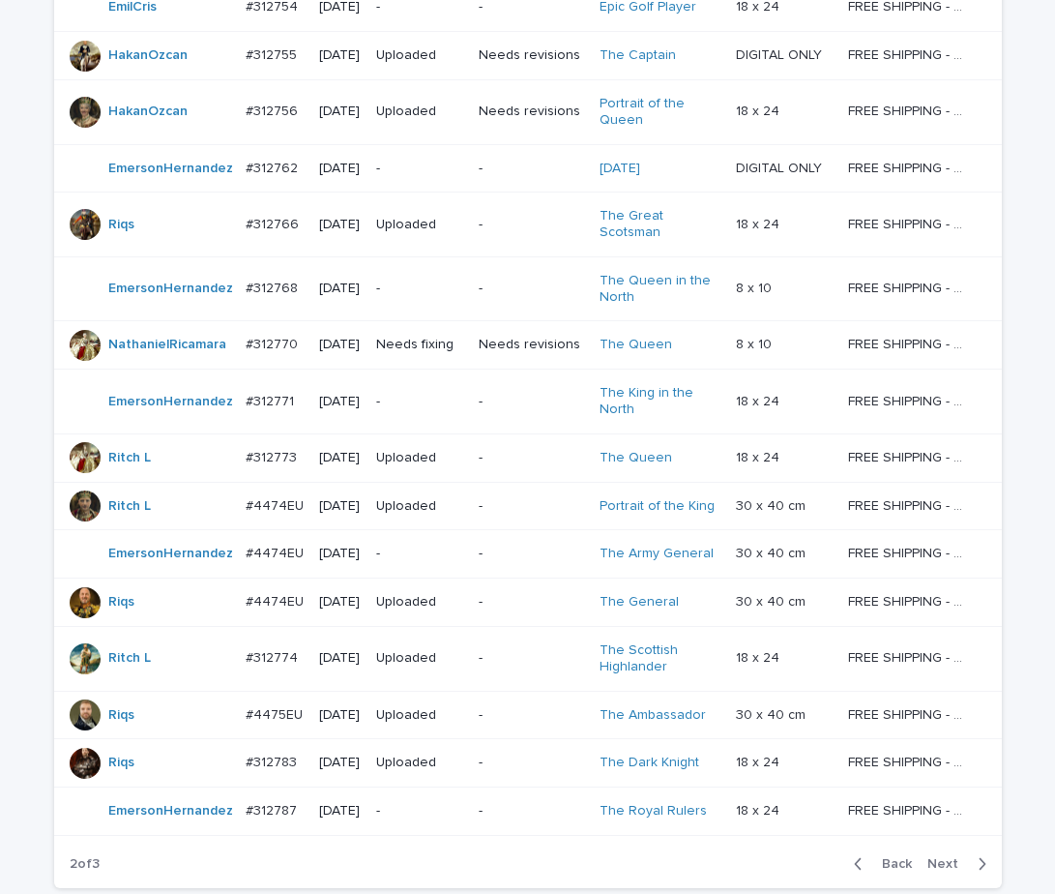
scroll to position [1351, 0]
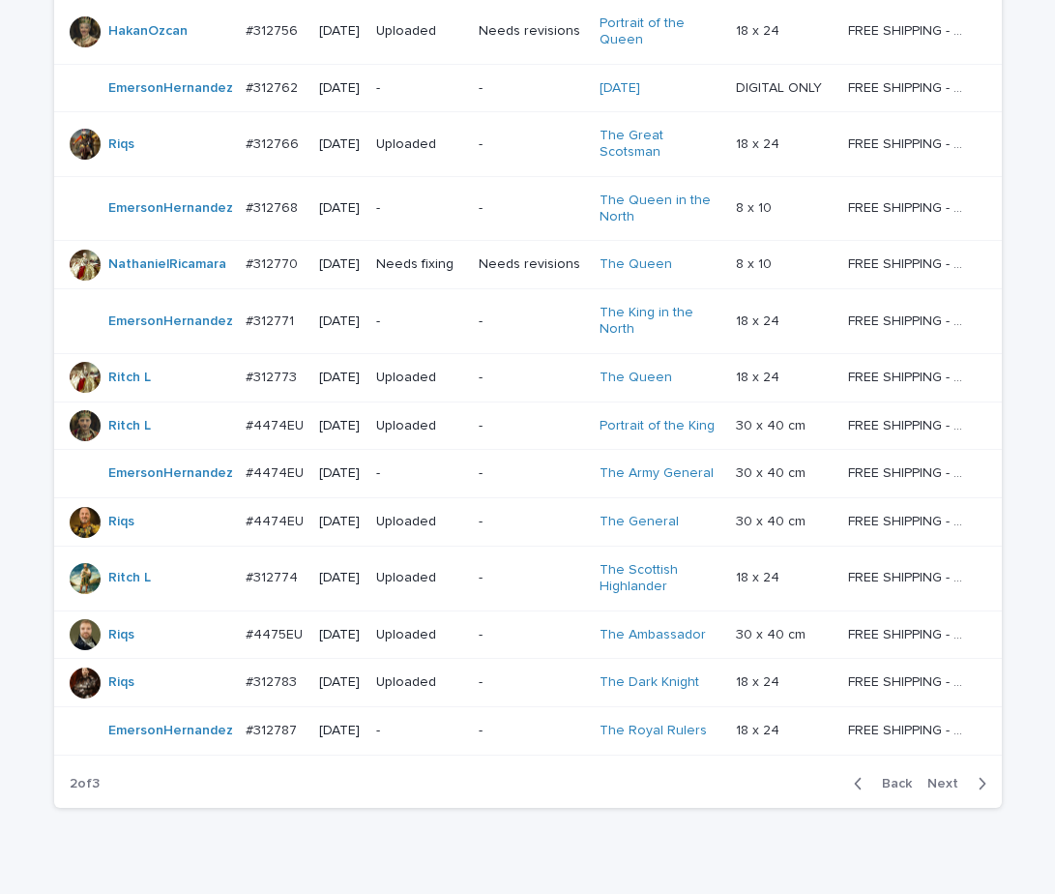
click at [935, 777] on span "Next" at bounding box center [948, 784] width 43 height 14
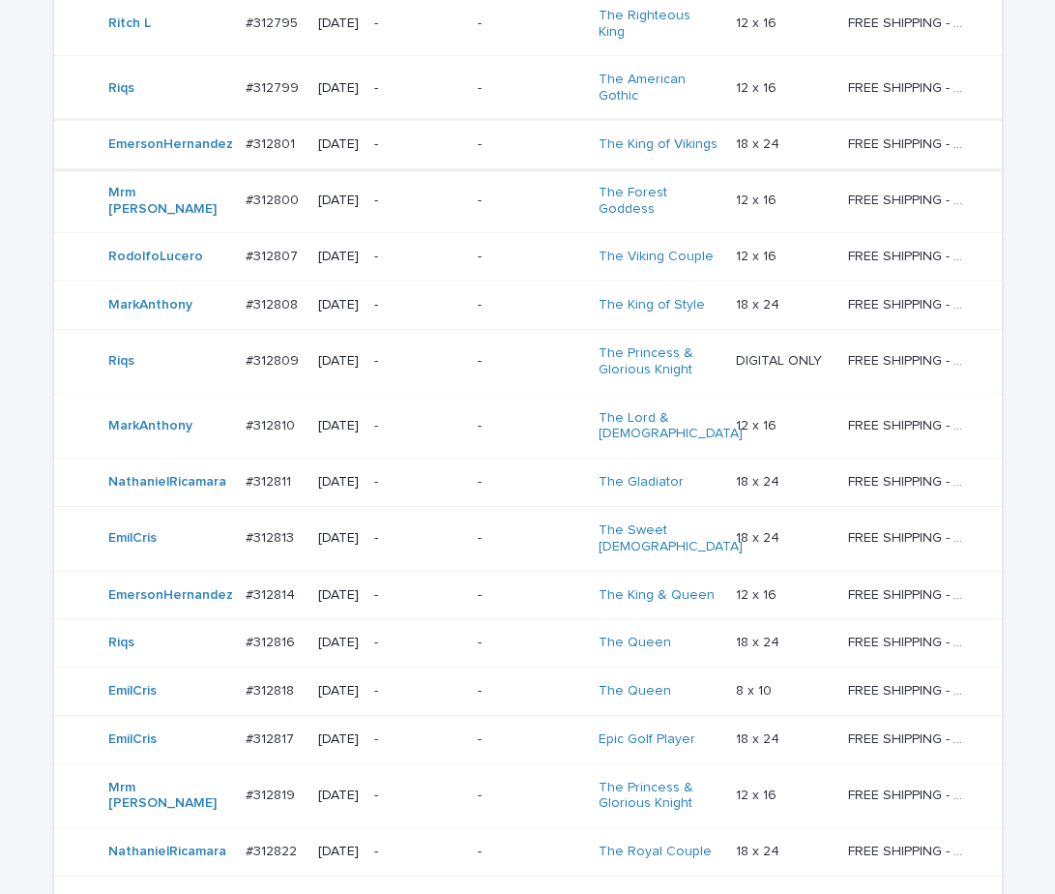
scroll to position [1318, 0]
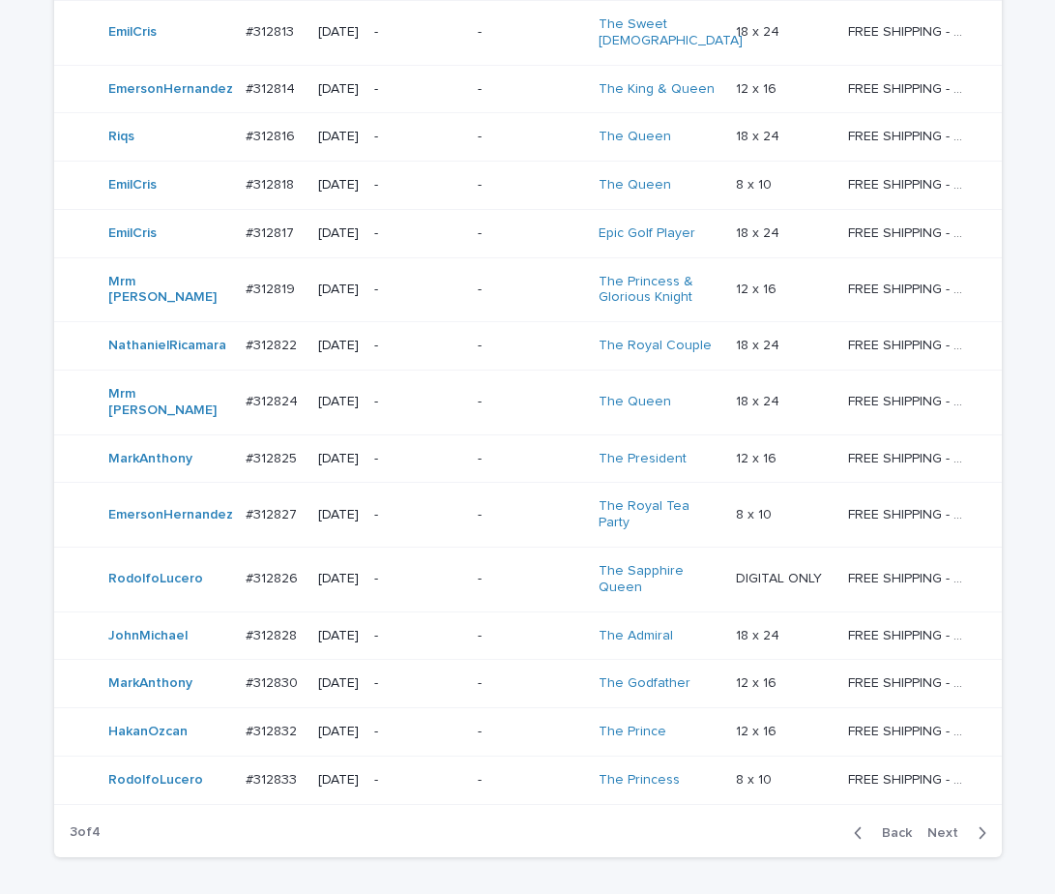
click at [948, 824] on button "Next" at bounding box center [961, 832] width 82 height 17
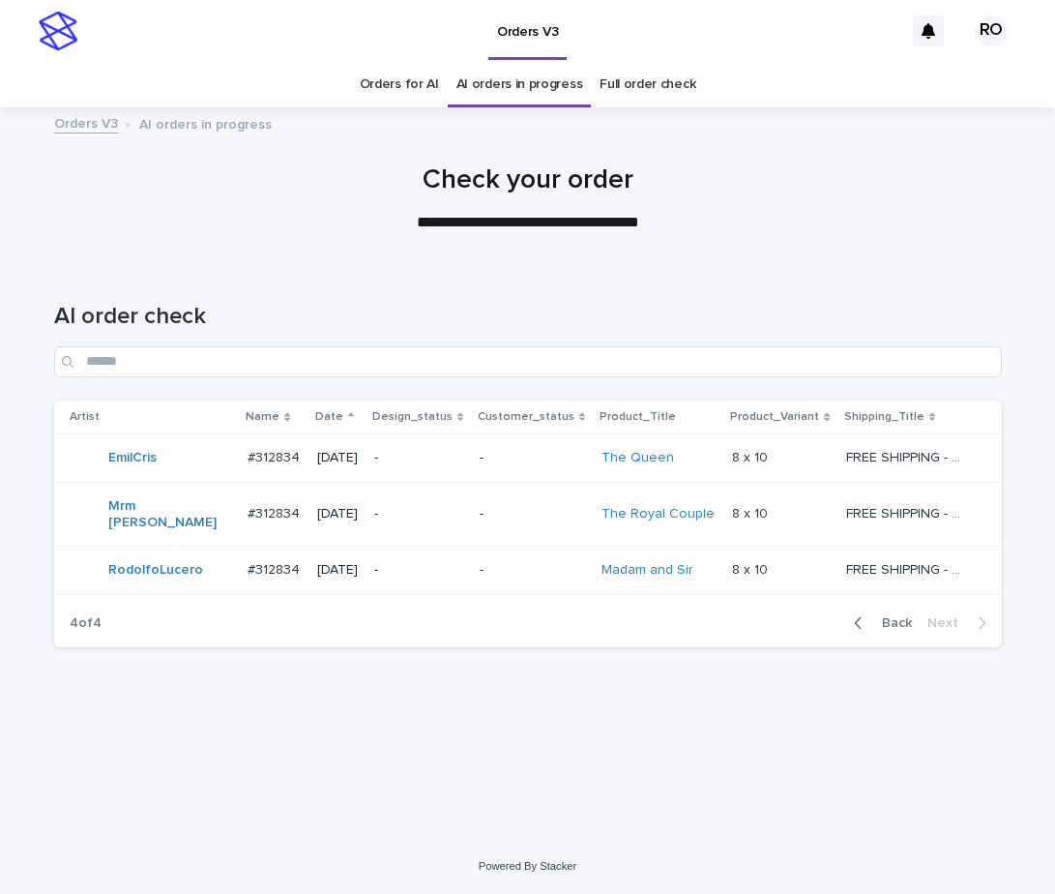
click at [890, 616] on span "Back" at bounding box center [891, 623] width 42 height 14
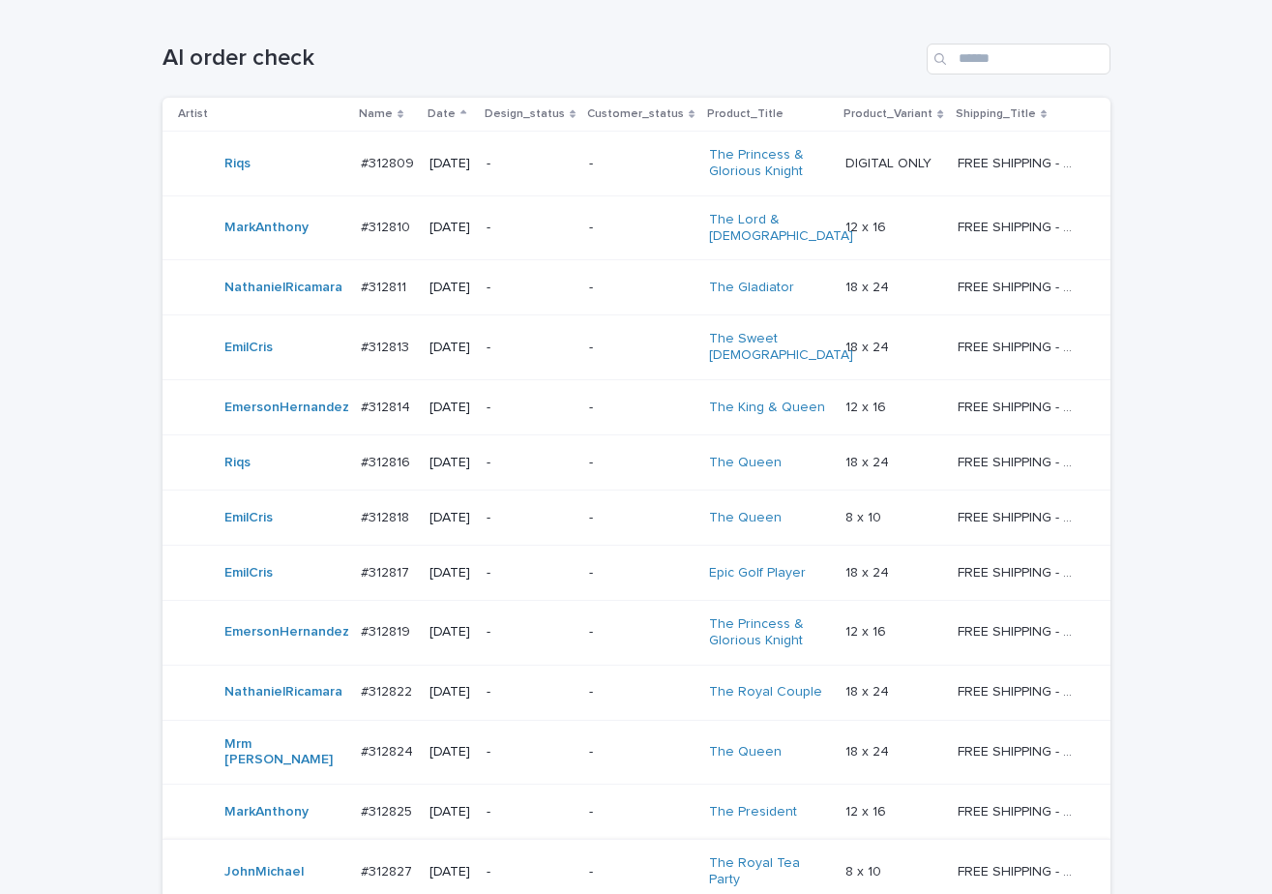
scroll to position [140, 0]
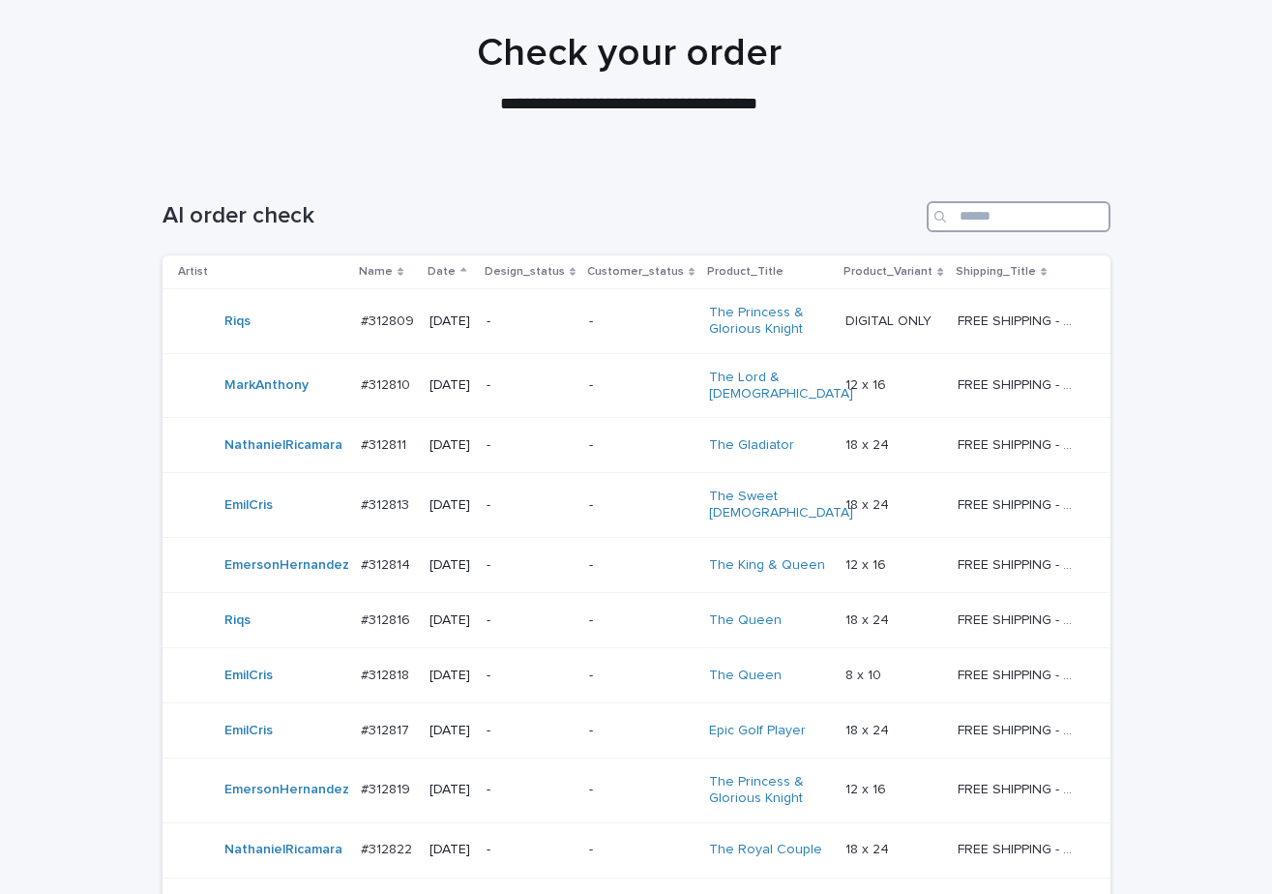
click at [1000, 214] on input "Search" at bounding box center [1018, 216] width 184 height 31
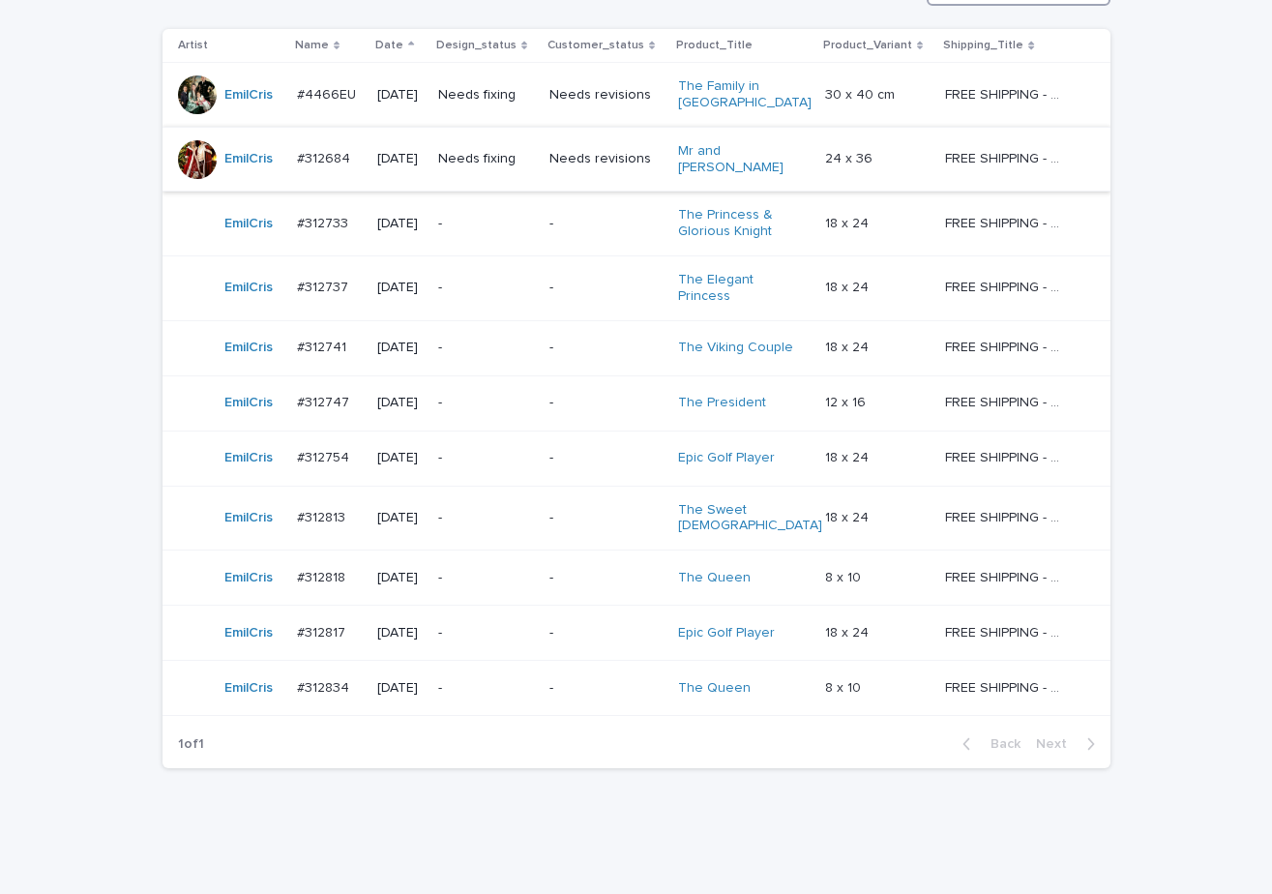
scroll to position [390, 0]
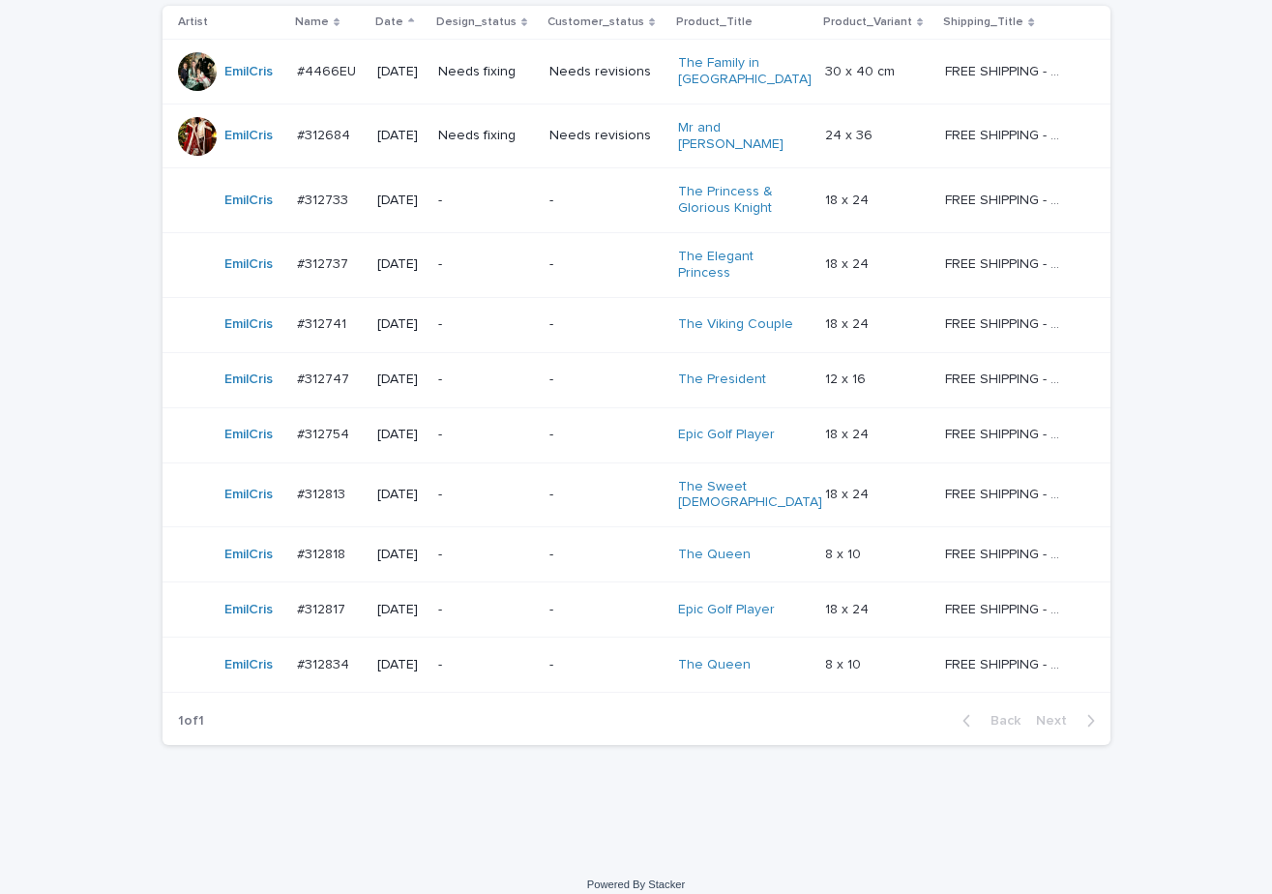
type input "****"
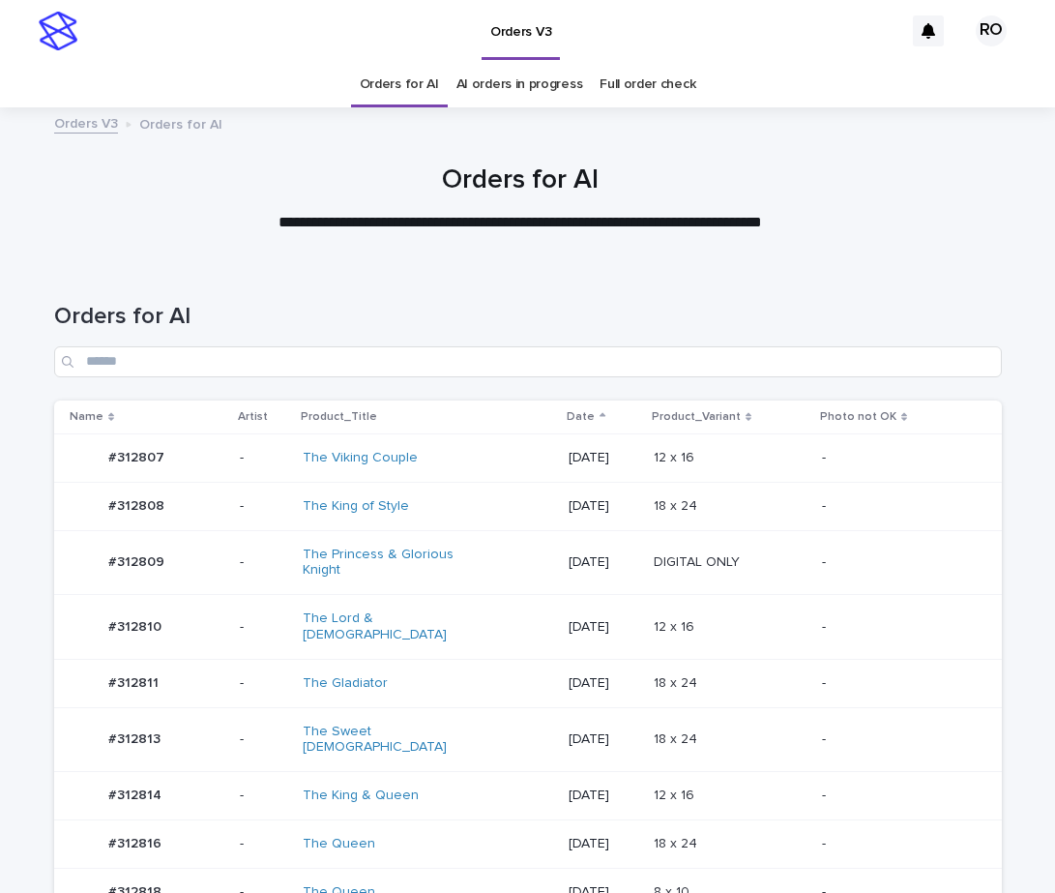
click at [752, 264] on div "Orders for AI" at bounding box center [528, 332] width 948 height 136
click at [868, 458] on p "-" at bounding box center [896, 458] width 149 height 16
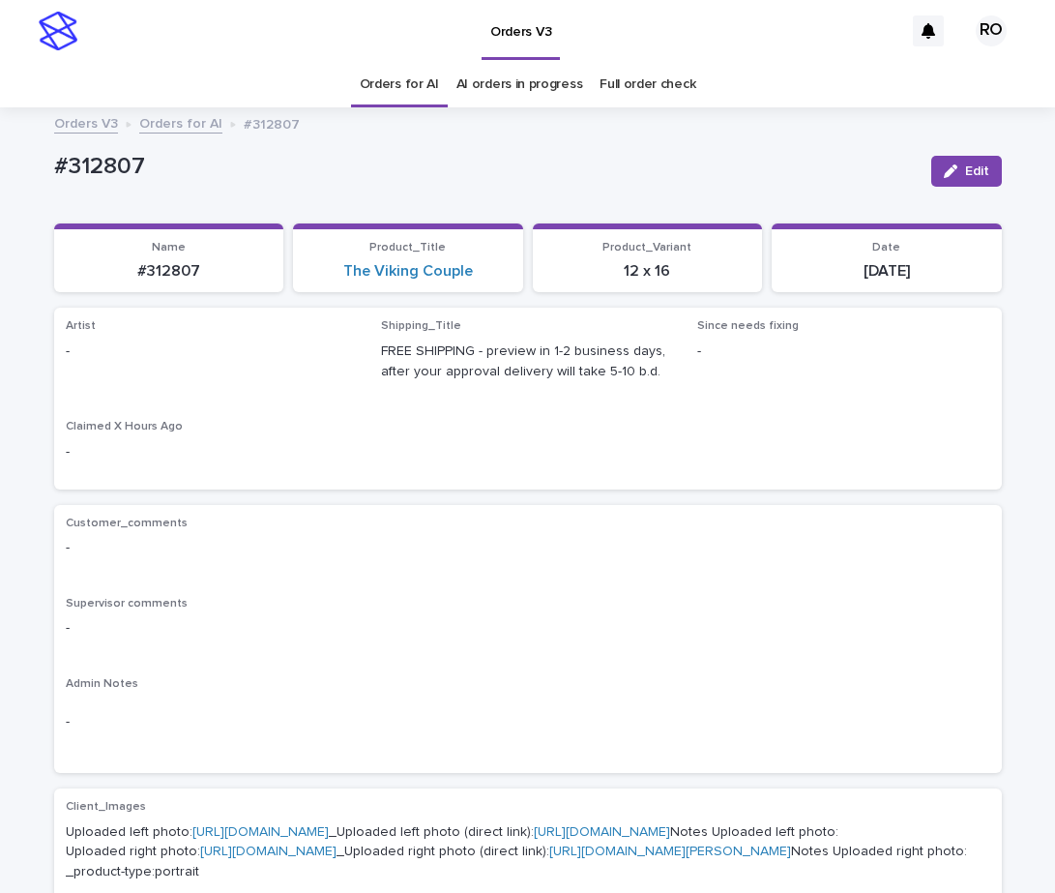
drag, startPoint x: 967, startPoint y: 169, endPoint x: 422, endPoint y: 348, distance: 574.0
click at [966, 167] on span "Edit" at bounding box center [977, 171] width 24 height 14
click at [337, 361] on icon at bounding box center [345, 359] width 19 height 19
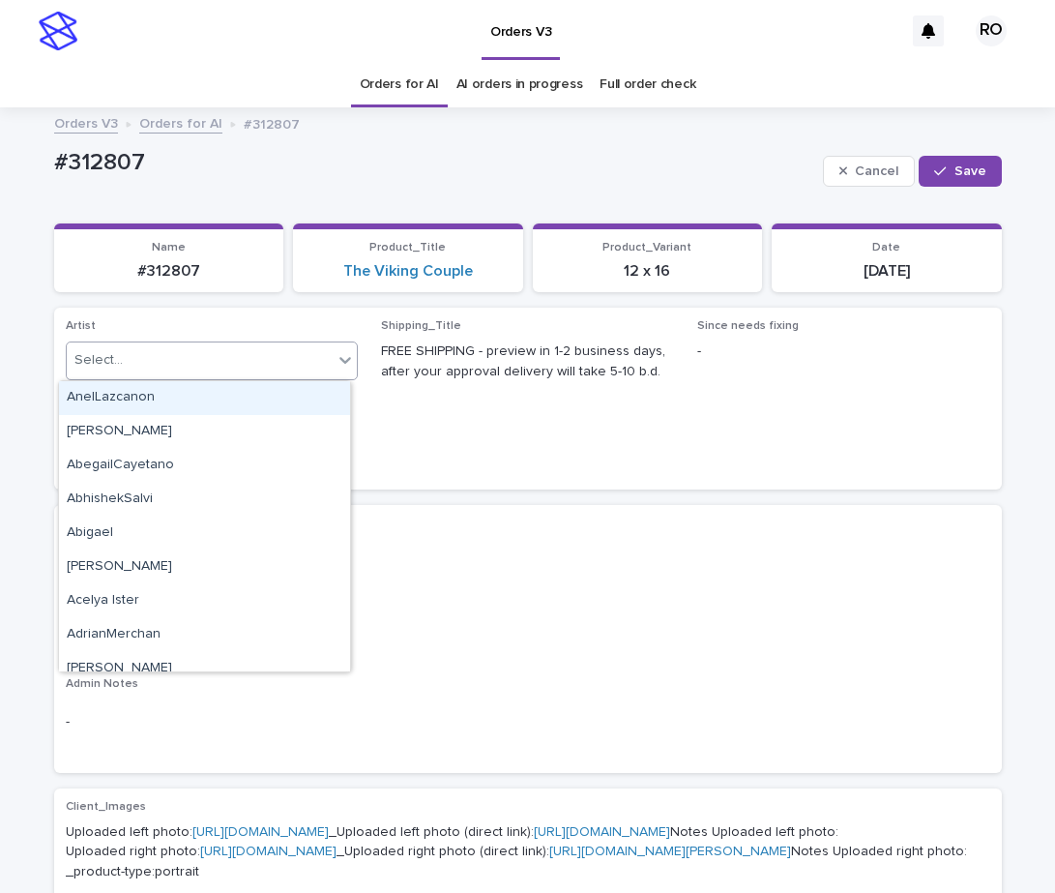
paste input "**********"
type input "**********"
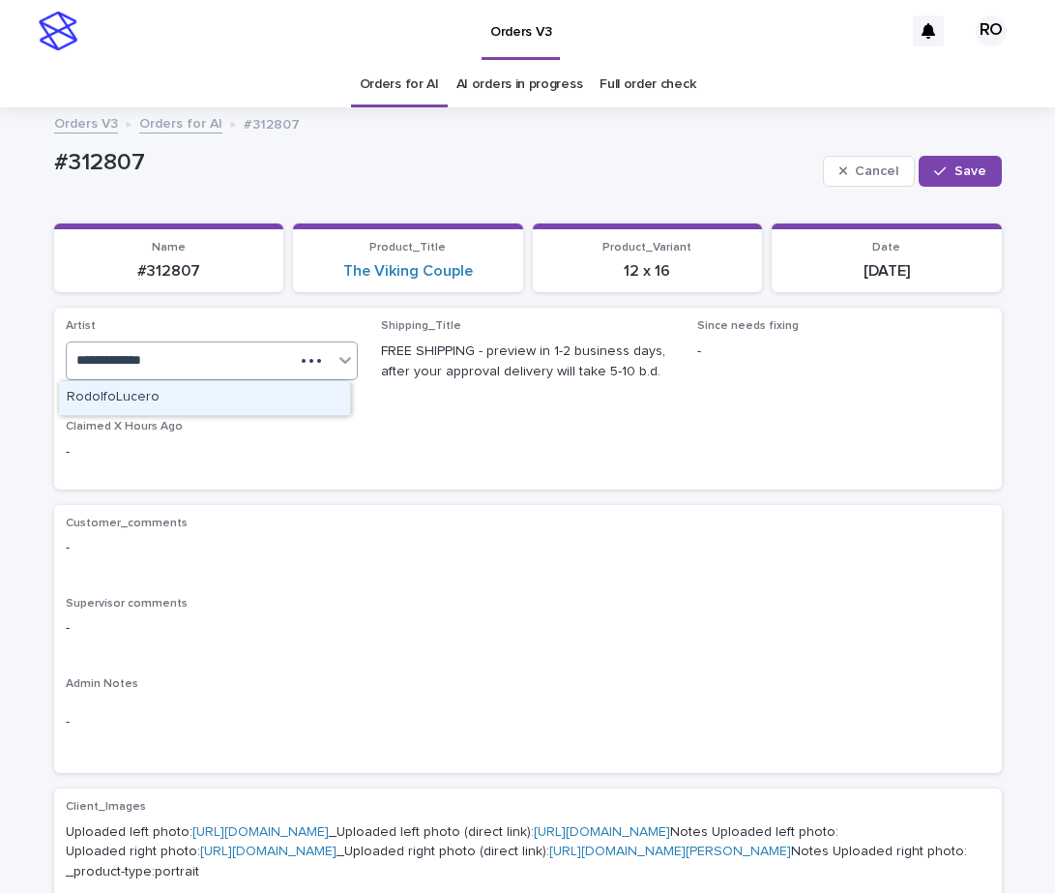
click at [279, 394] on div "RodolfoLucero" at bounding box center [204, 398] width 291 height 34
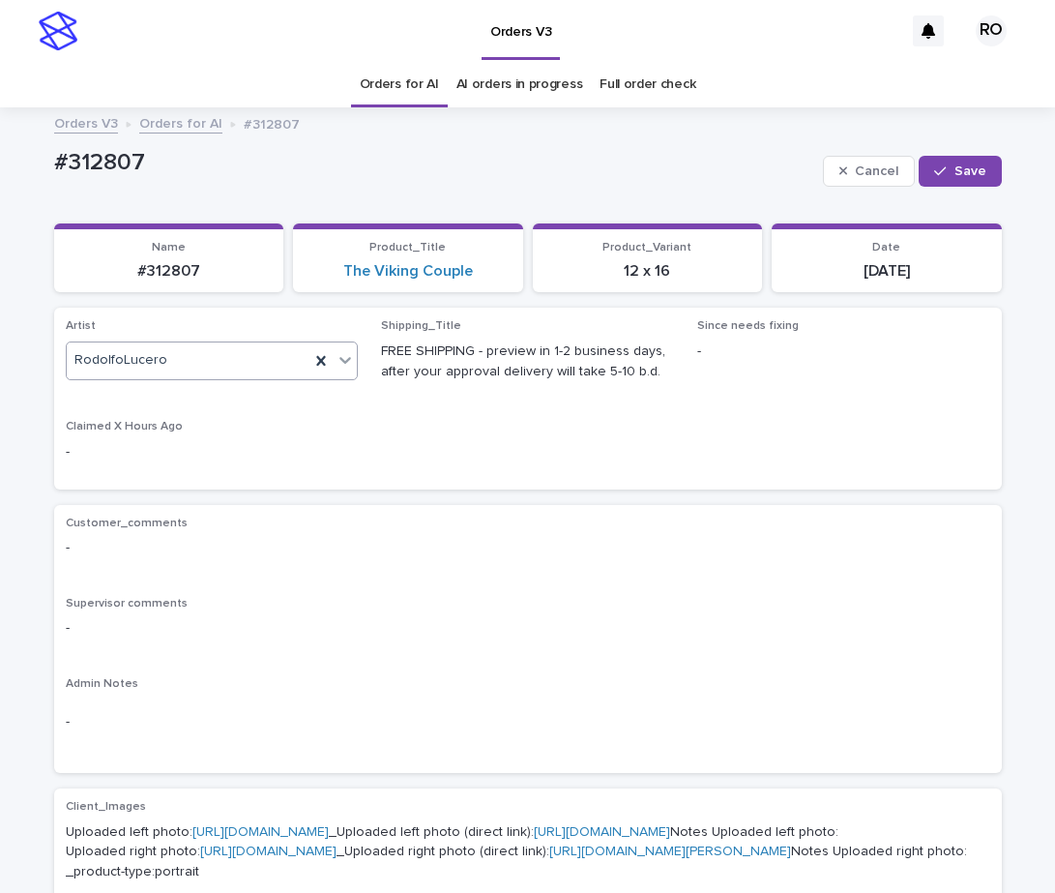
click at [954, 174] on span "Save" at bounding box center [970, 171] width 32 height 14
drag, startPoint x: 183, startPoint y: 174, endPoint x: 61, endPoint y: 215, distance: 128.4
copy p "#312807"
click at [351, 196] on div "#312807 Edit" at bounding box center [528, 171] width 948 height 58
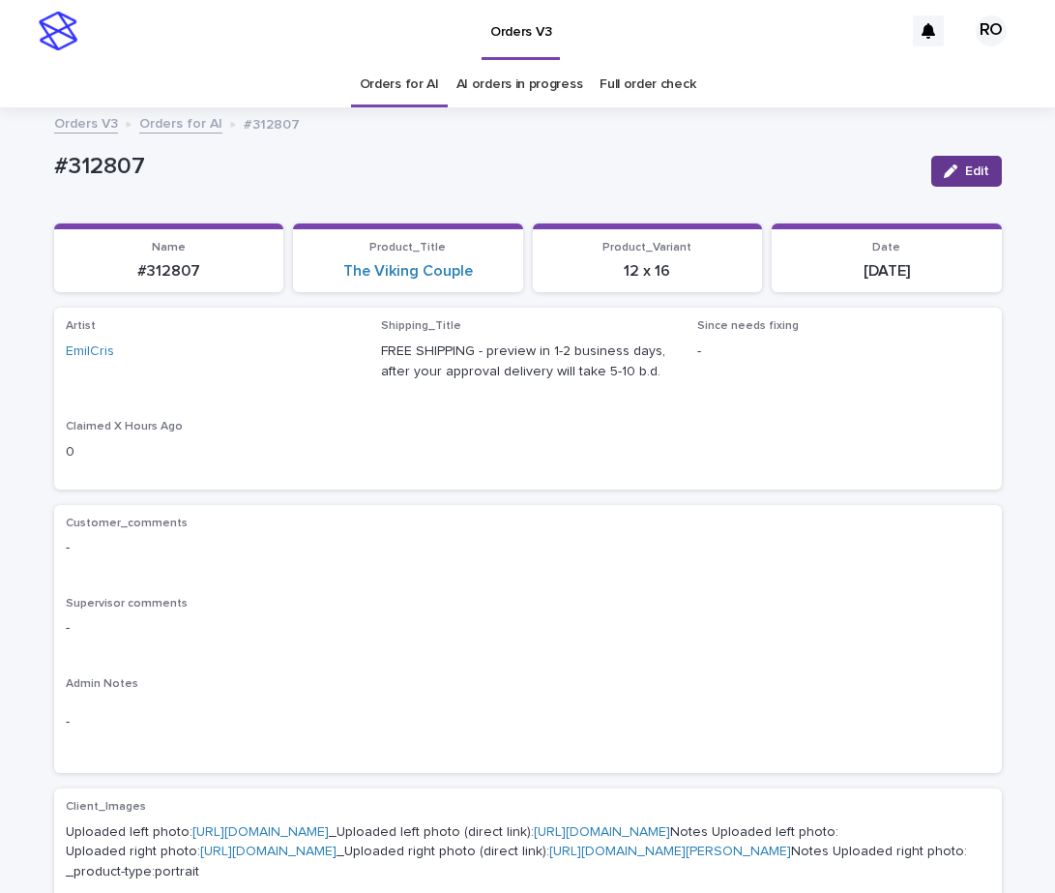
click at [956, 168] on div "button" at bounding box center [954, 171] width 21 height 14
click at [301, 366] on div "EmilCris" at bounding box center [189, 360] width 244 height 32
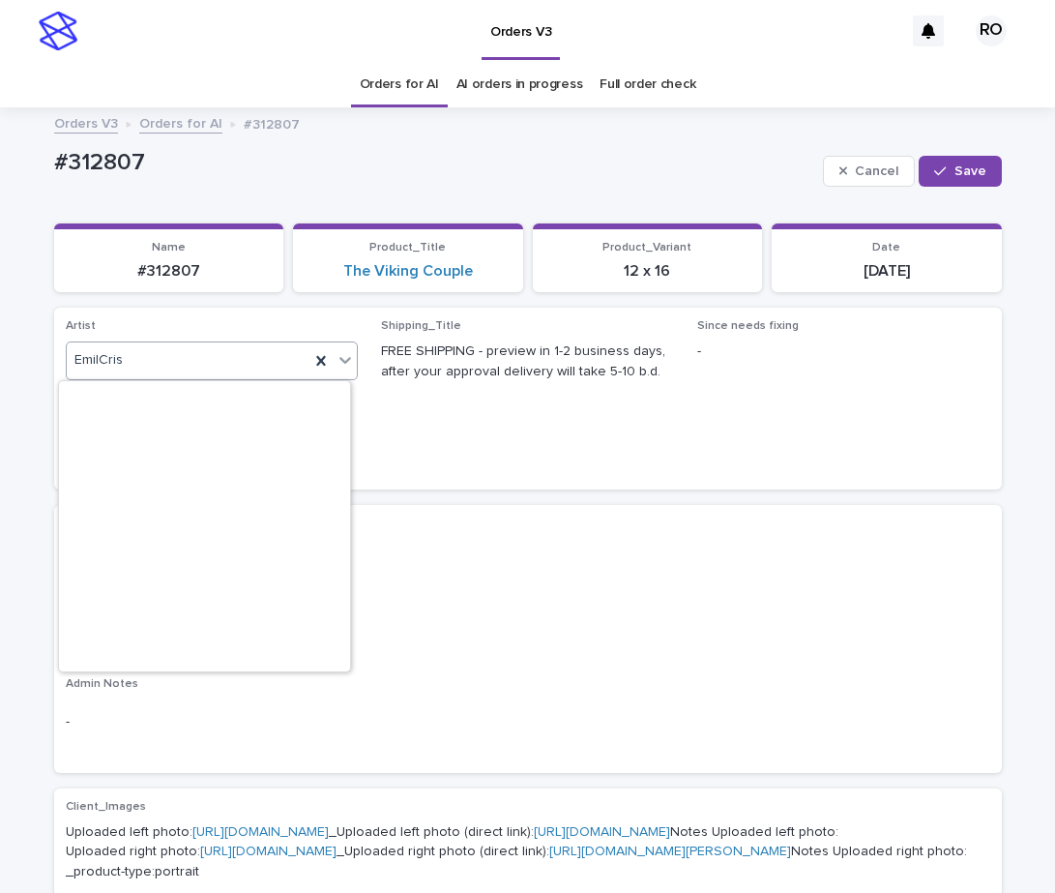
scroll to position [4028, 0]
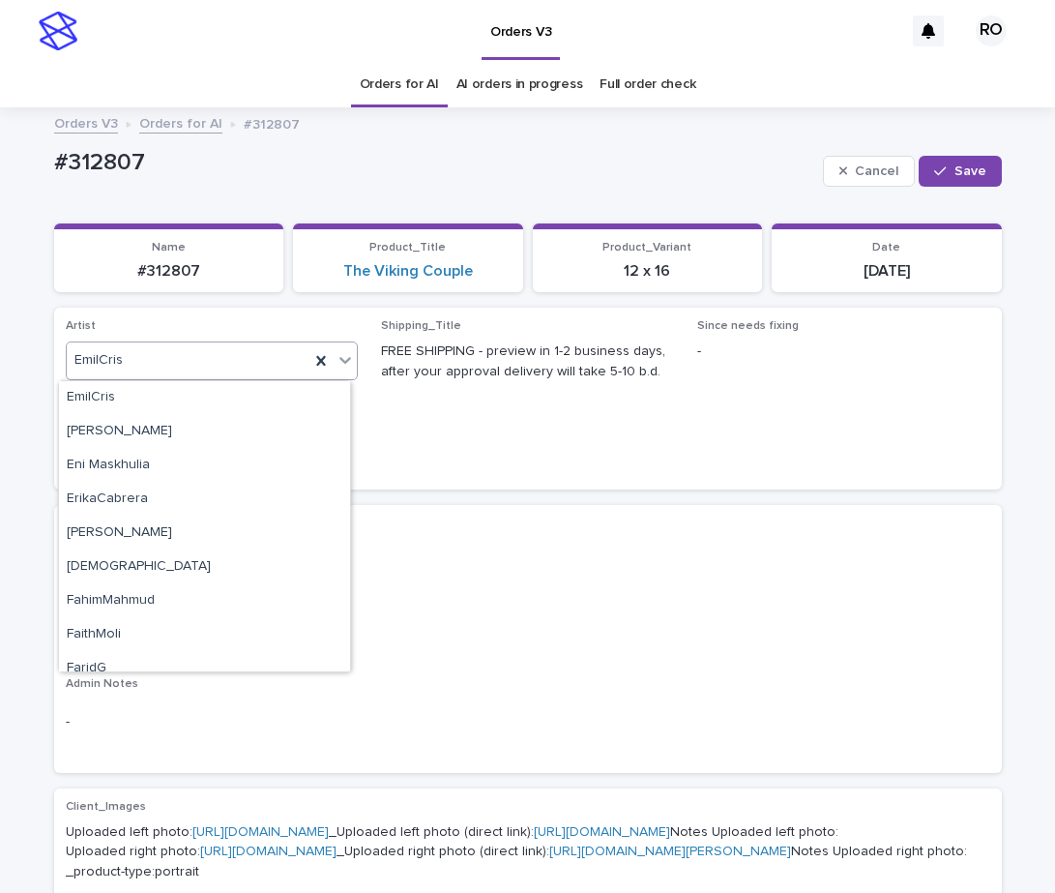
paste input "**********"
type input "**********"
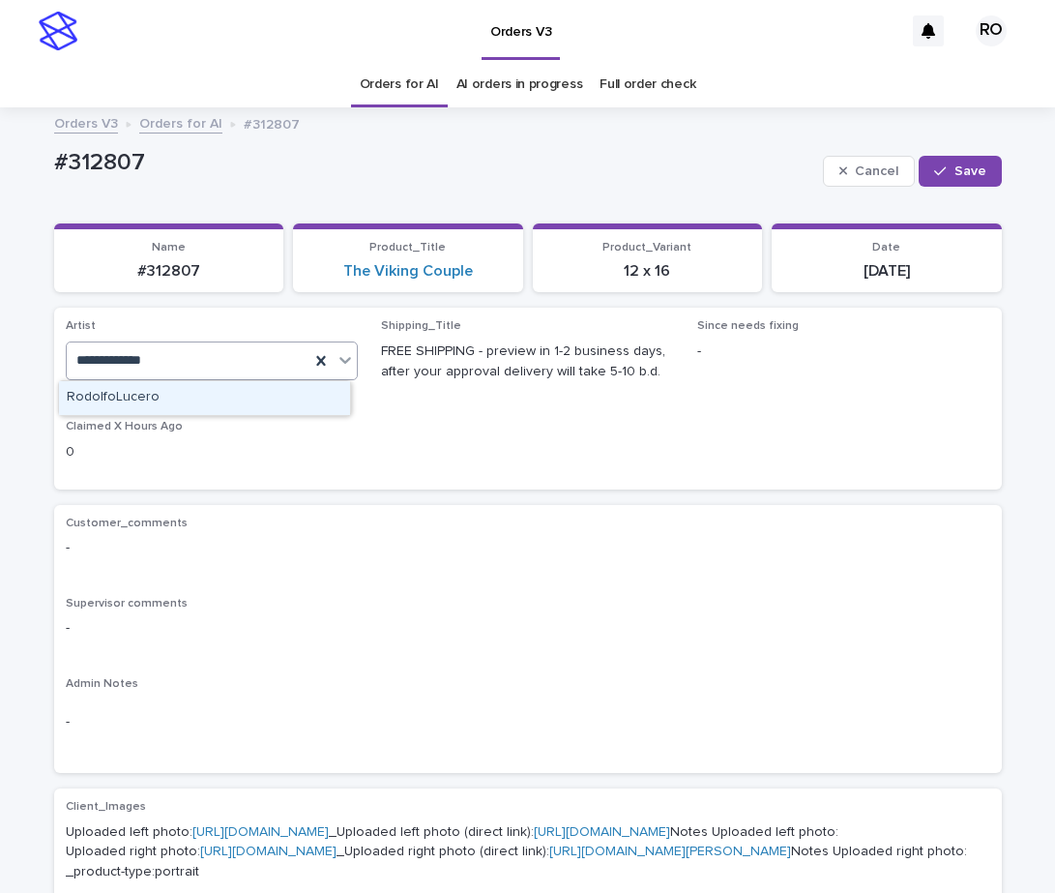
click at [288, 406] on div "RodolfoLucero" at bounding box center [204, 398] width 291 height 34
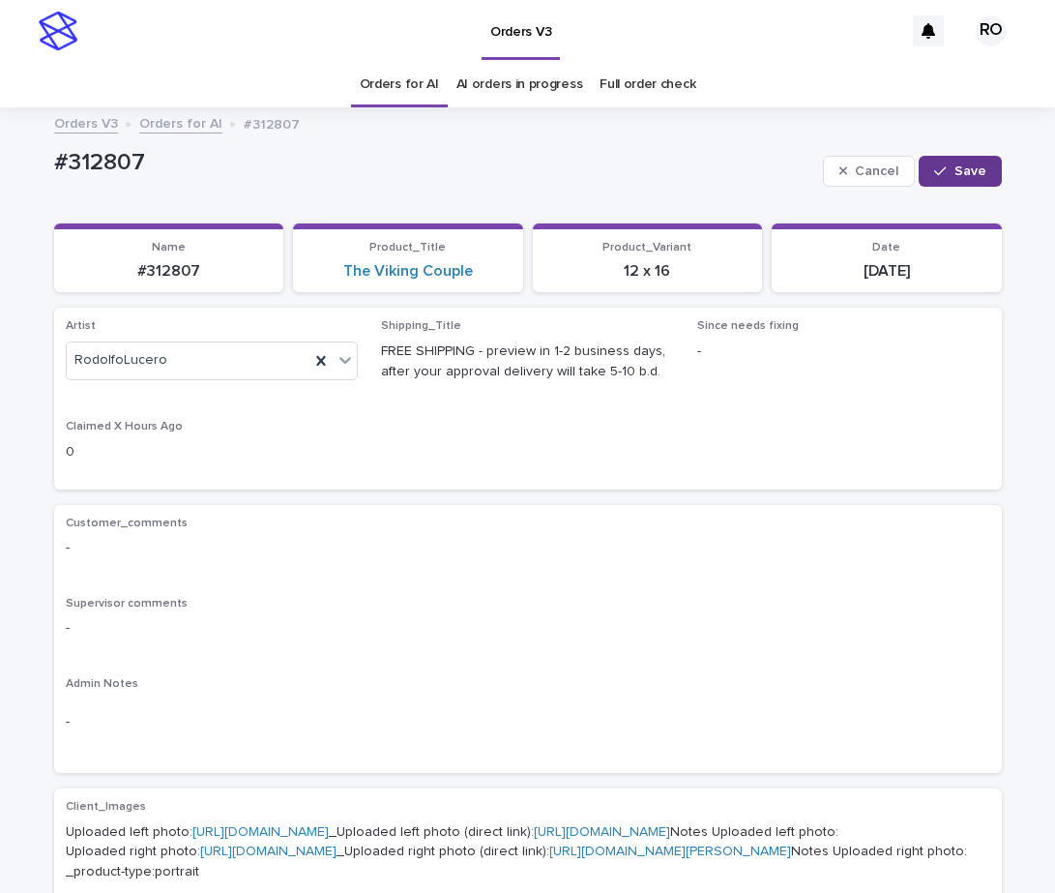
click at [985, 178] on button "Save" at bounding box center [960, 171] width 82 height 31
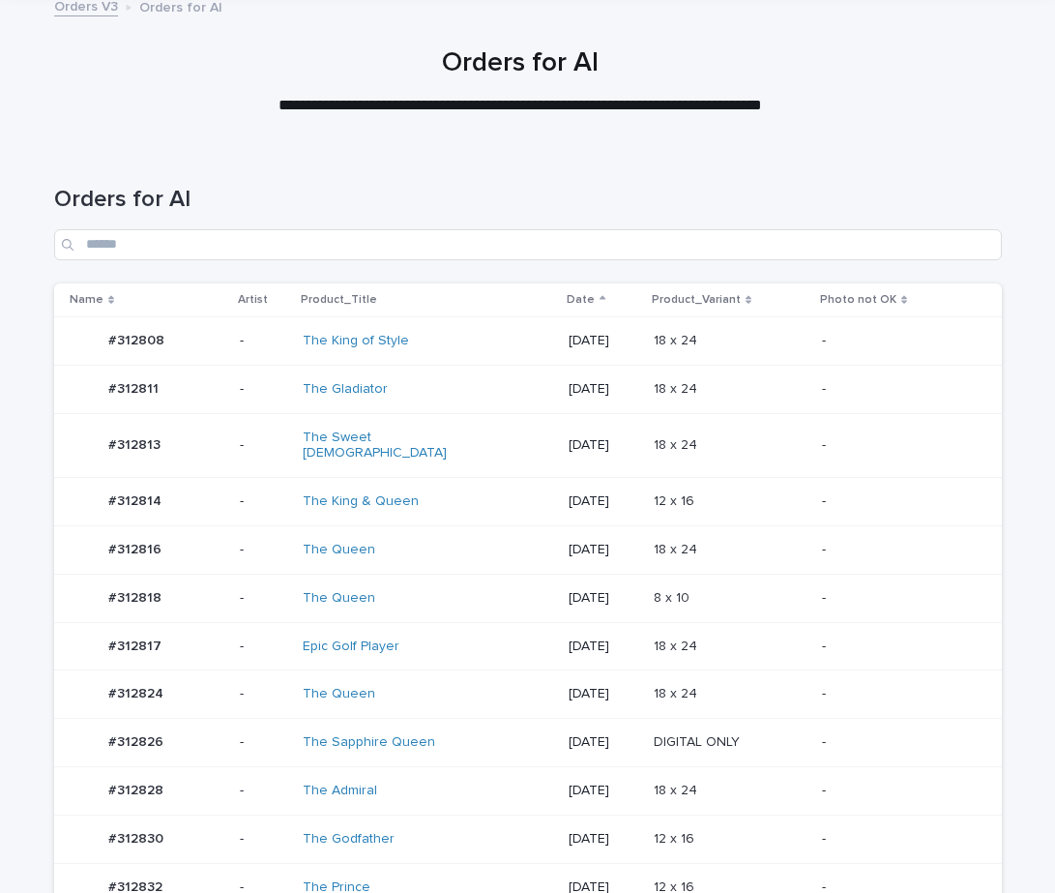
scroll to position [484, 0]
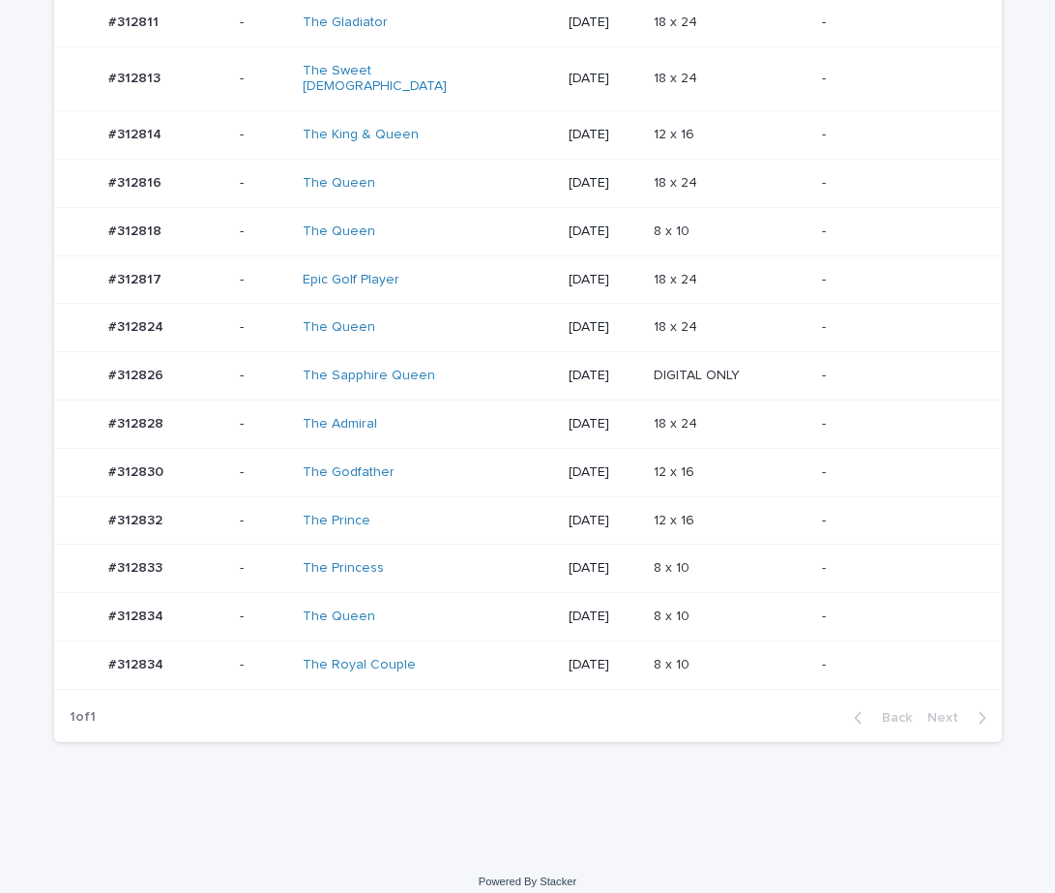
click at [836, 364] on div "-" at bounding box center [896, 374] width 149 height 20
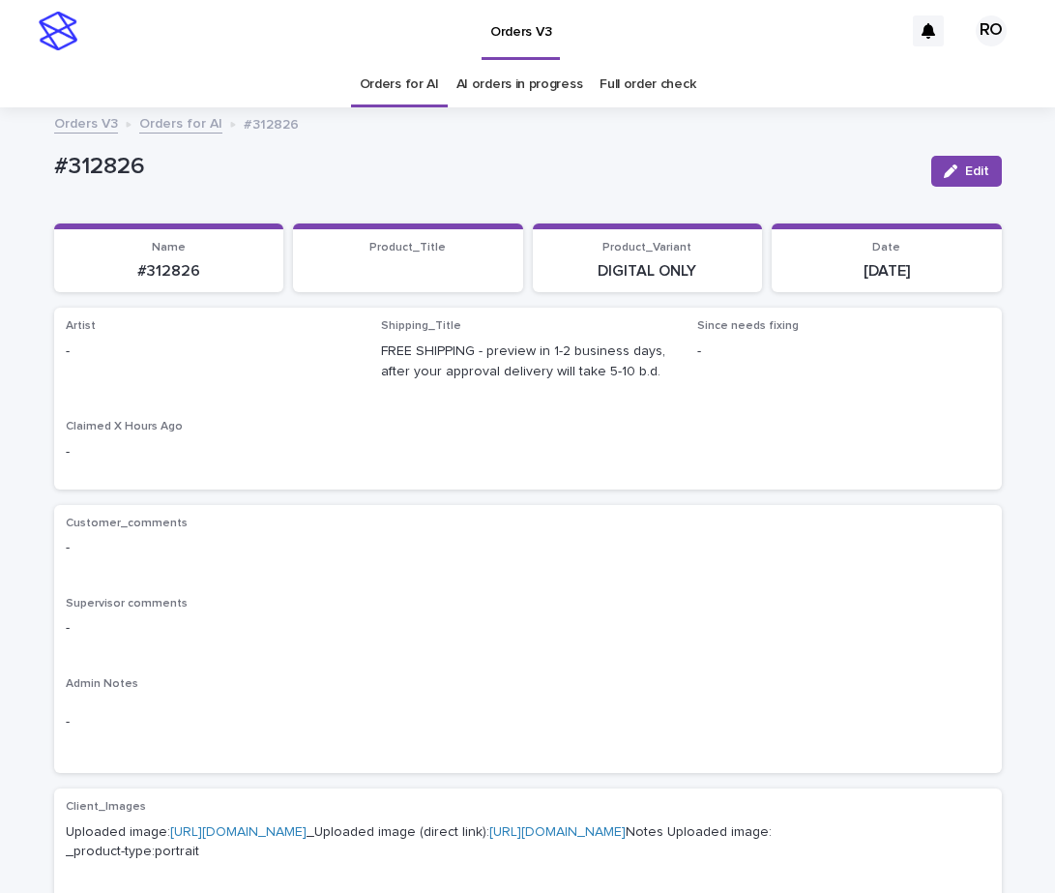
click at [968, 167] on span "Edit" at bounding box center [977, 171] width 24 height 14
click at [339, 360] on icon at bounding box center [345, 360] width 12 height 7
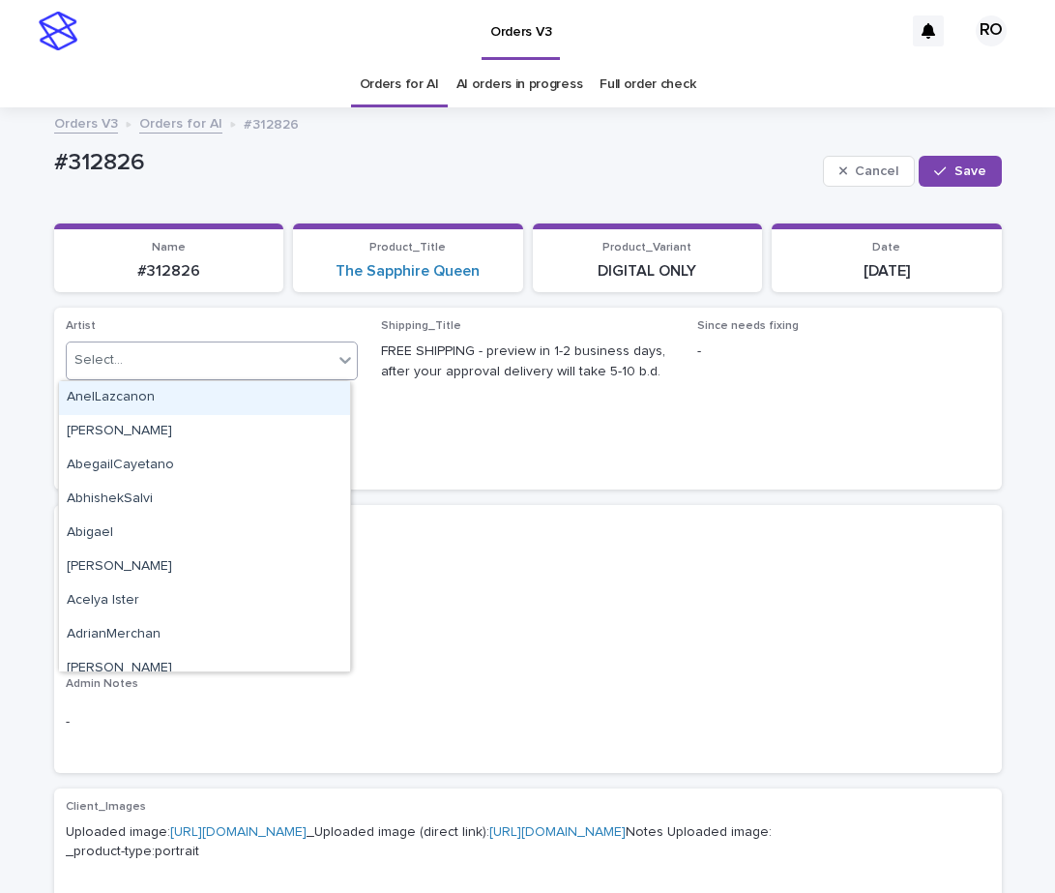
paste input "**********"
type input "**********"
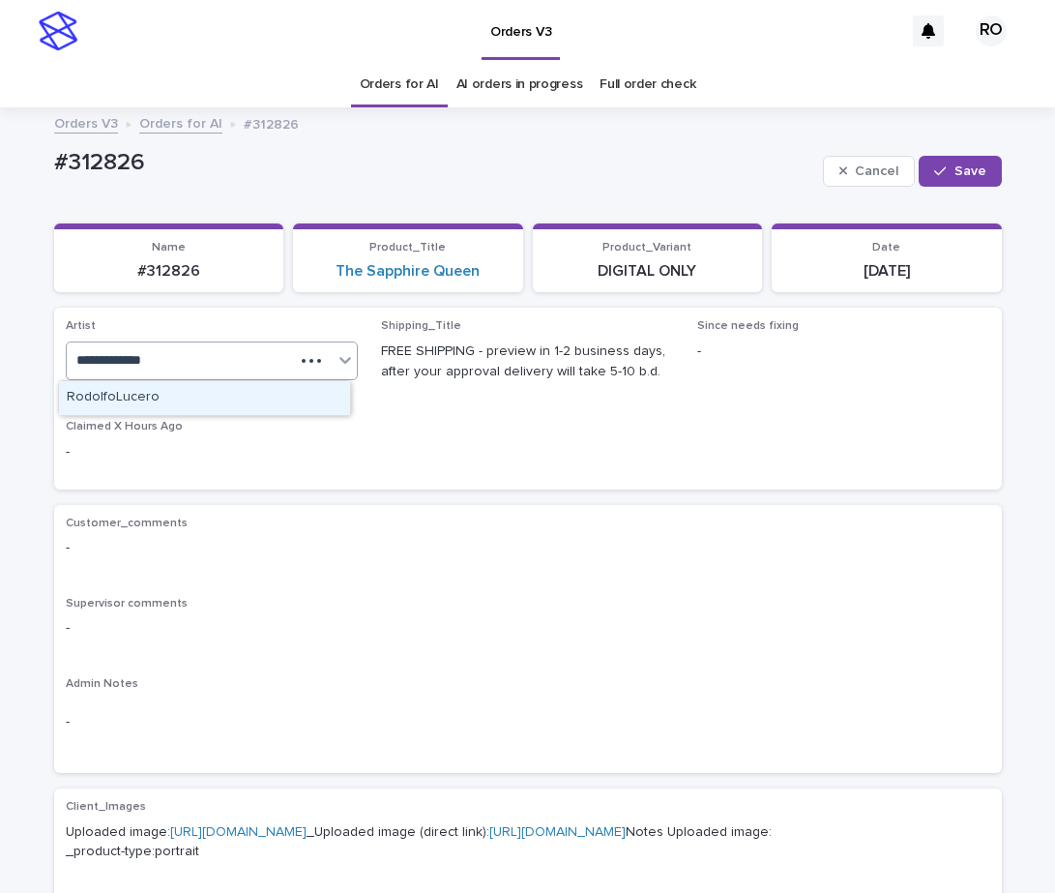
click at [296, 399] on div "RodolfoLucero" at bounding box center [204, 398] width 291 height 34
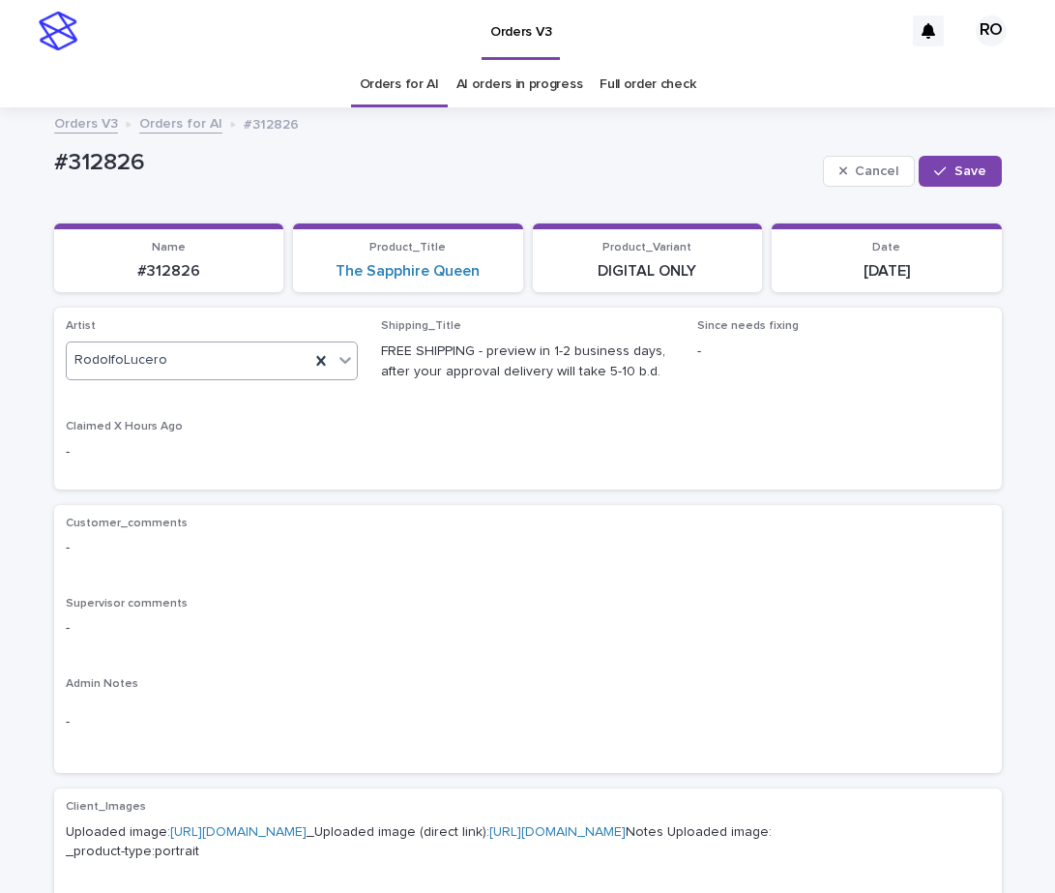
click at [934, 165] on icon "button" at bounding box center [940, 171] width 12 height 14
drag, startPoint x: 207, startPoint y: 172, endPoint x: 28, endPoint y: 176, distance: 178.9
copy p "#312826"
drag, startPoint x: 370, startPoint y: 516, endPoint x: 473, endPoint y: 516, distance: 102.5
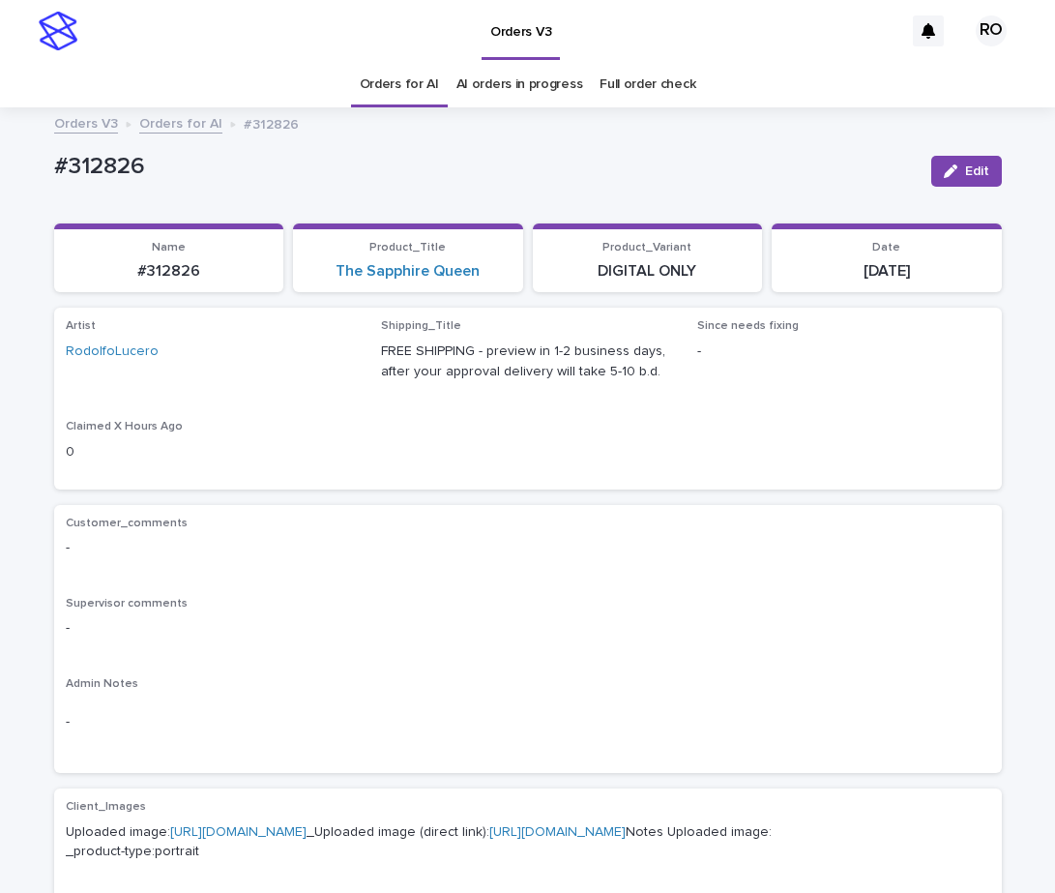
click at [370, 516] on p "Customer_comments" at bounding box center [528, 523] width 924 height 14
drag, startPoint x: 190, startPoint y: 174, endPoint x: 192, endPoint y: 155, distance: 19.6
click at [193, 178] on p "#312826" at bounding box center [485, 167] width 862 height 28
click at [319, 565] on div "Customer_comments -" at bounding box center [528, 544] width 924 height 57
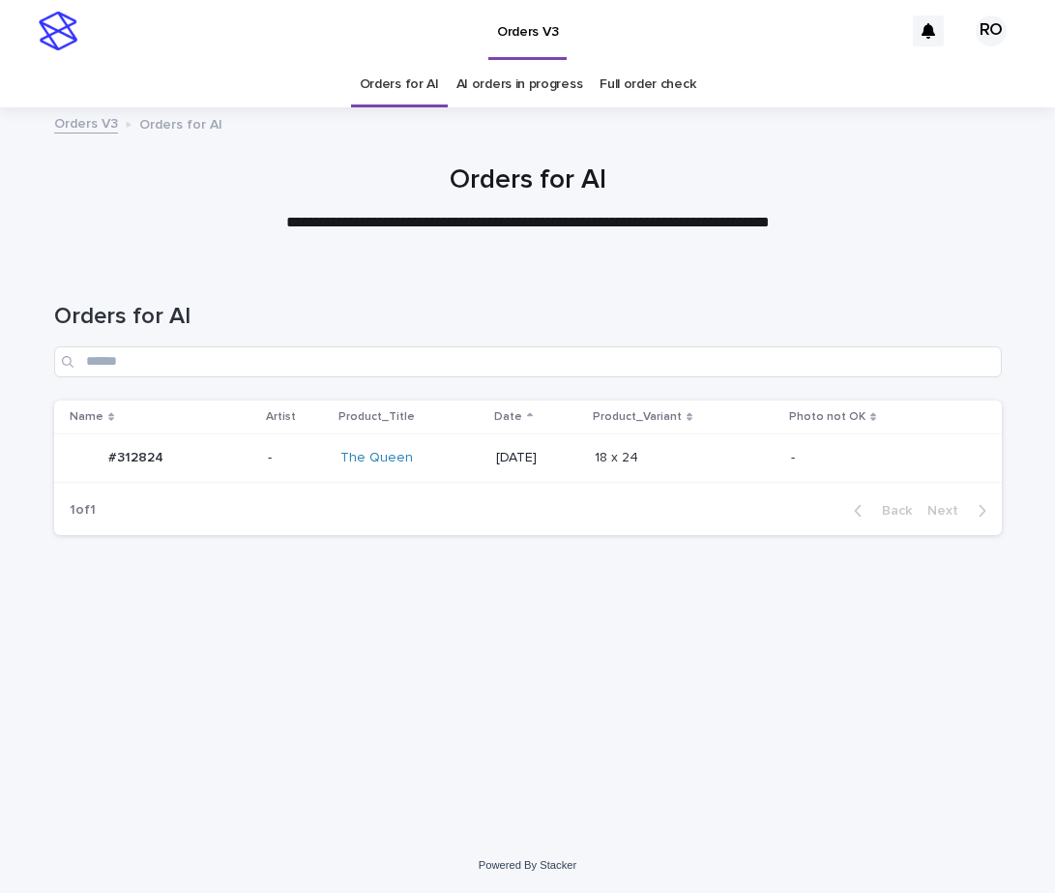
click at [854, 452] on p "-" at bounding box center [871, 458] width 161 height 16
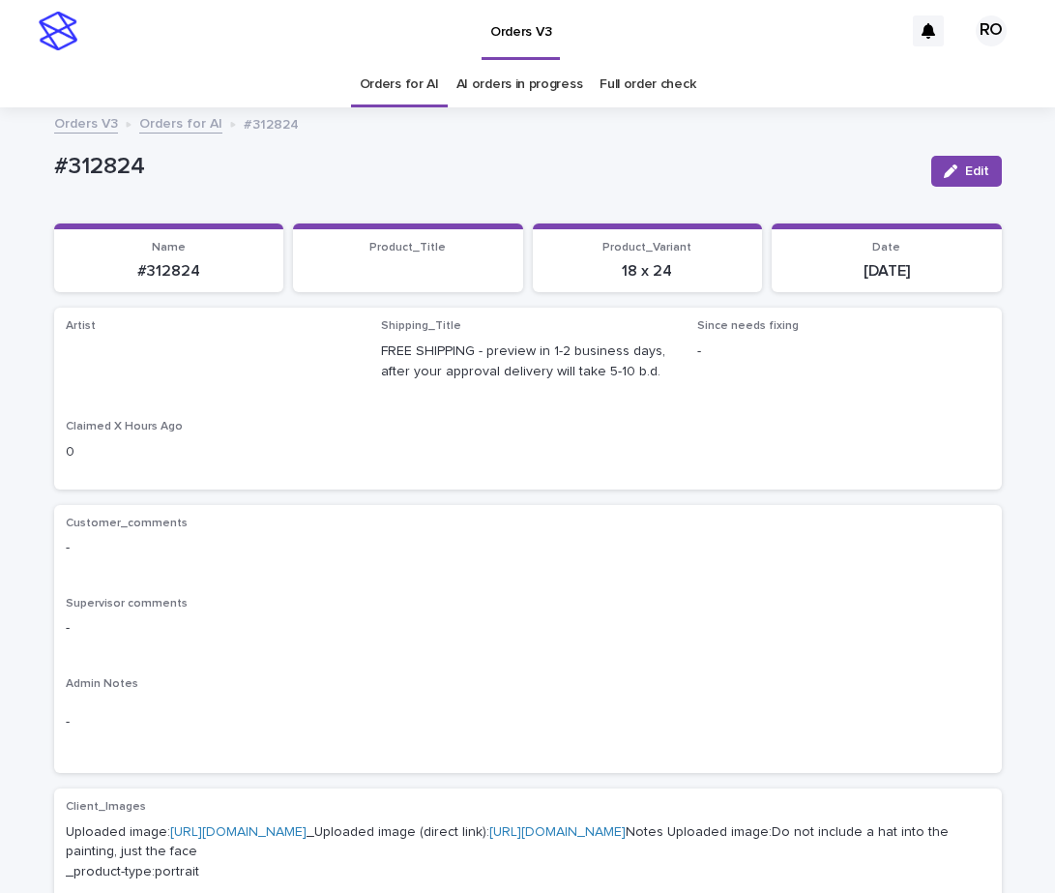
drag, startPoint x: 974, startPoint y: 165, endPoint x: 476, endPoint y: 345, distance: 529.5
click at [975, 165] on span "Edit" at bounding box center [977, 171] width 24 height 14
click at [397, 89] on link "Orders for AI" at bounding box center [399, 84] width 79 height 45
